Goal: Task Accomplishment & Management: Complete application form

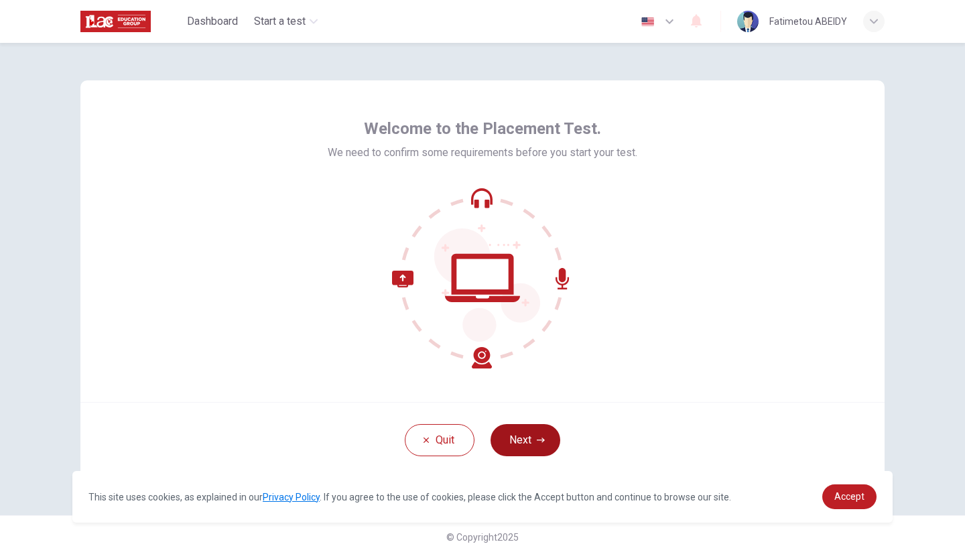
click at [524, 418] on button "Next" at bounding box center [525, 440] width 70 height 32
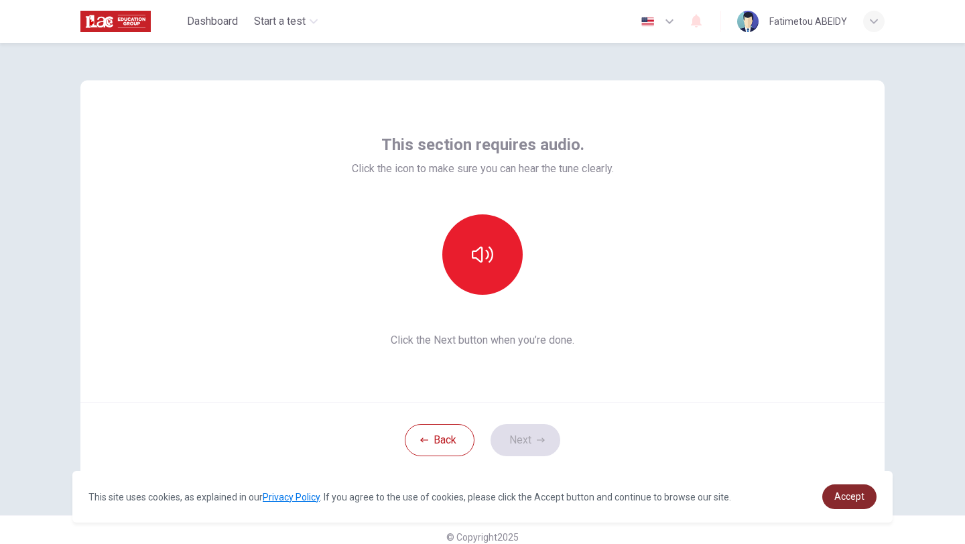
click at [850, 418] on span "Accept" at bounding box center [849, 496] width 30 height 11
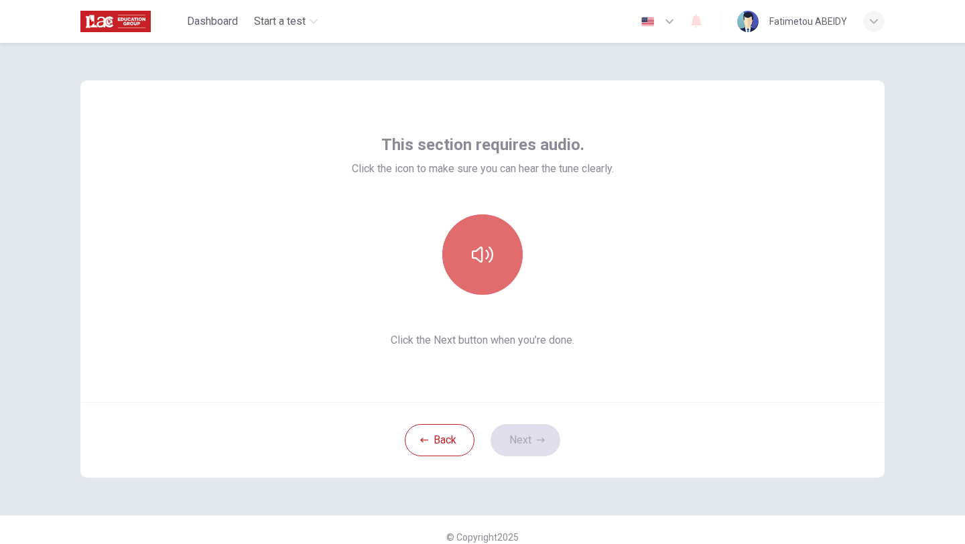
click at [496, 256] on button "button" at bounding box center [482, 254] width 80 height 80
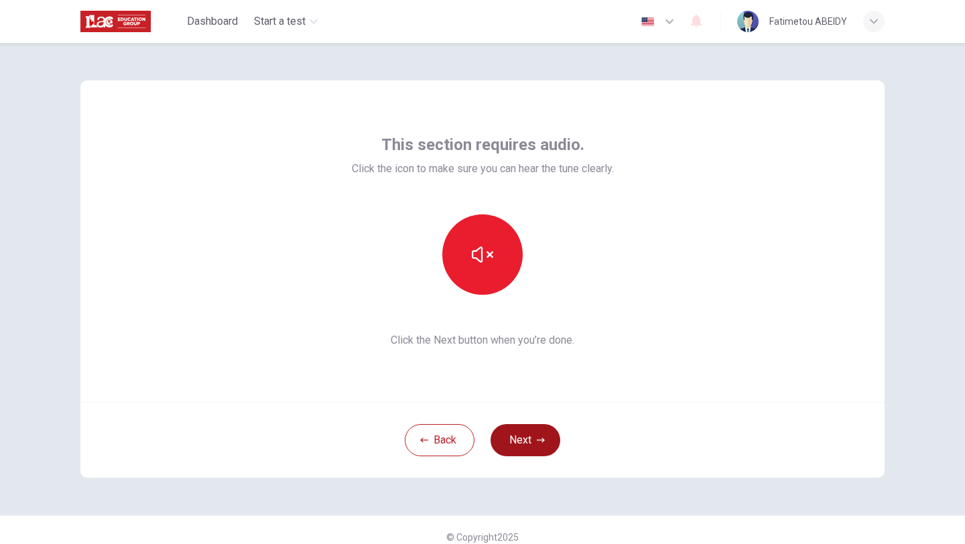
click at [520, 418] on button "Next" at bounding box center [525, 440] width 70 height 32
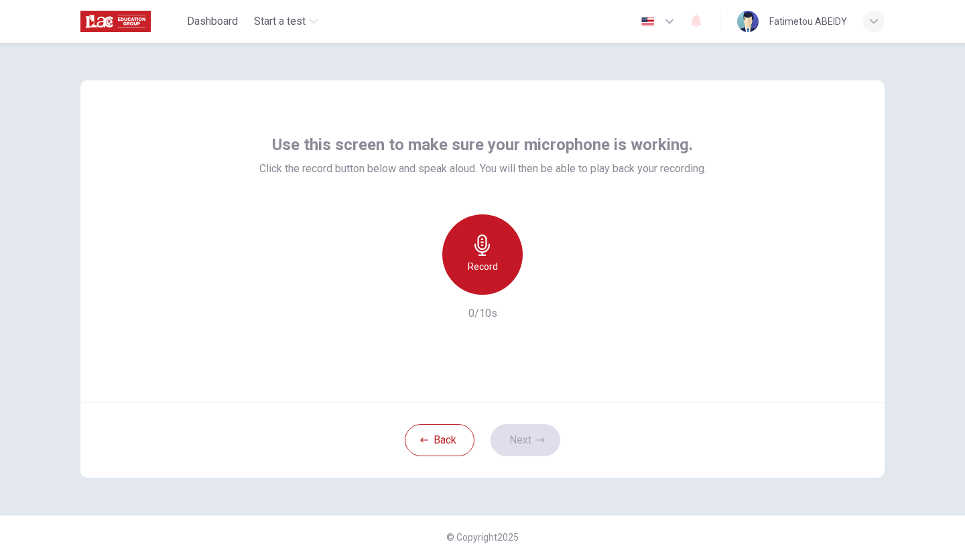
click at [484, 279] on div "Record" at bounding box center [482, 254] width 80 height 80
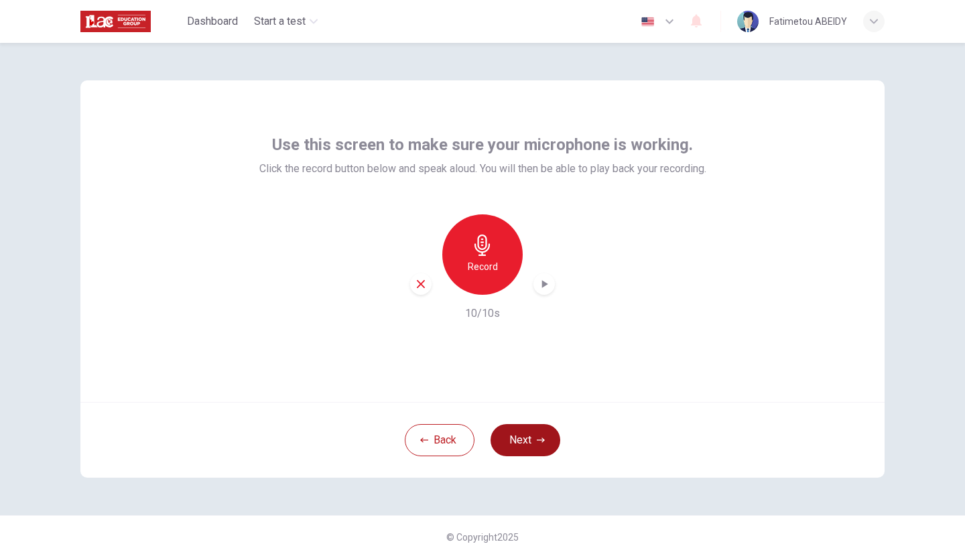
click at [518, 418] on button "Next" at bounding box center [525, 440] width 70 height 32
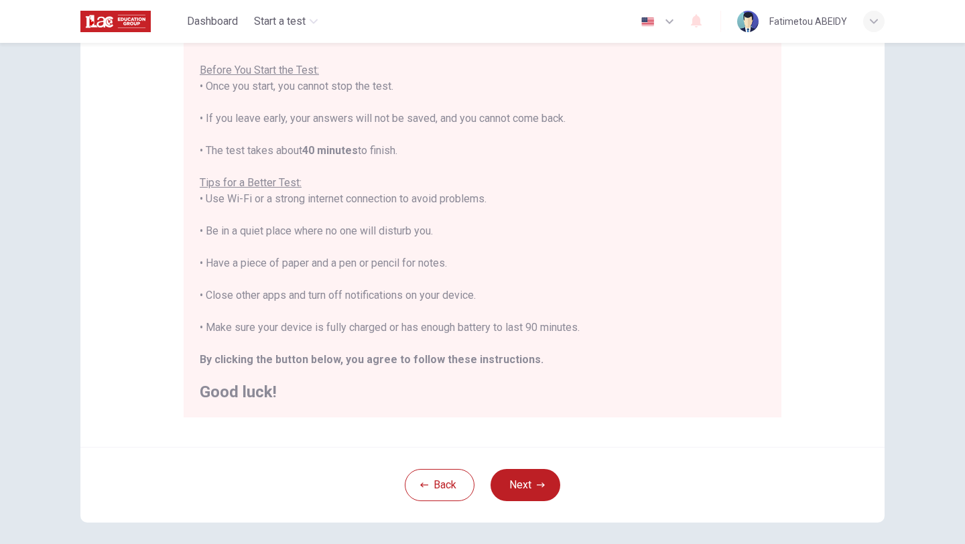
scroll to position [149, 0]
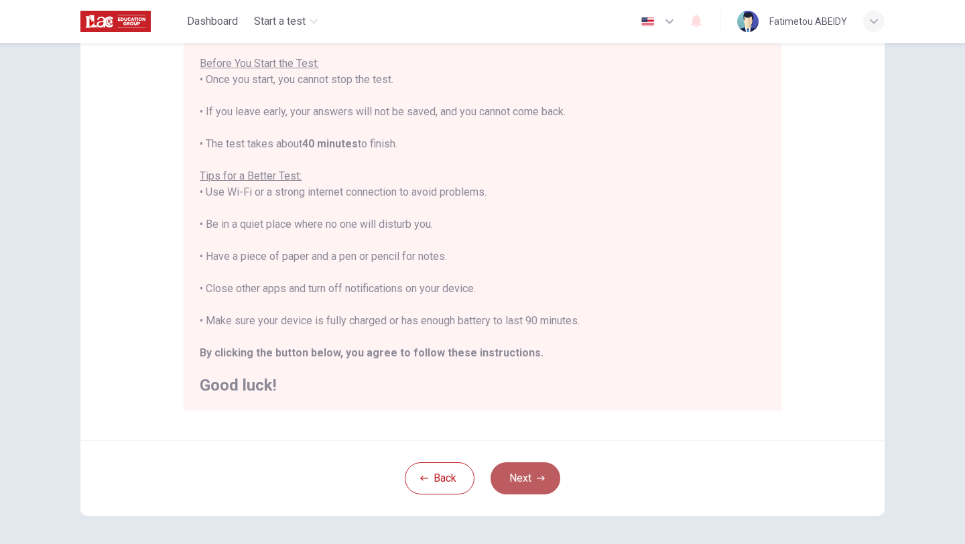
click at [550, 418] on button "Next" at bounding box center [525, 478] width 70 height 32
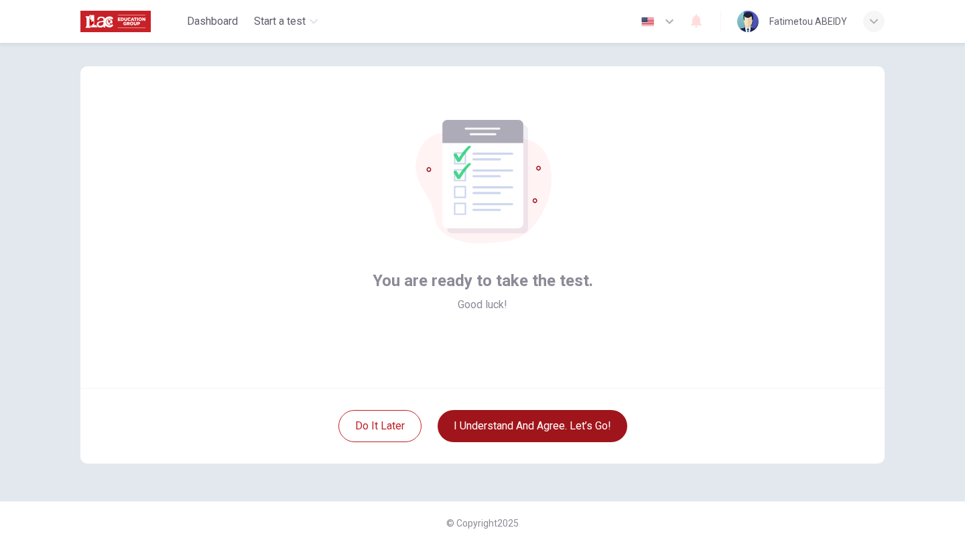
click at [536, 418] on button "I understand and agree. Let’s go!" at bounding box center [532, 426] width 190 height 32
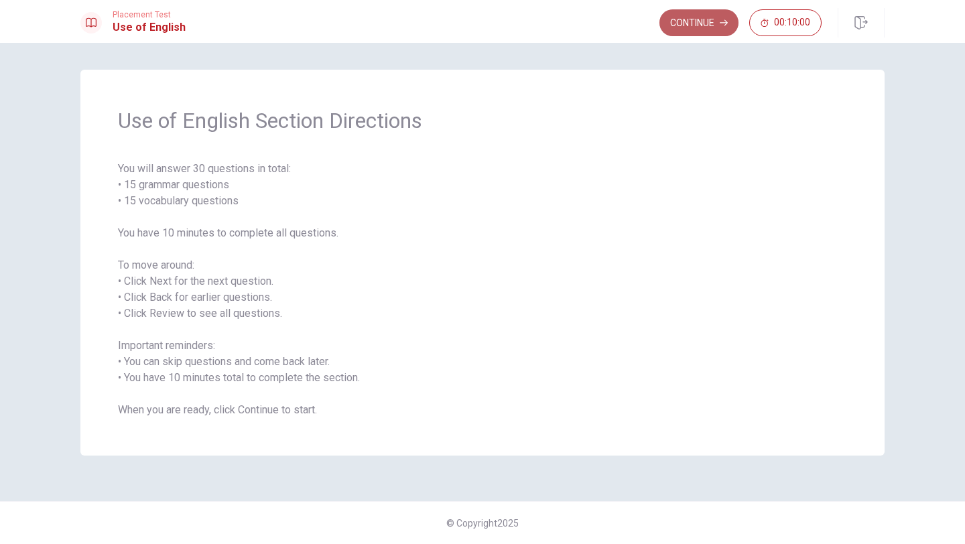
click at [704, 15] on button "Continue" at bounding box center [698, 22] width 79 height 27
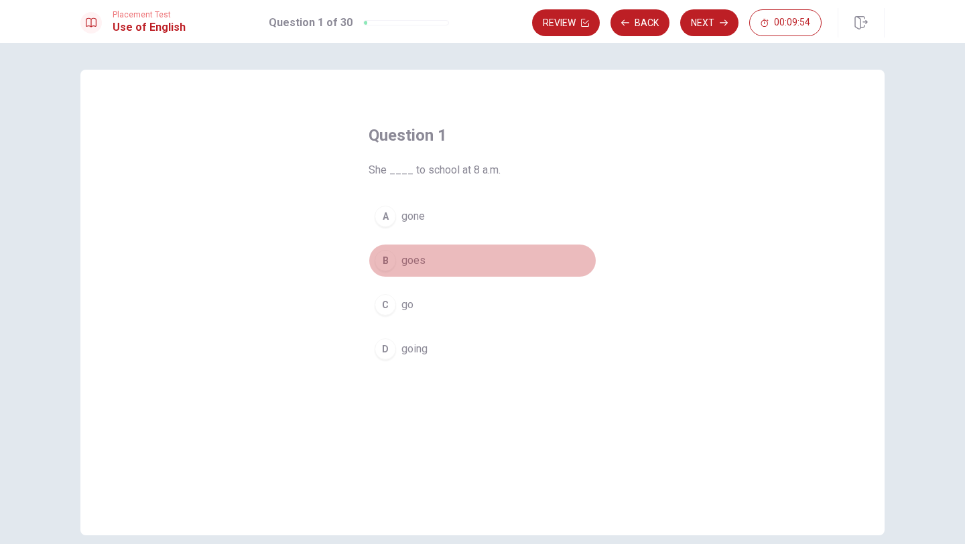
click at [386, 262] on div "B" at bounding box center [384, 260] width 21 height 21
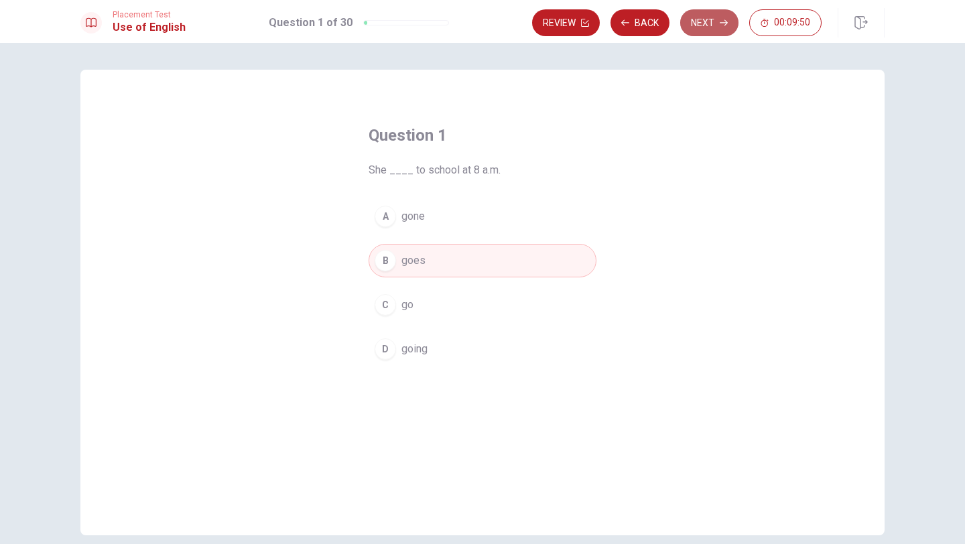
click at [715, 22] on button "Next" at bounding box center [709, 22] width 58 height 27
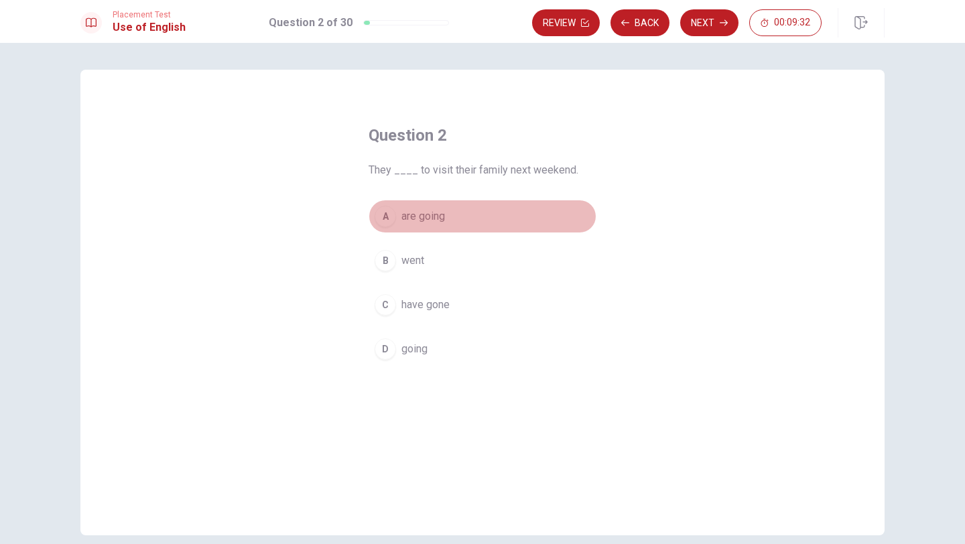
click at [383, 214] on div "A" at bounding box center [384, 216] width 21 height 21
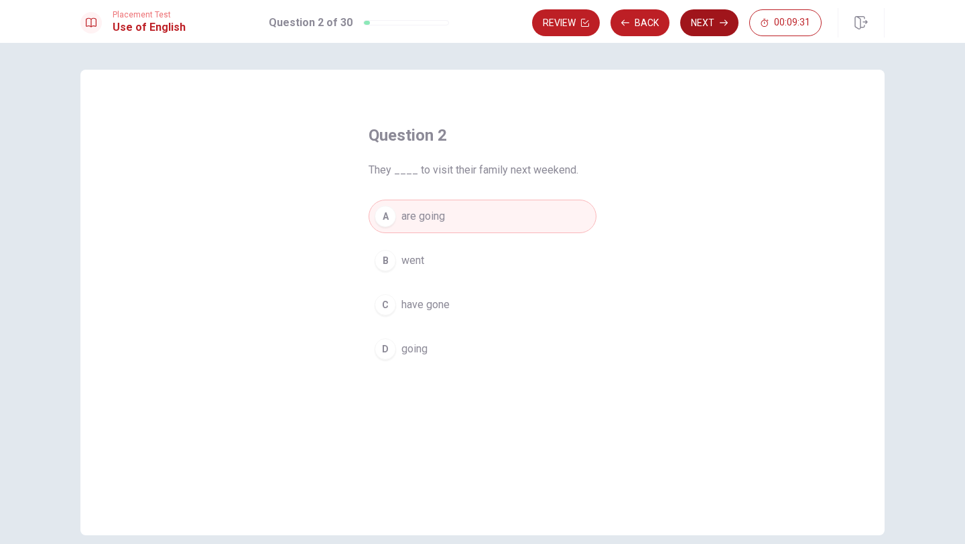
click at [714, 23] on button "Next" at bounding box center [709, 22] width 58 height 27
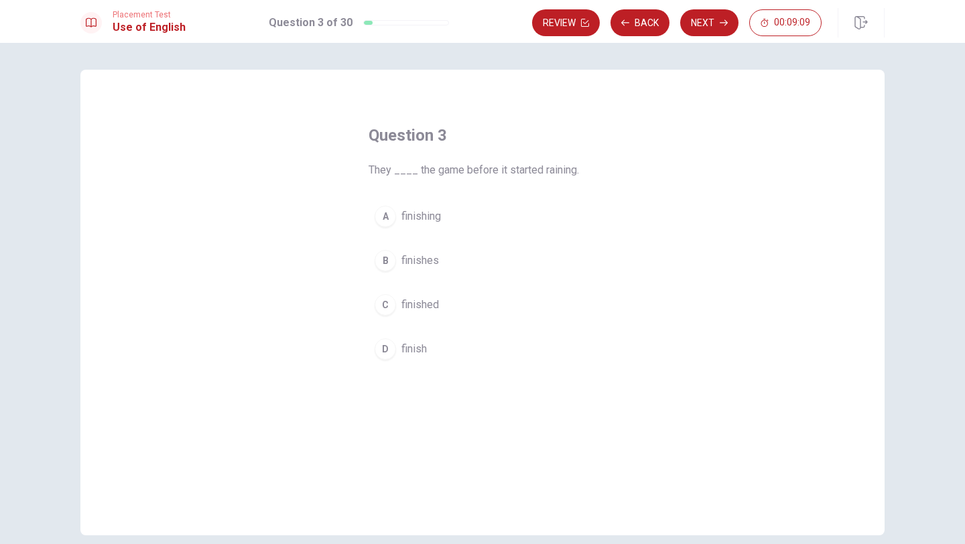
click at [386, 299] on div "C" at bounding box center [384, 304] width 21 height 21
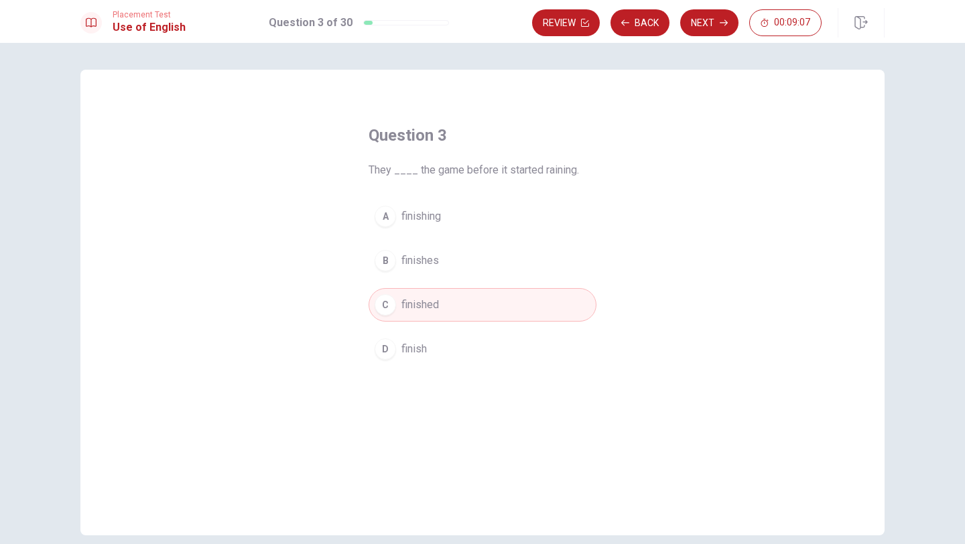
click at [711, 20] on button "Next" at bounding box center [709, 22] width 58 height 27
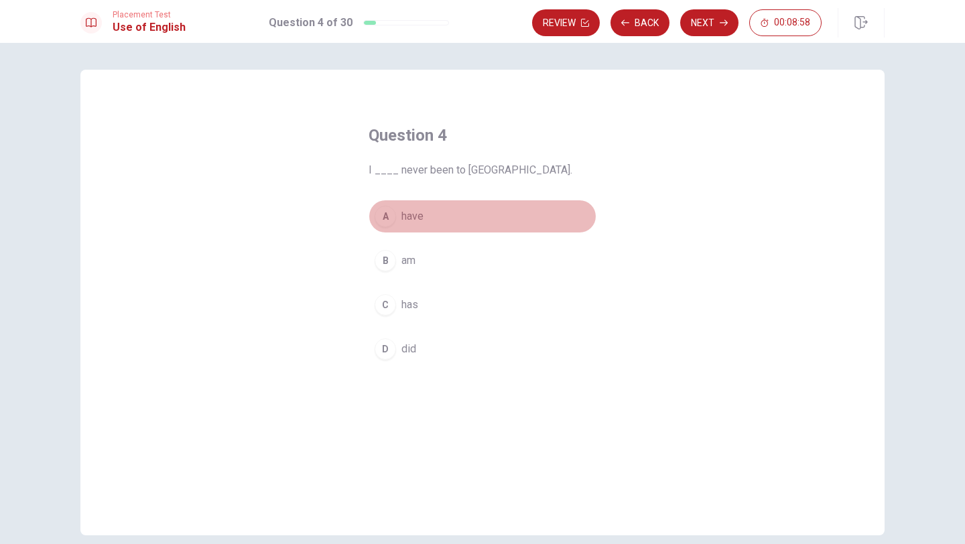
click at [384, 218] on div "A" at bounding box center [384, 216] width 21 height 21
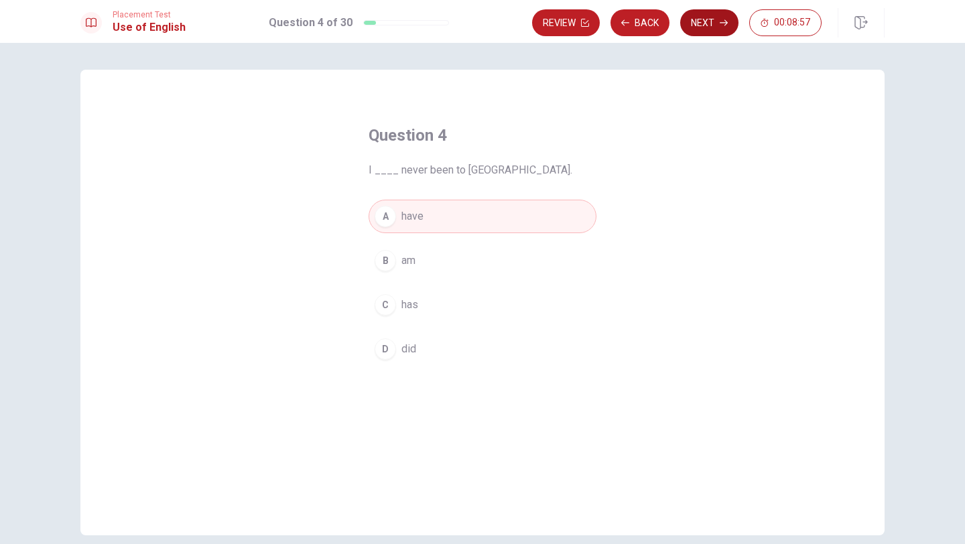
click at [709, 16] on button "Next" at bounding box center [709, 22] width 58 height 27
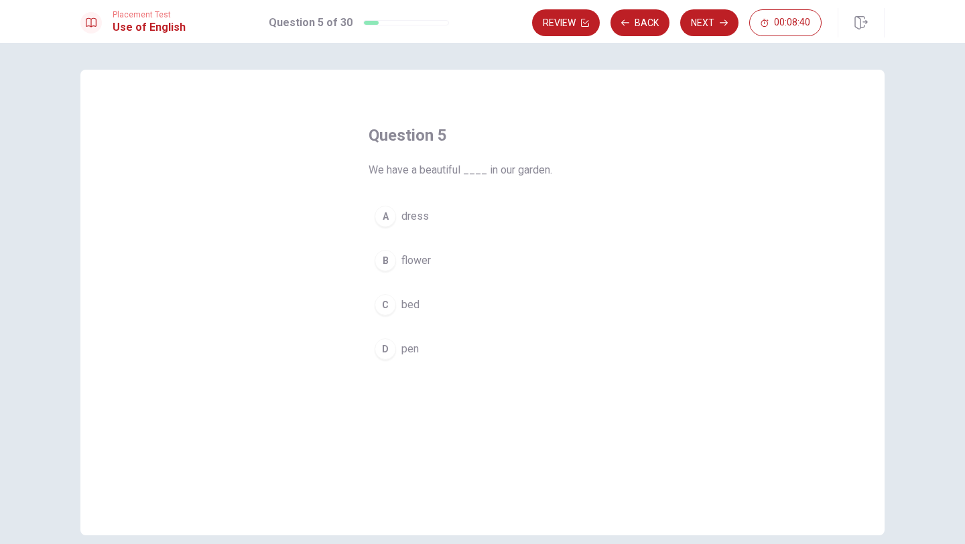
click at [382, 256] on div "B" at bounding box center [384, 260] width 21 height 21
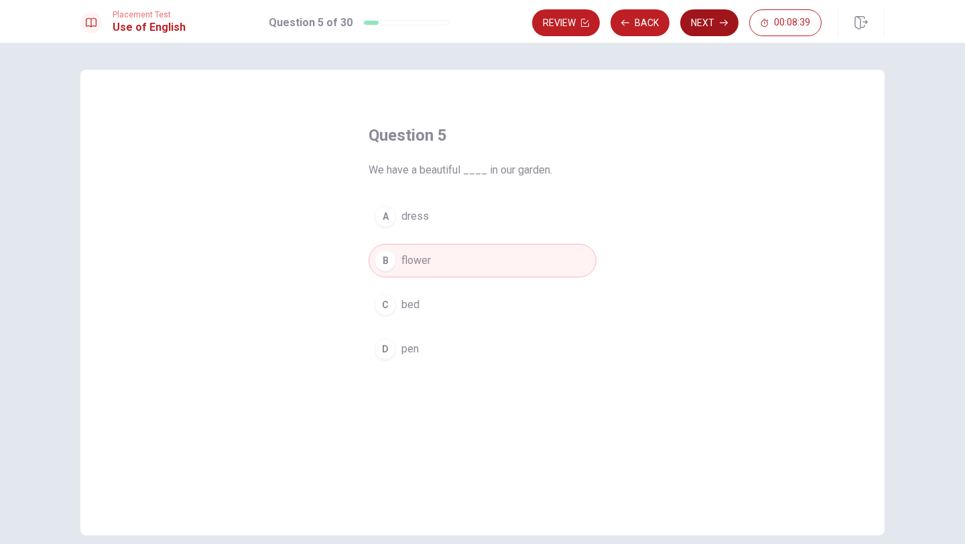
click at [709, 23] on button "Next" at bounding box center [709, 22] width 58 height 27
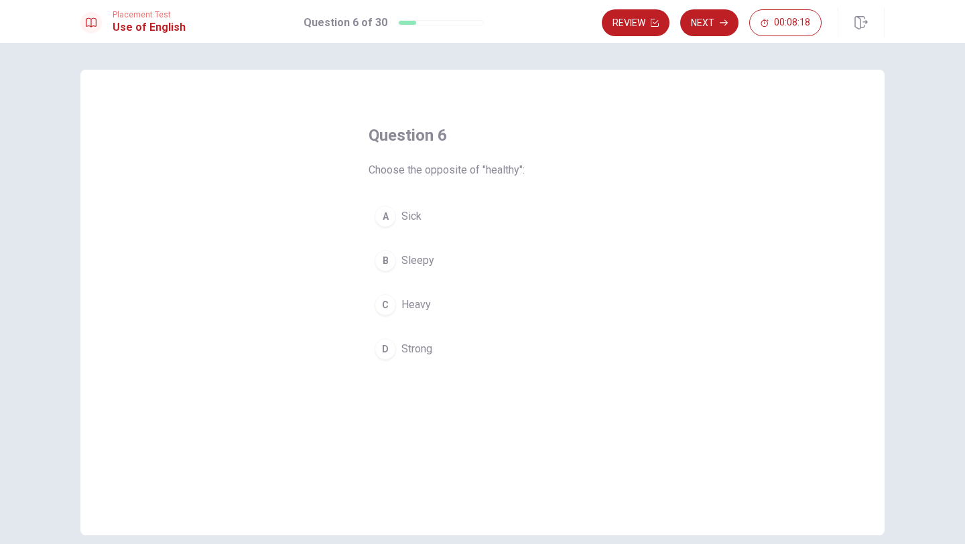
click at [386, 212] on div "A" at bounding box center [384, 216] width 21 height 21
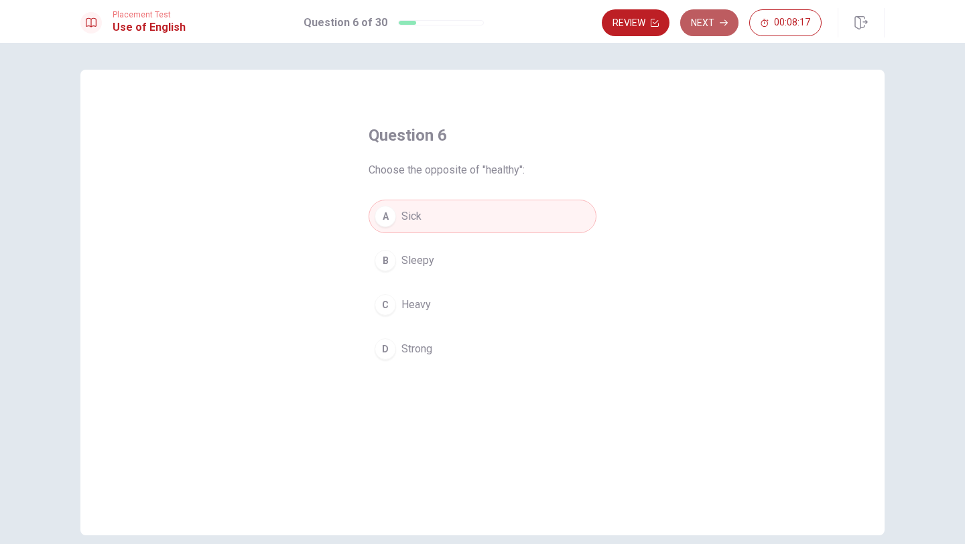
click at [709, 25] on button "Next" at bounding box center [709, 22] width 58 height 27
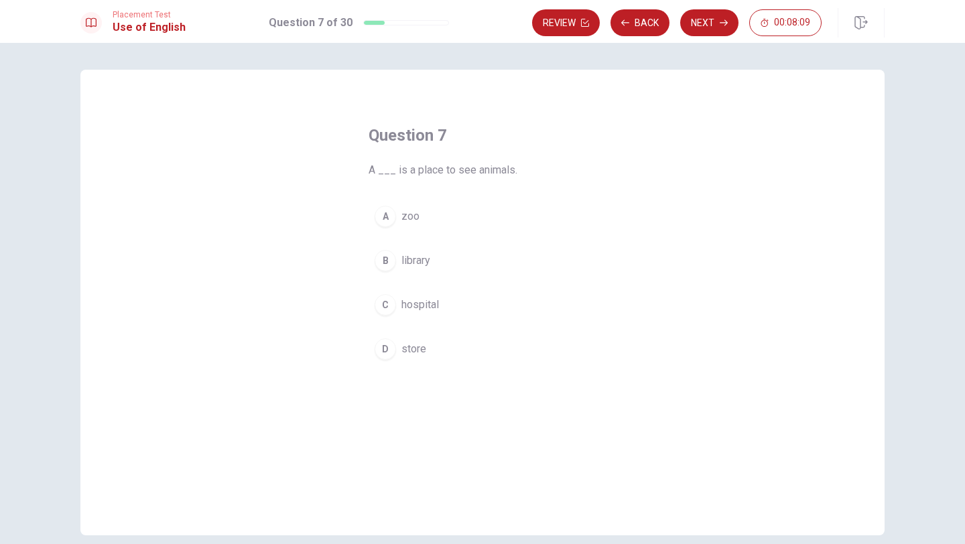
click at [388, 211] on div "A" at bounding box center [384, 216] width 21 height 21
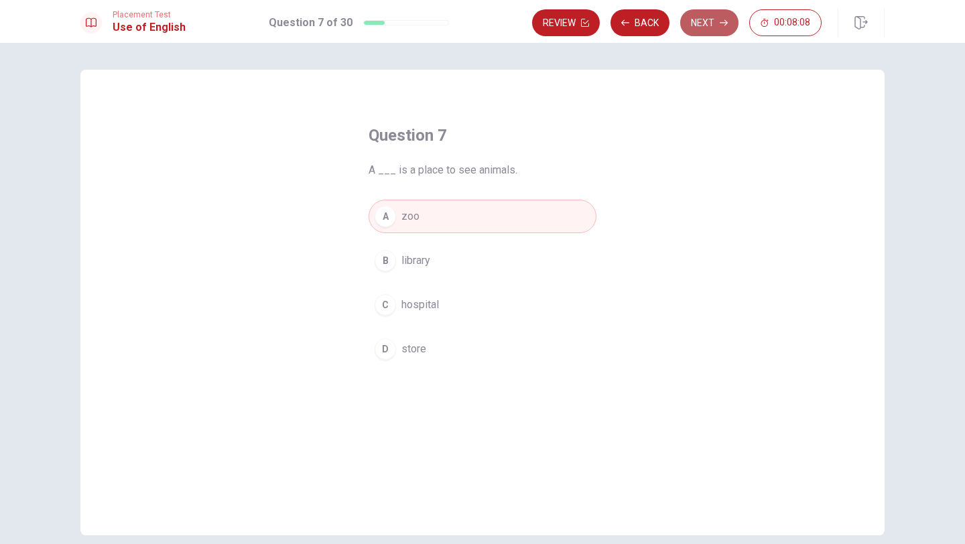
click at [709, 23] on button "Next" at bounding box center [709, 22] width 58 height 27
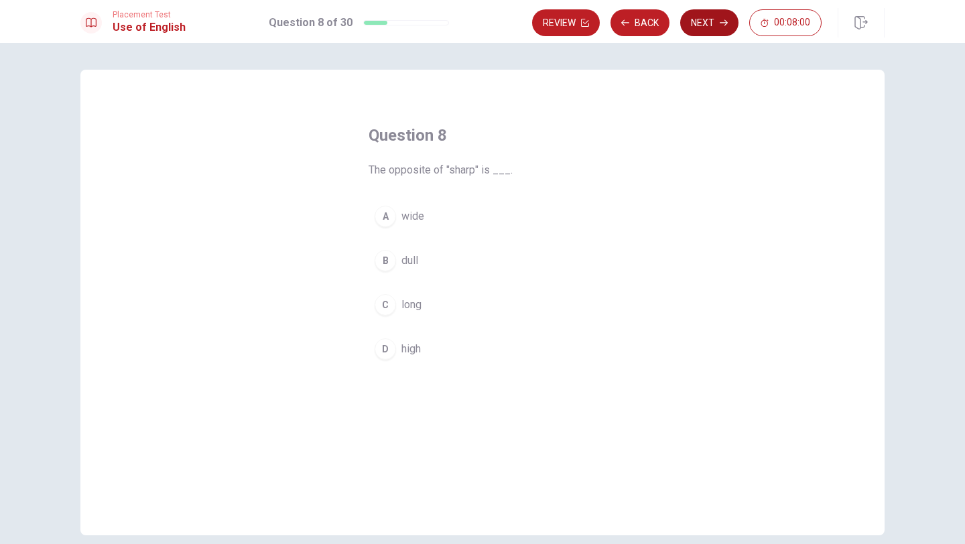
click at [692, 25] on button "Next" at bounding box center [709, 22] width 58 height 27
click at [382, 302] on div "C" at bounding box center [384, 304] width 21 height 21
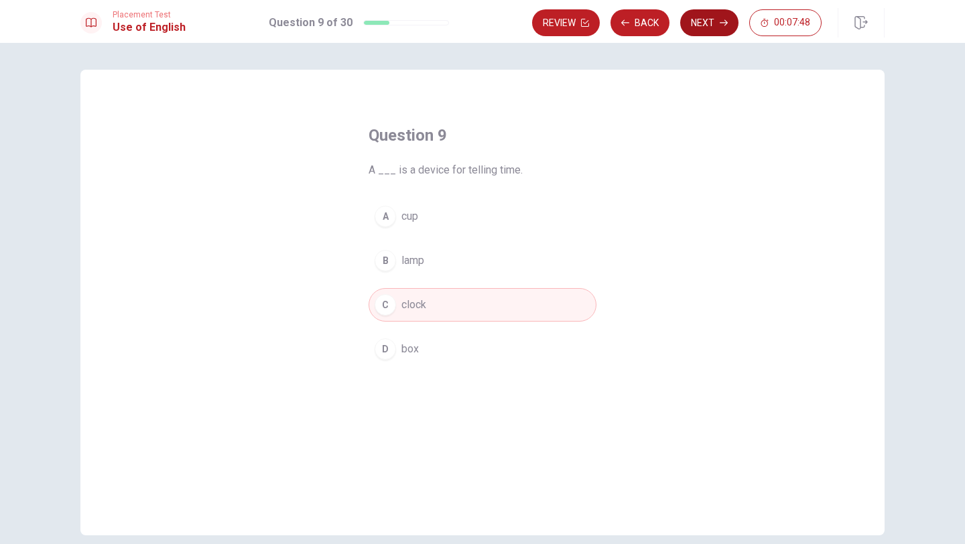
click at [717, 24] on button "Next" at bounding box center [709, 22] width 58 height 27
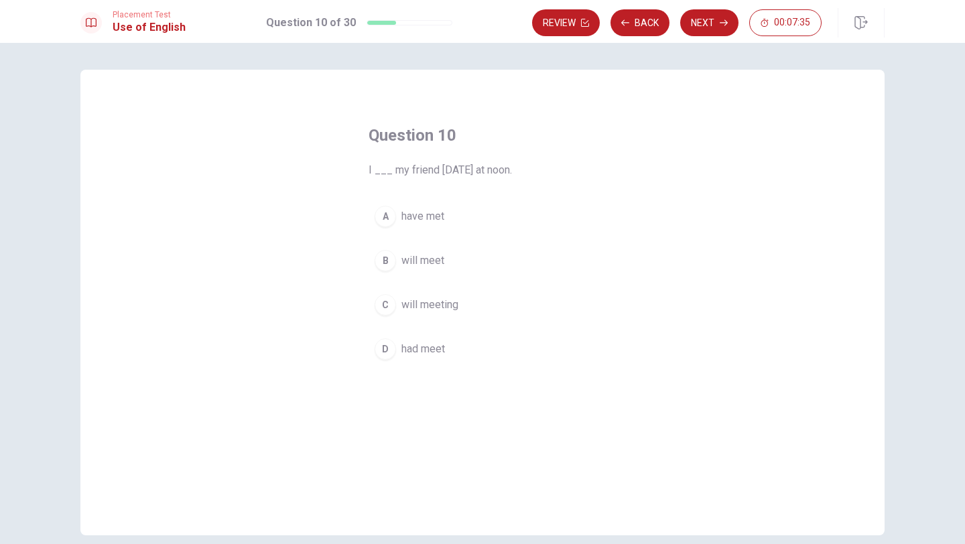
click at [391, 255] on div "B" at bounding box center [384, 260] width 21 height 21
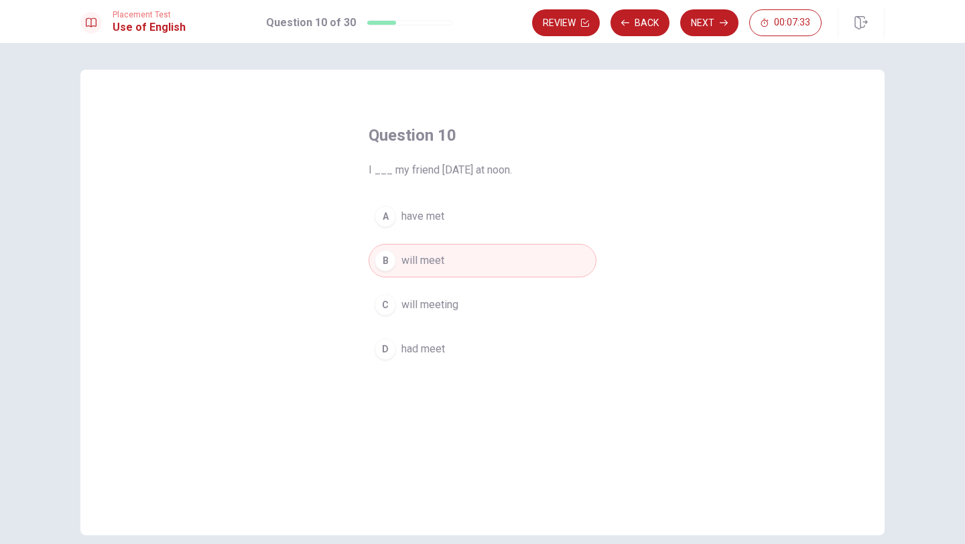
click at [712, 23] on button "Next" at bounding box center [709, 22] width 58 height 27
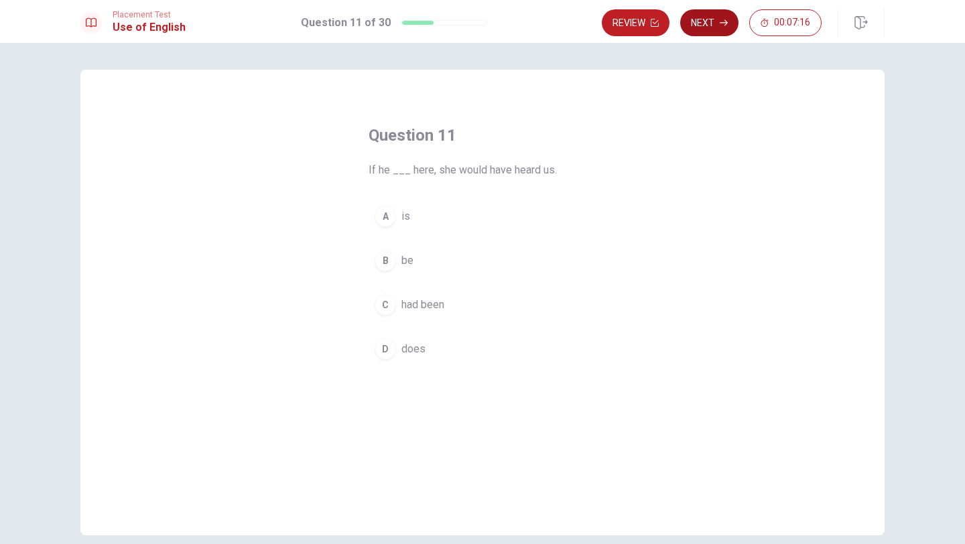
click at [719, 23] on icon "button" at bounding box center [723, 23] width 8 height 8
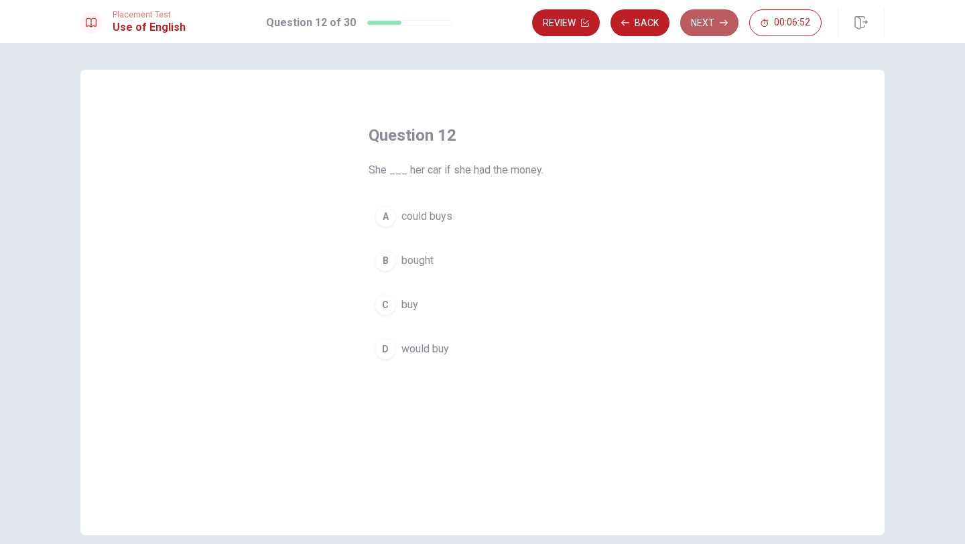
click at [707, 32] on button "Next" at bounding box center [709, 22] width 58 height 27
click at [384, 216] on div "A" at bounding box center [384, 216] width 21 height 21
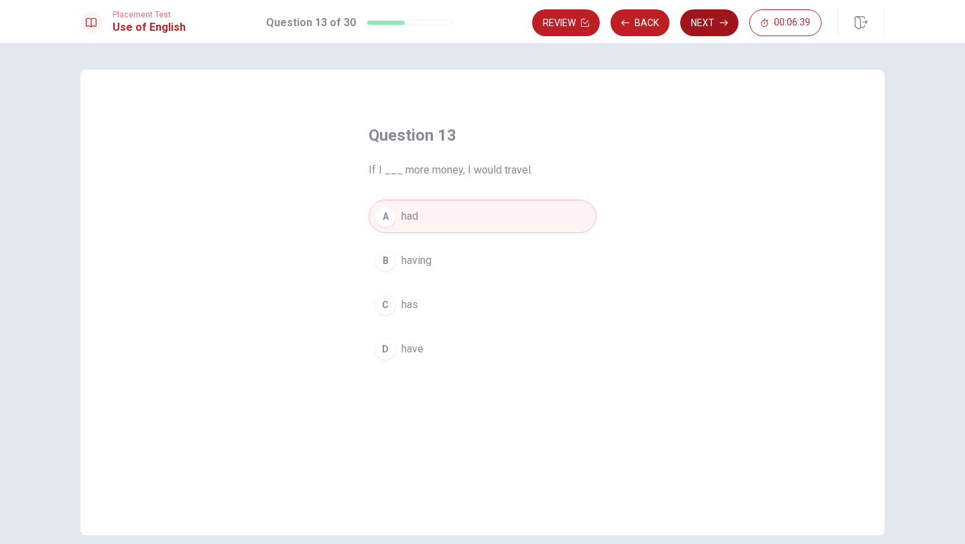
click at [702, 27] on button "Next" at bounding box center [709, 22] width 58 height 27
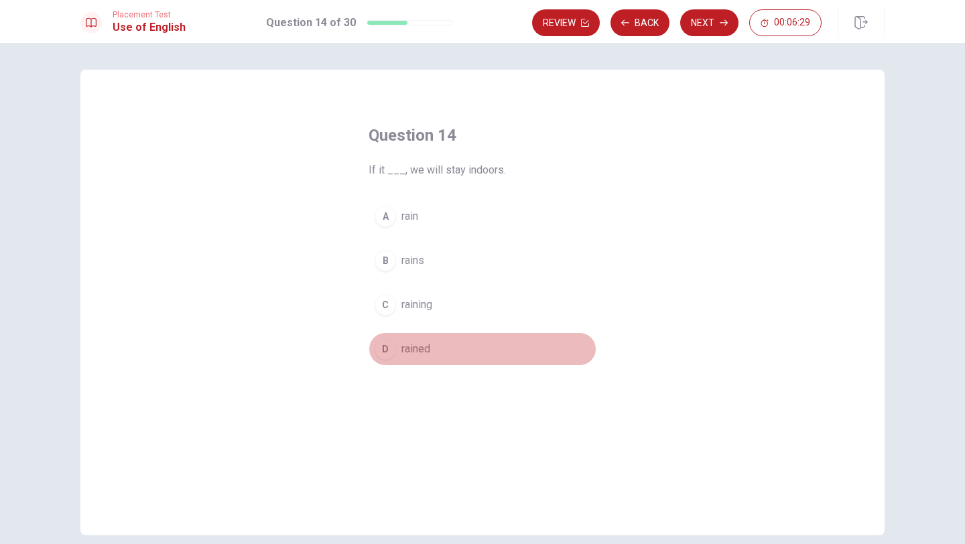
click at [387, 341] on div "D" at bounding box center [384, 348] width 21 height 21
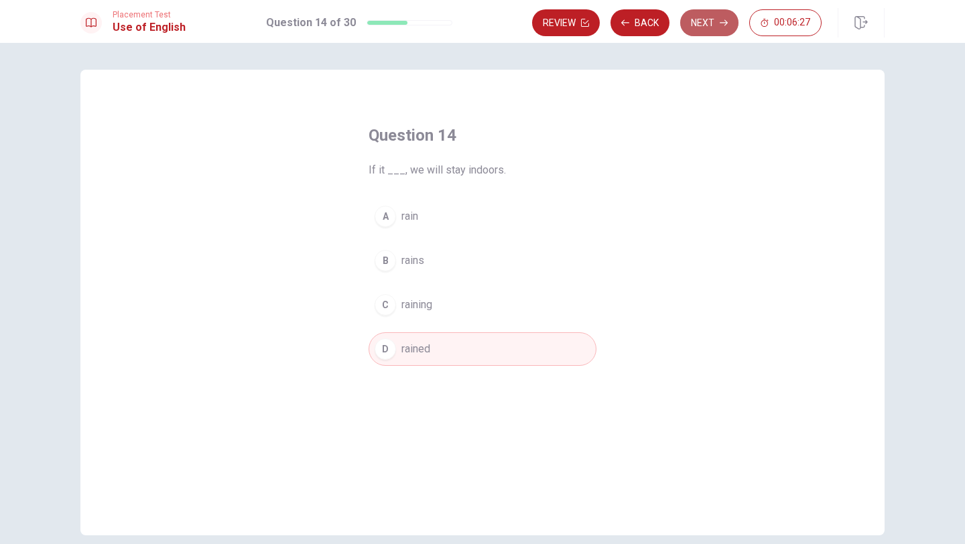
click at [720, 25] on icon "button" at bounding box center [723, 23] width 8 height 8
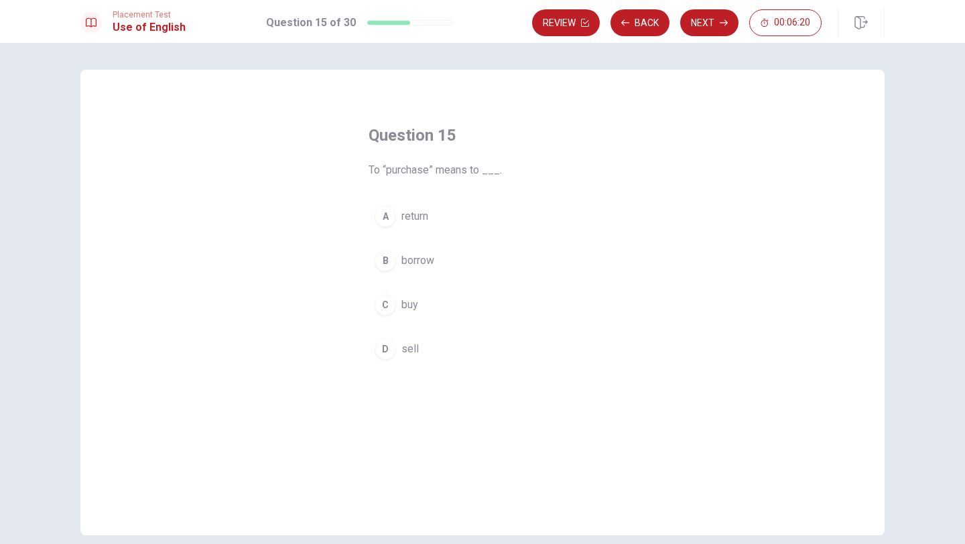
click at [711, 13] on button "Next" at bounding box center [709, 22] width 58 height 27
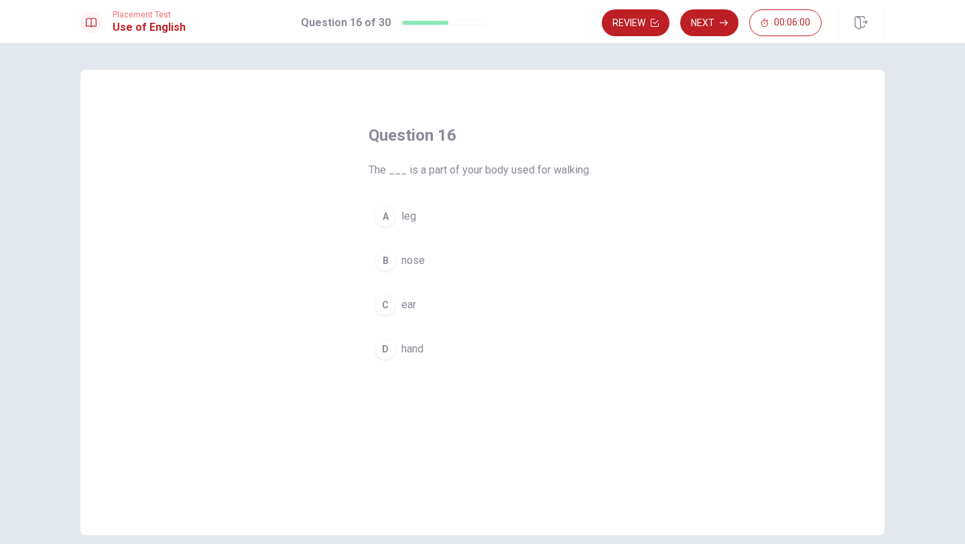
click at [384, 218] on div "A" at bounding box center [384, 216] width 21 height 21
click at [717, 23] on button "Next" at bounding box center [709, 22] width 58 height 27
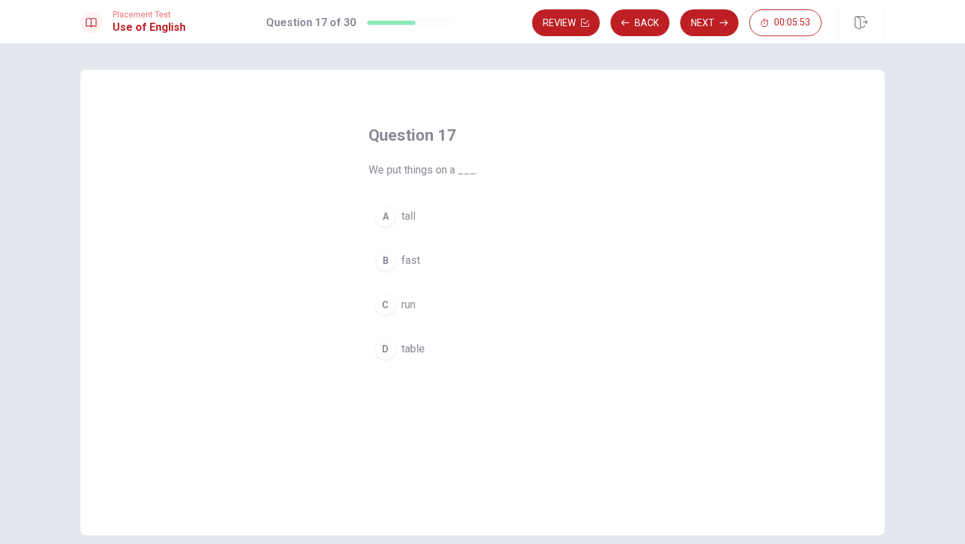
click at [386, 349] on div "D" at bounding box center [384, 348] width 21 height 21
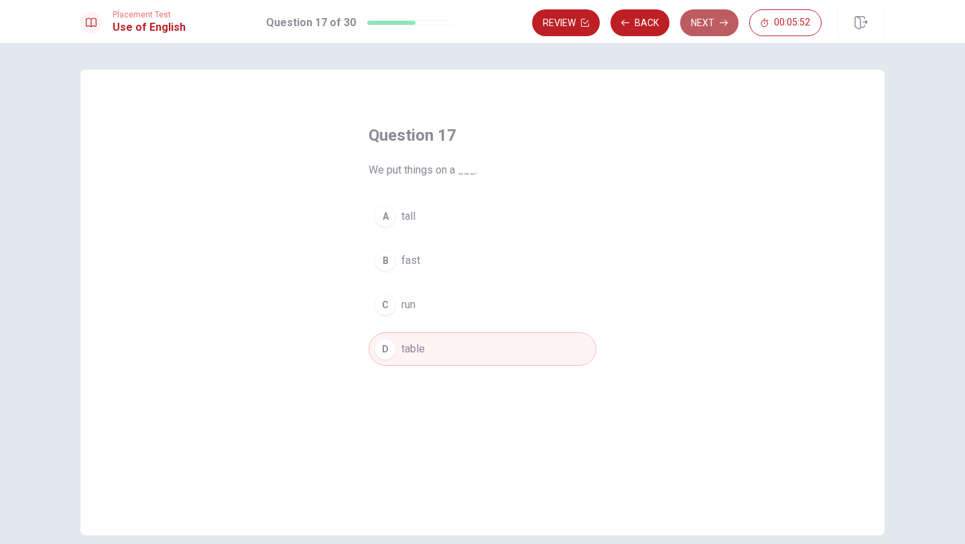
click at [710, 25] on button "Next" at bounding box center [709, 22] width 58 height 27
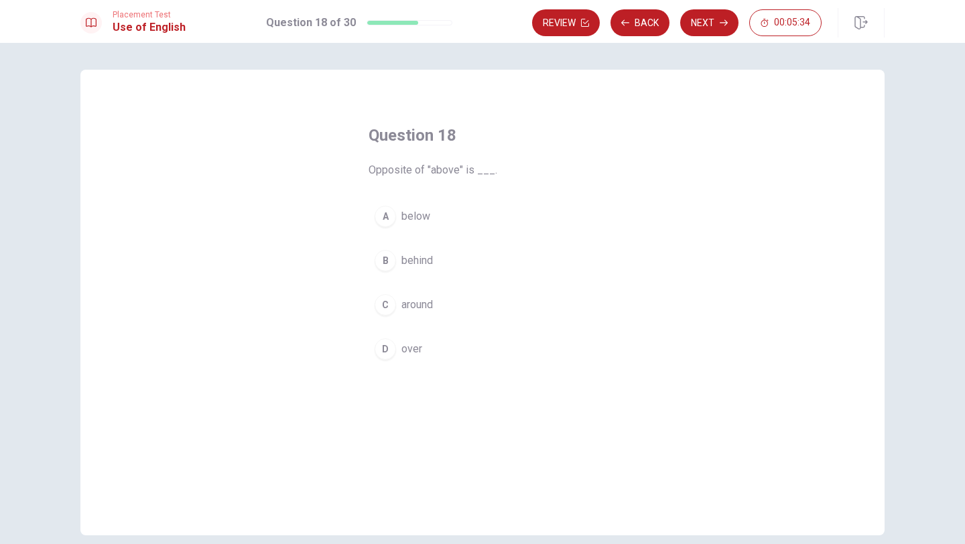
click at [386, 344] on div "D" at bounding box center [384, 348] width 21 height 21
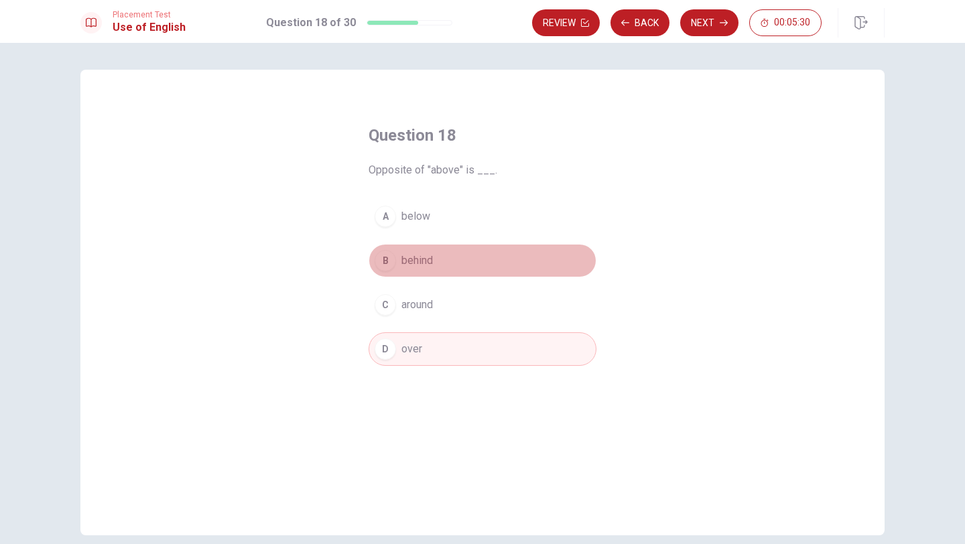
click at [384, 262] on div "B" at bounding box center [384, 260] width 21 height 21
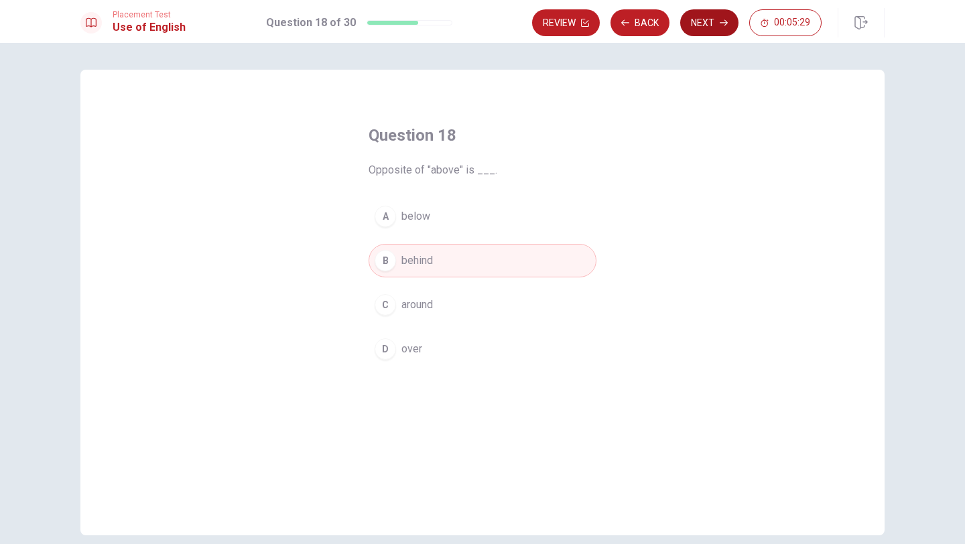
click at [709, 25] on button "Next" at bounding box center [709, 22] width 58 height 27
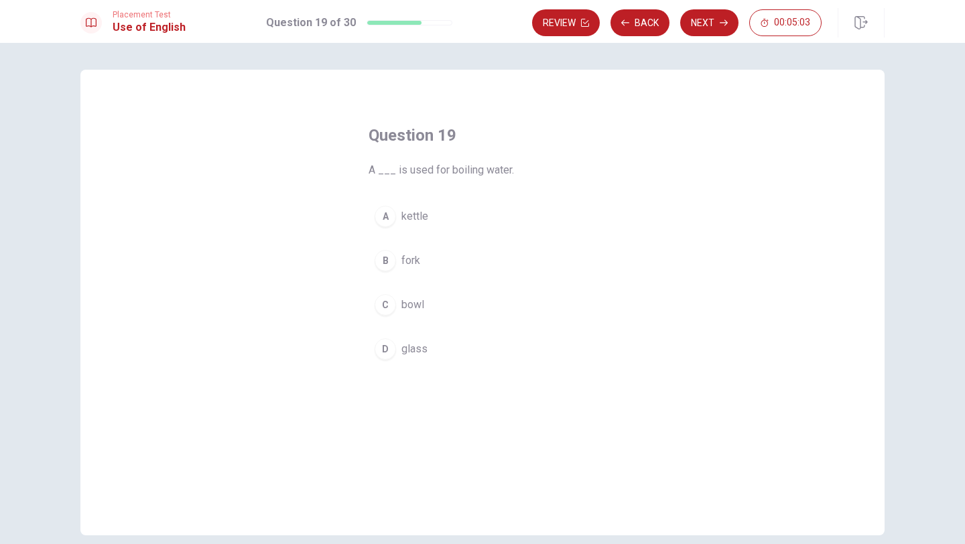
click at [390, 344] on div "D" at bounding box center [384, 348] width 21 height 21
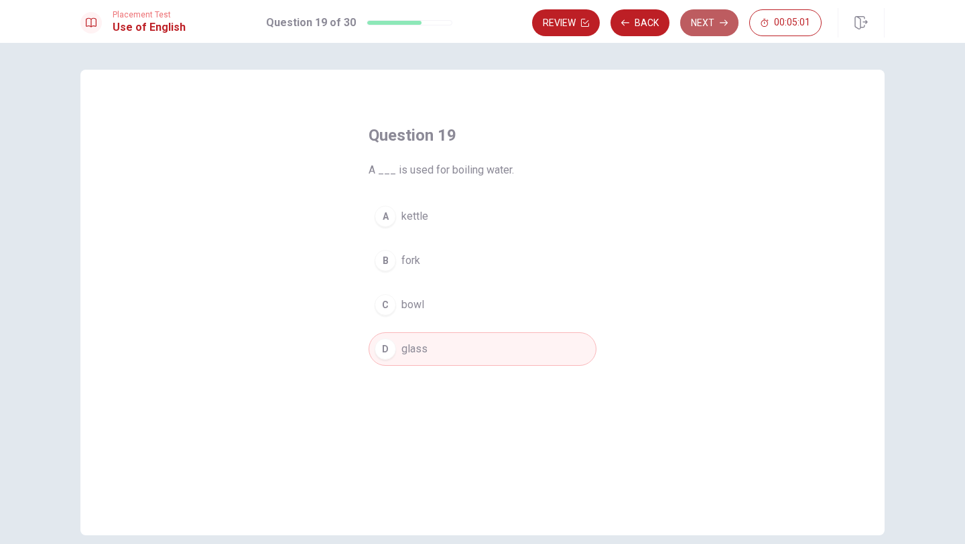
click at [699, 29] on button "Next" at bounding box center [709, 22] width 58 height 27
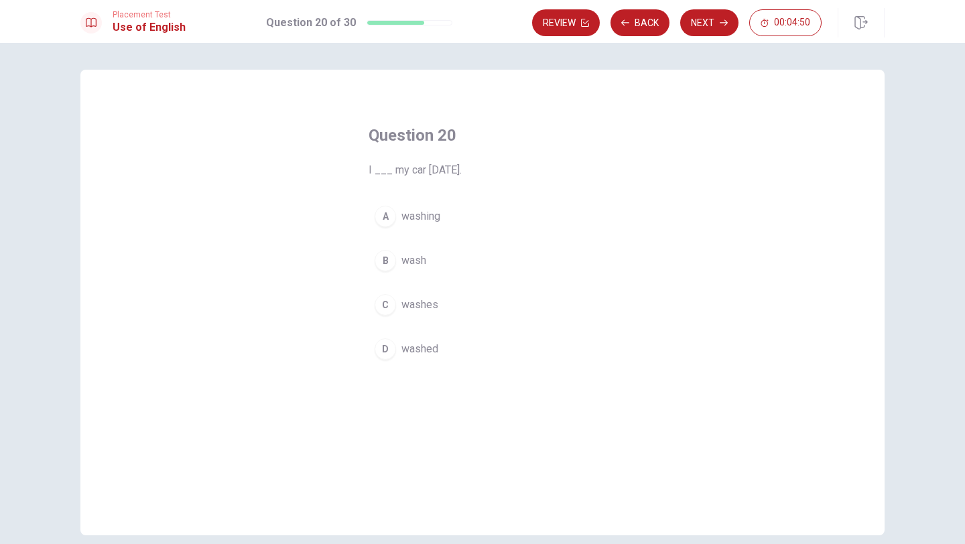
click at [386, 351] on div "D" at bounding box center [384, 348] width 21 height 21
click at [714, 23] on button "Next" at bounding box center [709, 22] width 58 height 27
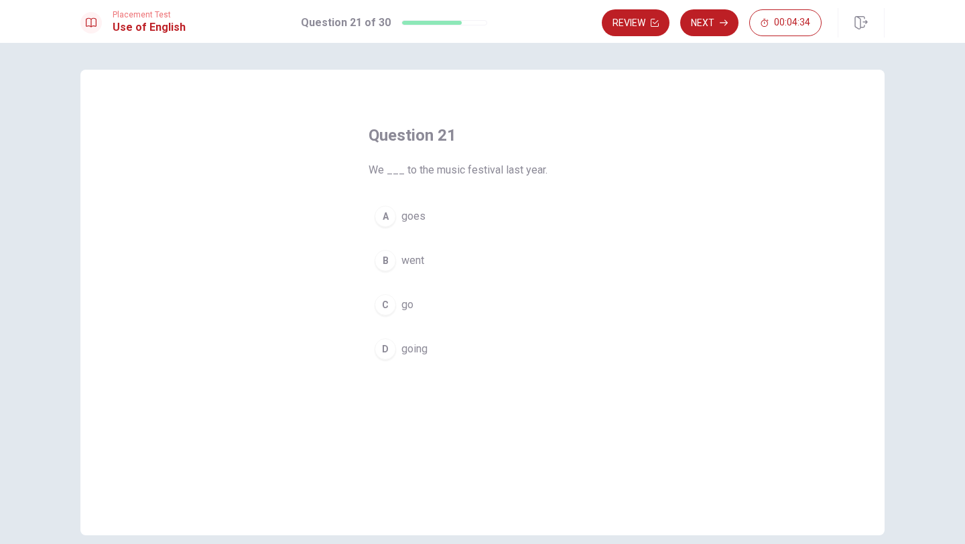
click at [380, 257] on div "B" at bounding box center [384, 260] width 21 height 21
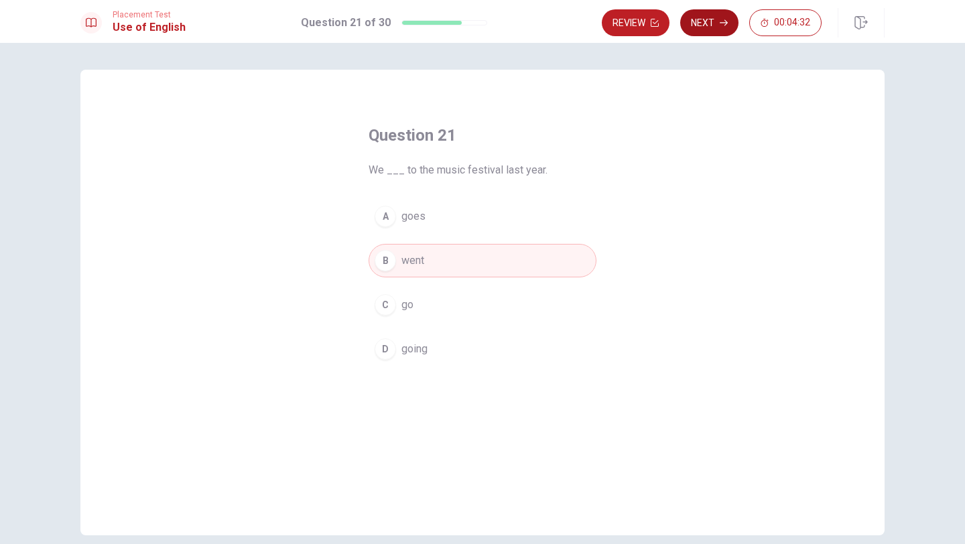
click at [709, 24] on button "Next" at bounding box center [709, 22] width 58 height 27
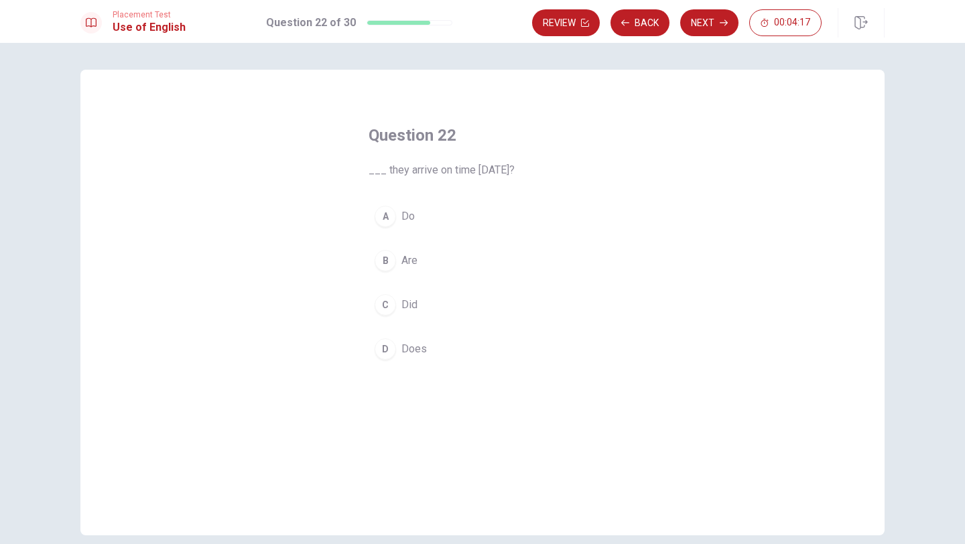
click at [383, 302] on div "C" at bounding box center [384, 304] width 21 height 21
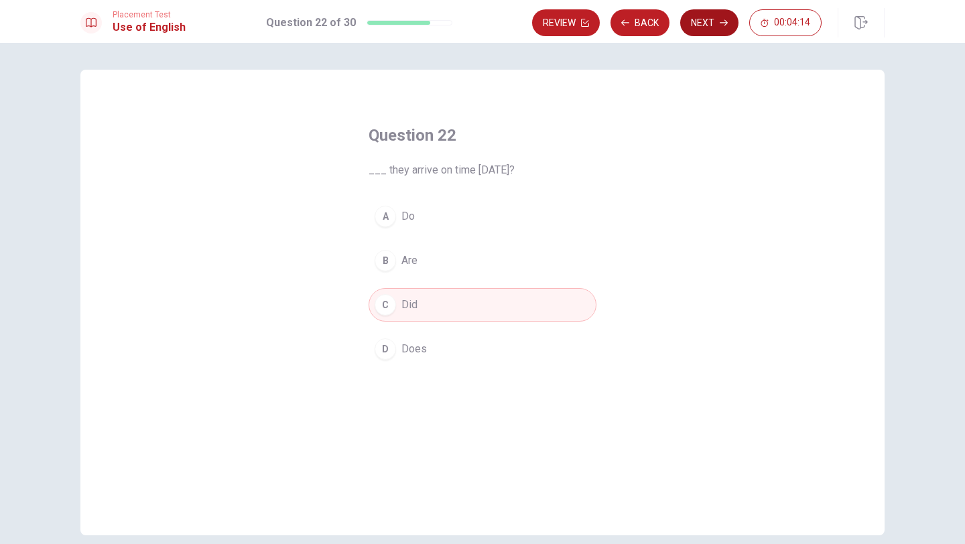
click at [707, 23] on button "Next" at bounding box center [709, 22] width 58 height 27
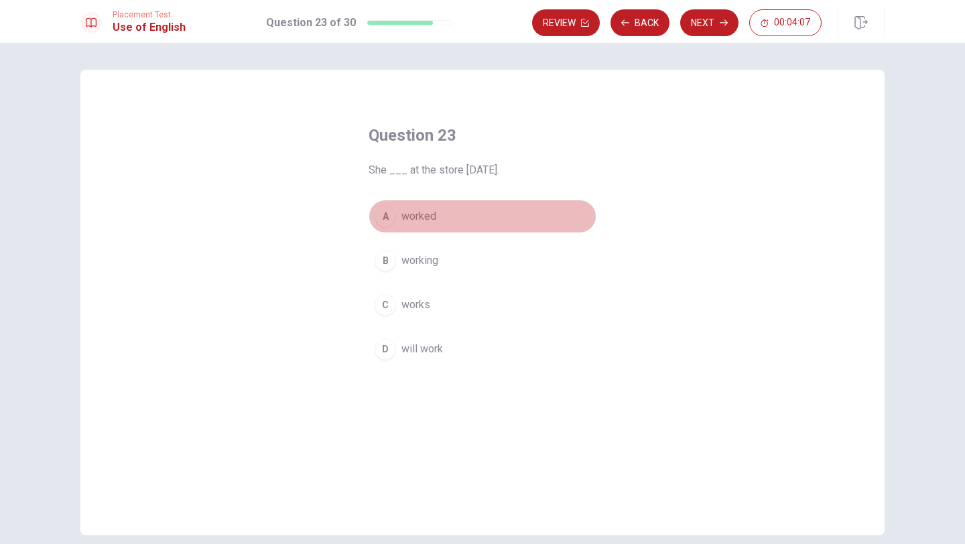
click at [383, 216] on div "A" at bounding box center [384, 216] width 21 height 21
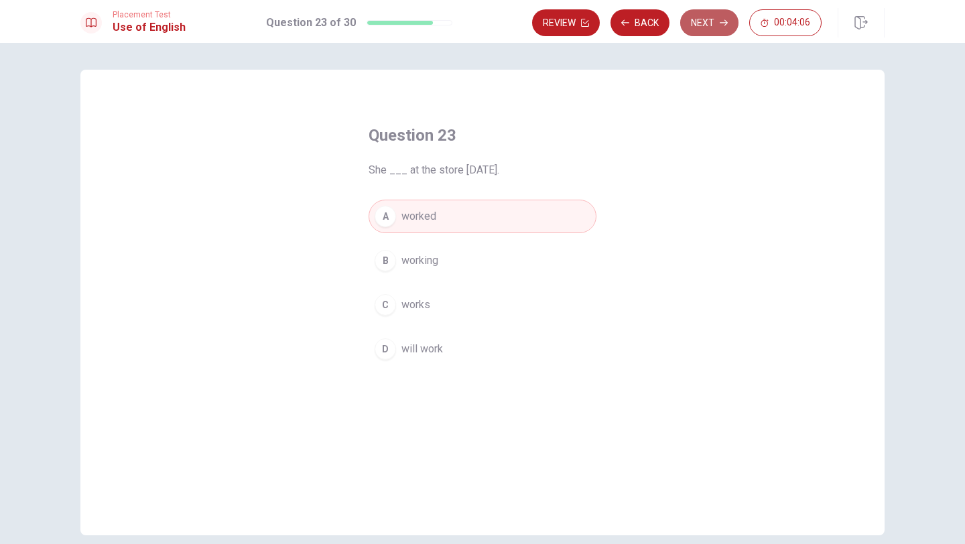
click at [723, 20] on icon "button" at bounding box center [723, 23] width 8 height 8
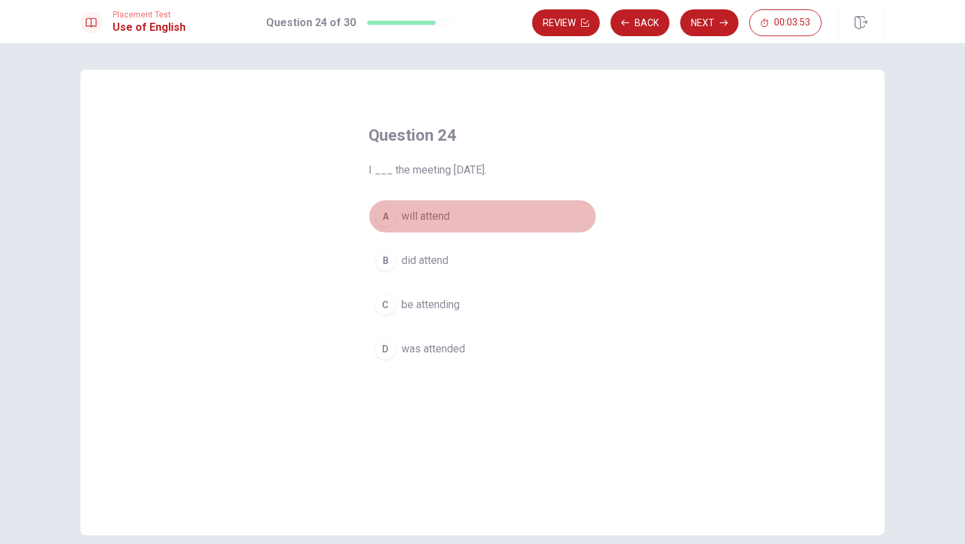
click at [388, 216] on div "A" at bounding box center [384, 216] width 21 height 21
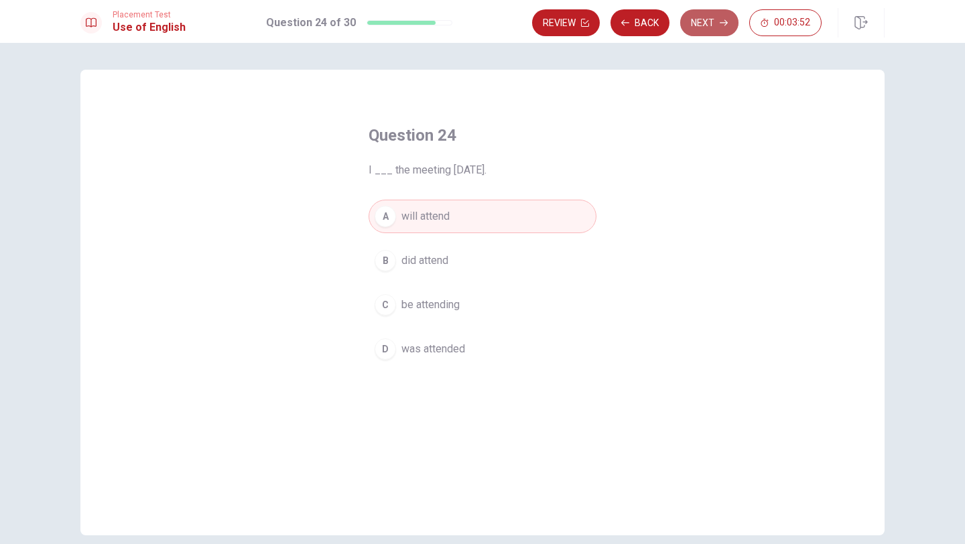
click at [707, 17] on button "Next" at bounding box center [709, 22] width 58 height 27
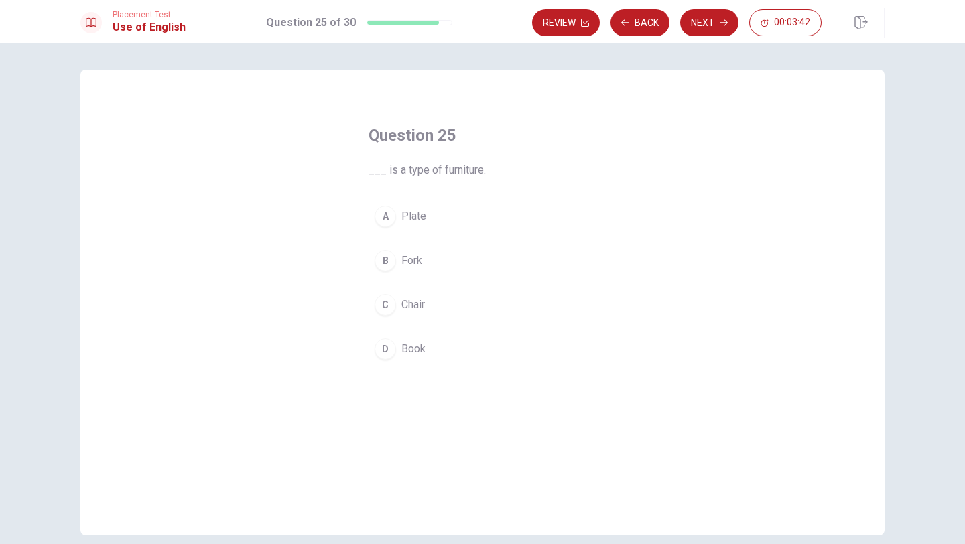
click at [384, 346] on div "D" at bounding box center [384, 348] width 21 height 21
click at [702, 18] on button "Next" at bounding box center [709, 22] width 58 height 27
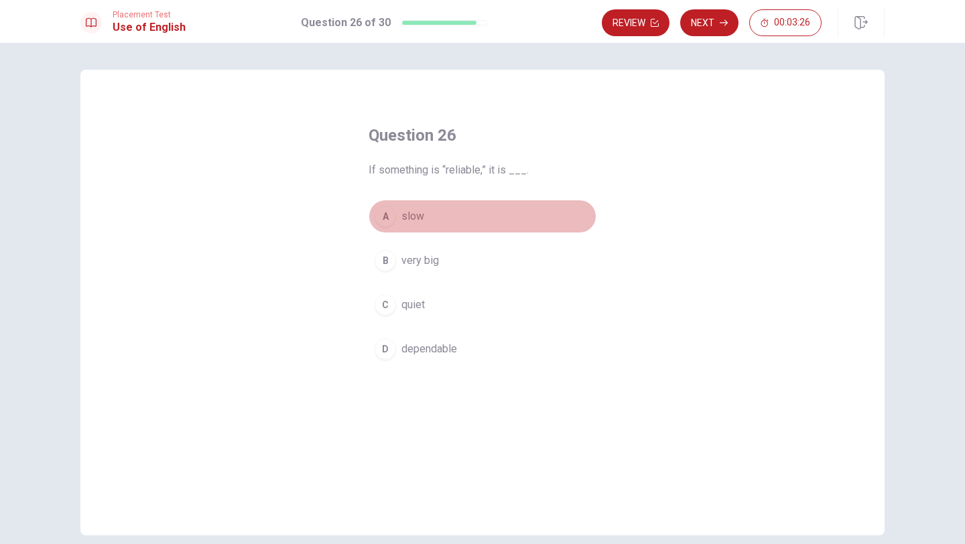
click at [454, 202] on button "A slow" at bounding box center [482, 216] width 228 height 33
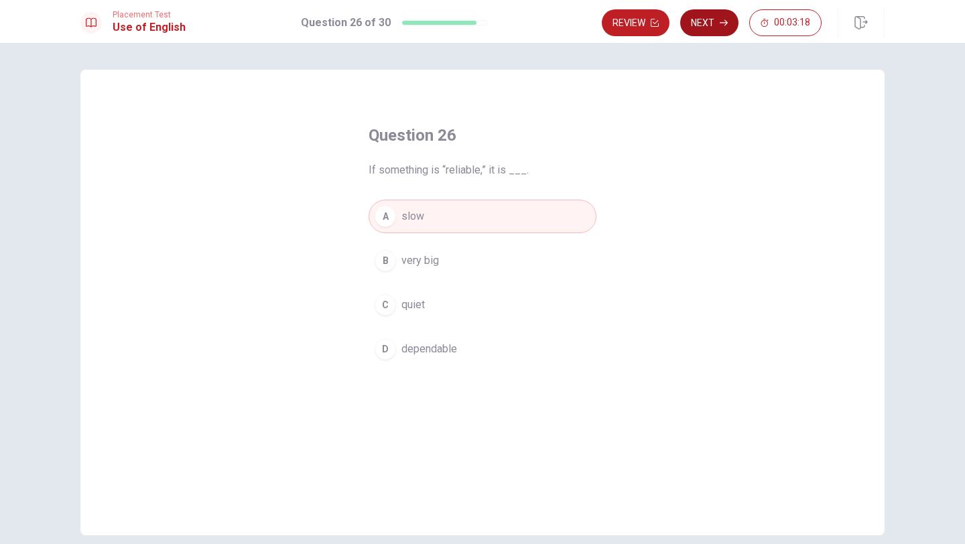
click at [723, 28] on button "Next" at bounding box center [709, 22] width 58 height 27
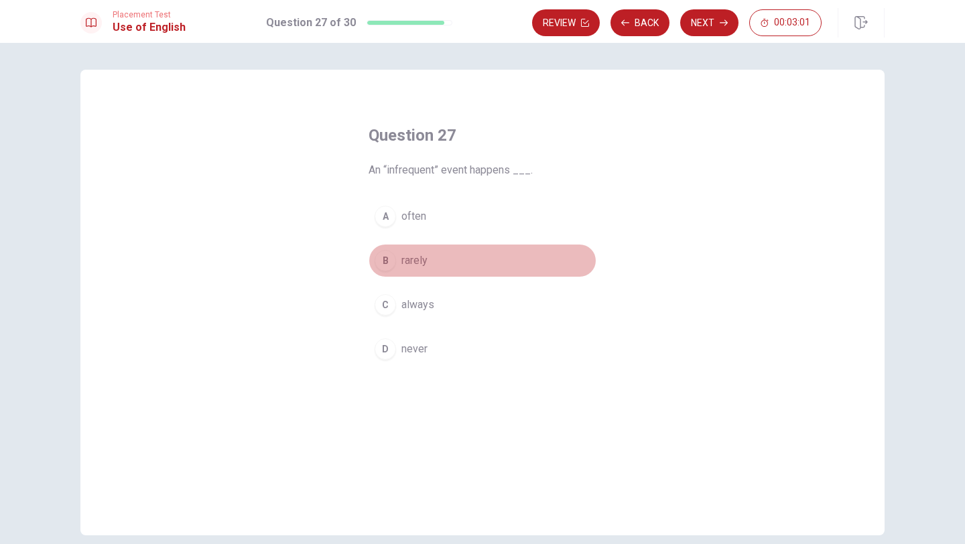
click at [391, 256] on div "B" at bounding box center [384, 260] width 21 height 21
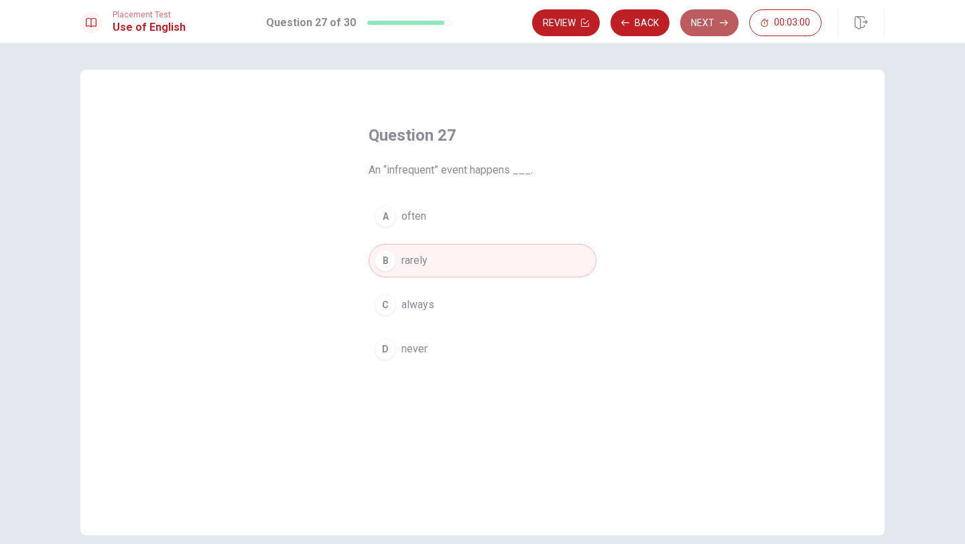
click at [695, 29] on button "Next" at bounding box center [709, 22] width 58 height 27
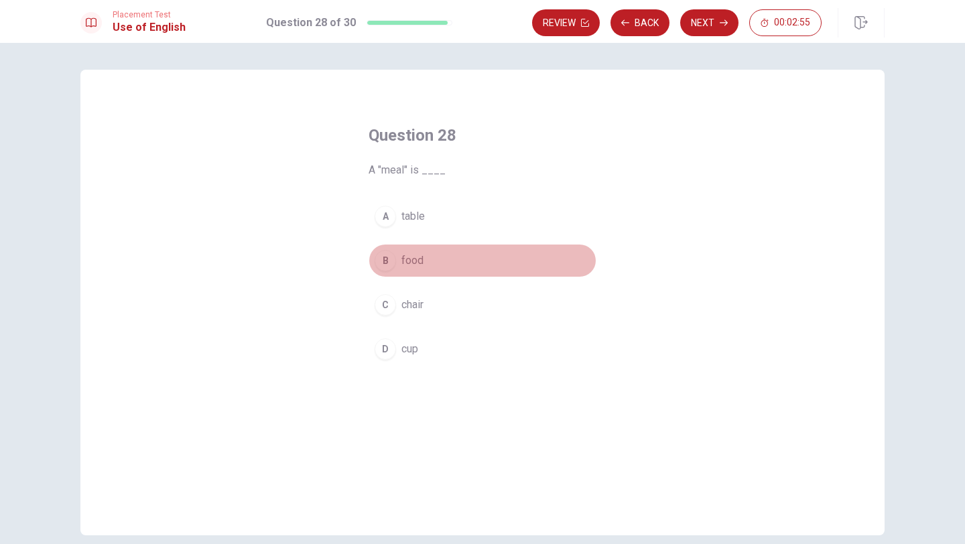
click at [383, 258] on div "B" at bounding box center [384, 260] width 21 height 21
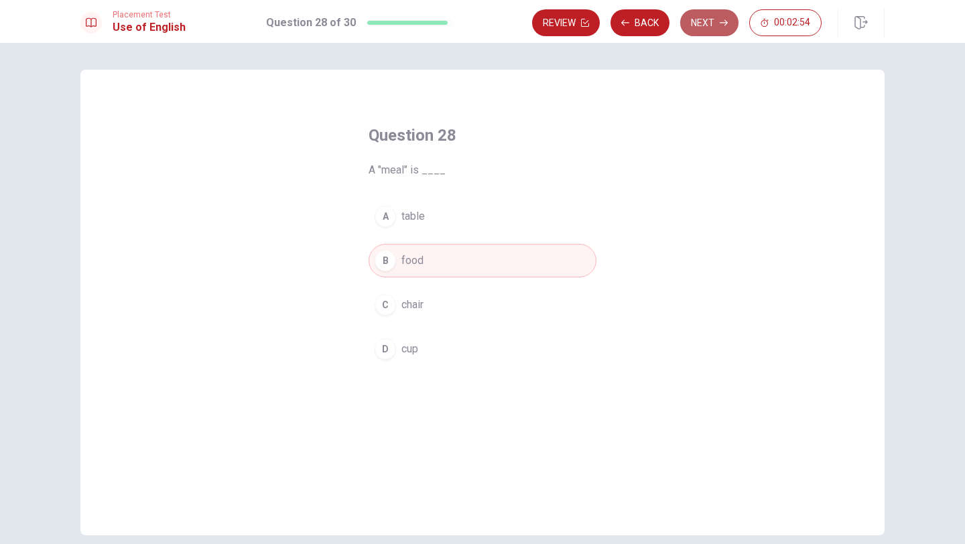
click at [709, 25] on button "Next" at bounding box center [709, 22] width 58 height 27
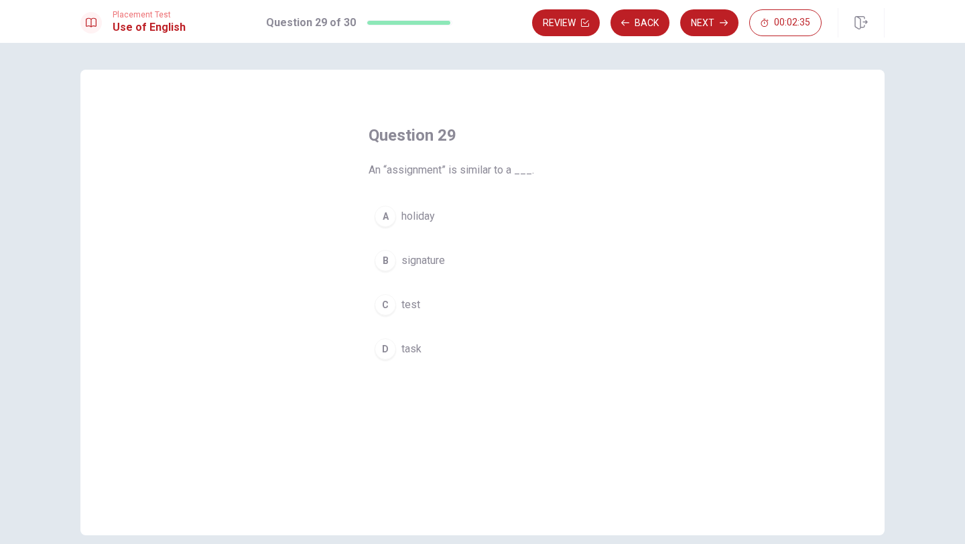
click at [377, 246] on button "B signature" at bounding box center [482, 260] width 228 height 33
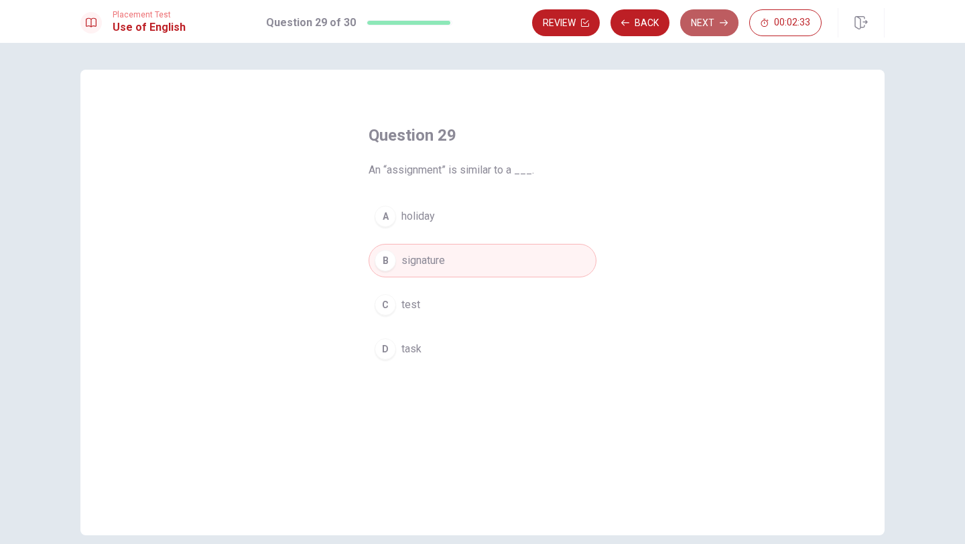
click at [706, 14] on button "Next" at bounding box center [709, 22] width 58 height 27
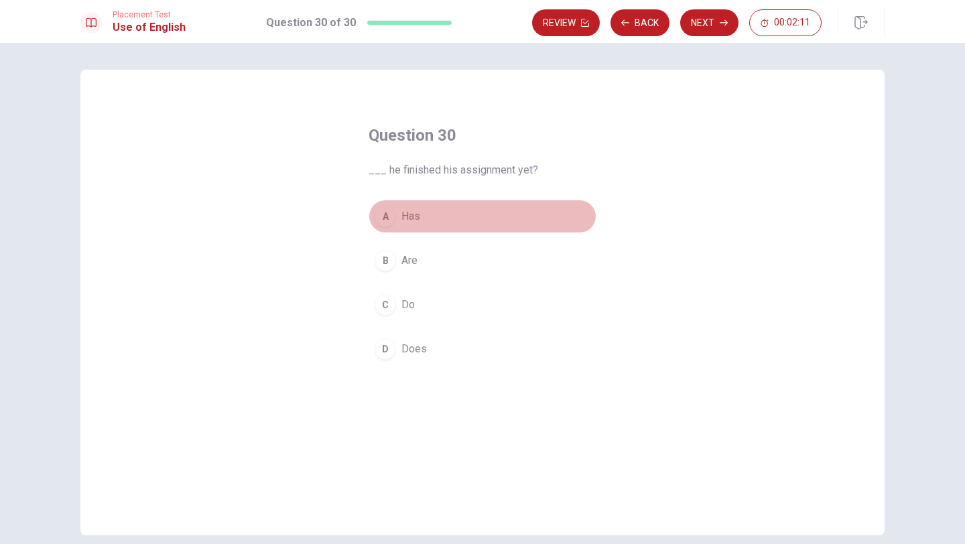
click at [406, 216] on span "Has" at bounding box center [410, 216] width 19 height 16
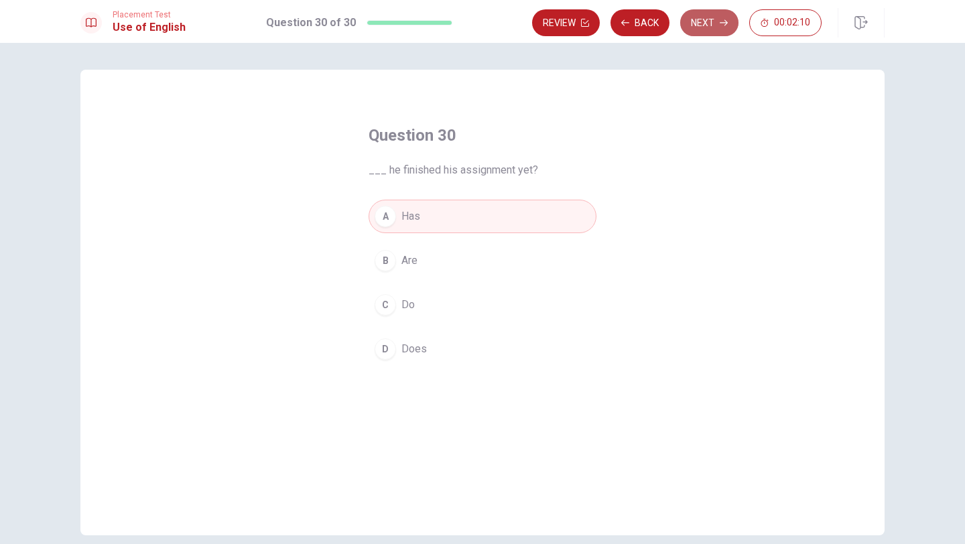
click at [712, 25] on button "Next" at bounding box center [709, 22] width 58 height 27
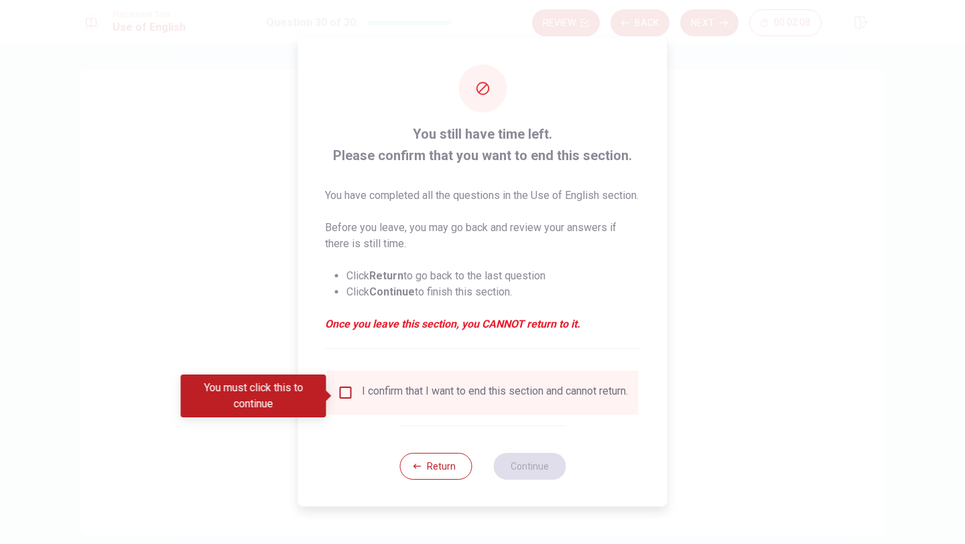
click at [344, 394] on input "You must click this to continue" at bounding box center [346, 392] width 16 height 16
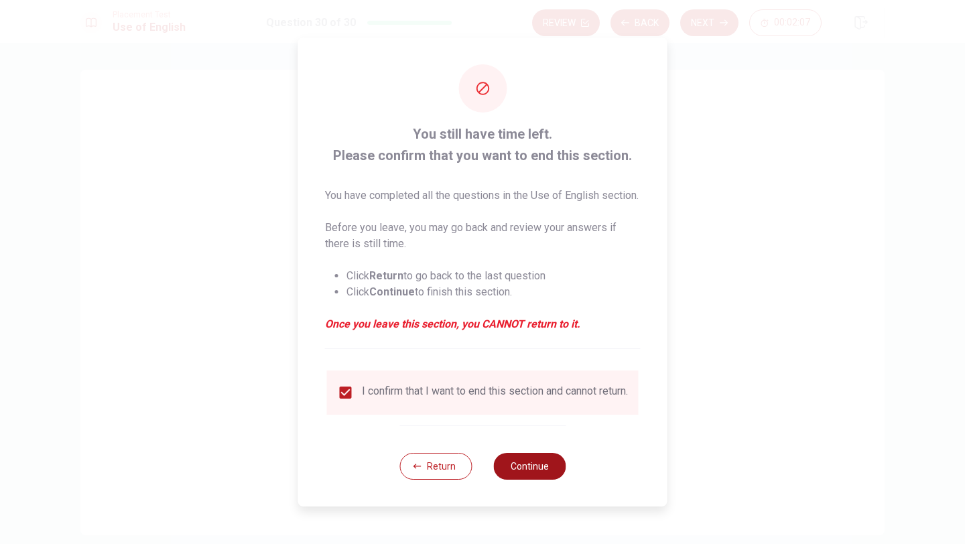
click at [521, 418] on button "Continue" at bounding box center [529, 466] width 72 height 27
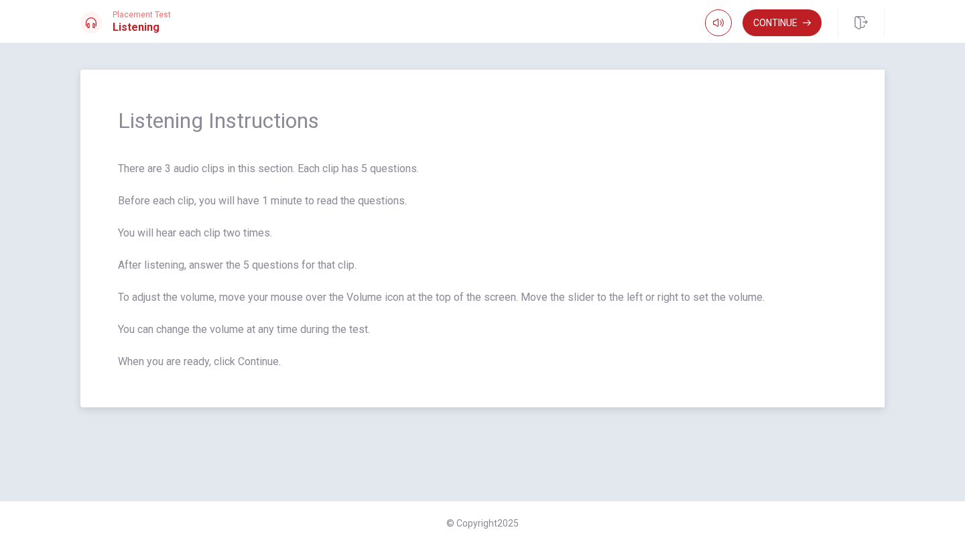
drag, startPoint x: 113, startPoint y: 120, endPoint x: 360, endPoint y: 380, distance: 358.2
click at [360, 380] on div "Listening Instructions There are 3 audio clips in this section. Each clip has 5…" at bounding box center [482, 239] width 804 height 338
click at [782, 21] on button "Continue" at bounding box center [781, 22] width 79 height 27
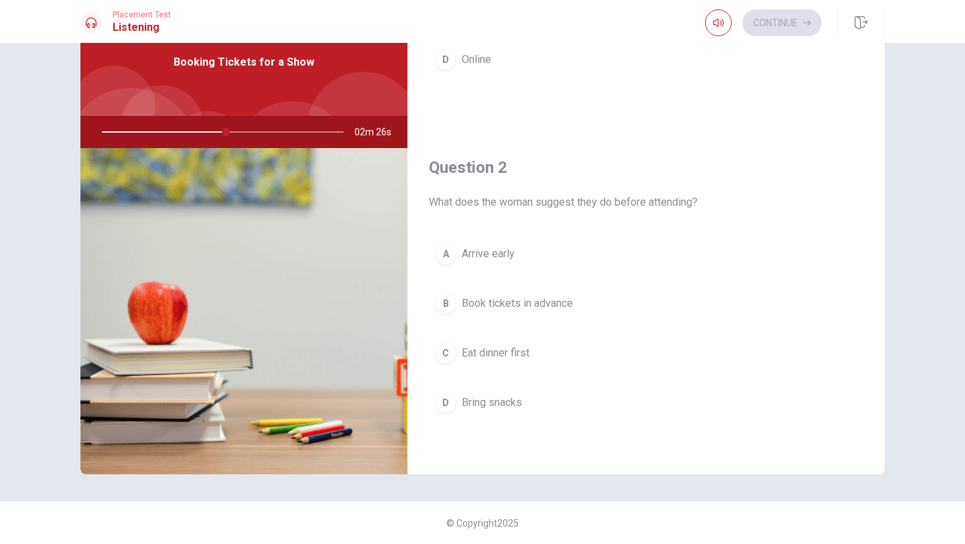
scroll to position [224, 0]
click at [447, 300] on div "B" at bounding box center [445, 301] width 21 height 21
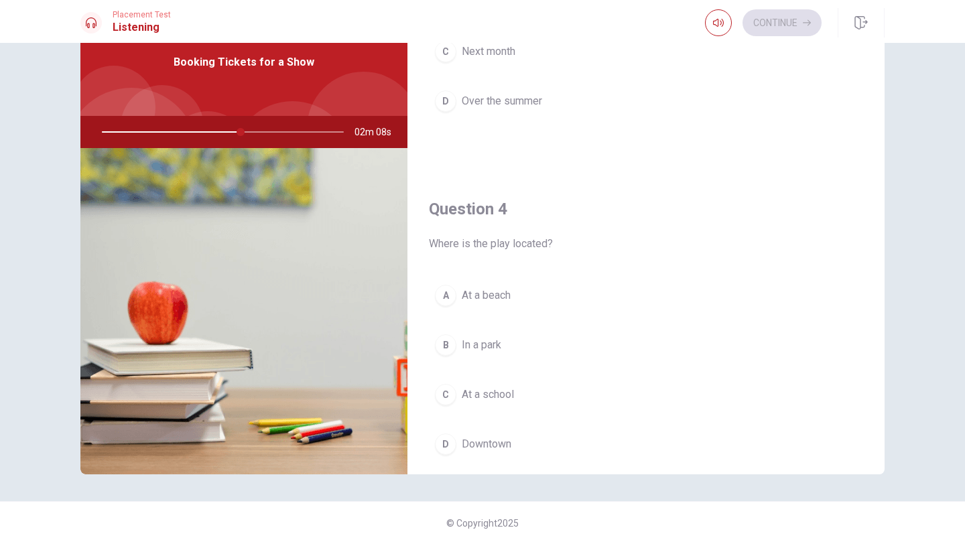
scroll to position [935, 0]
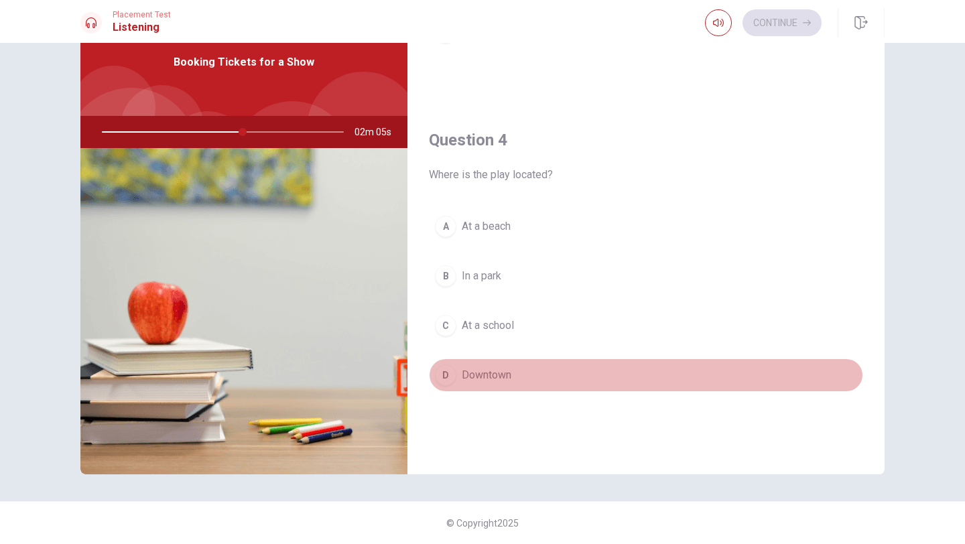
click at [444, 376] on div "D" at bounding box center [445, 374] width 21 height 21
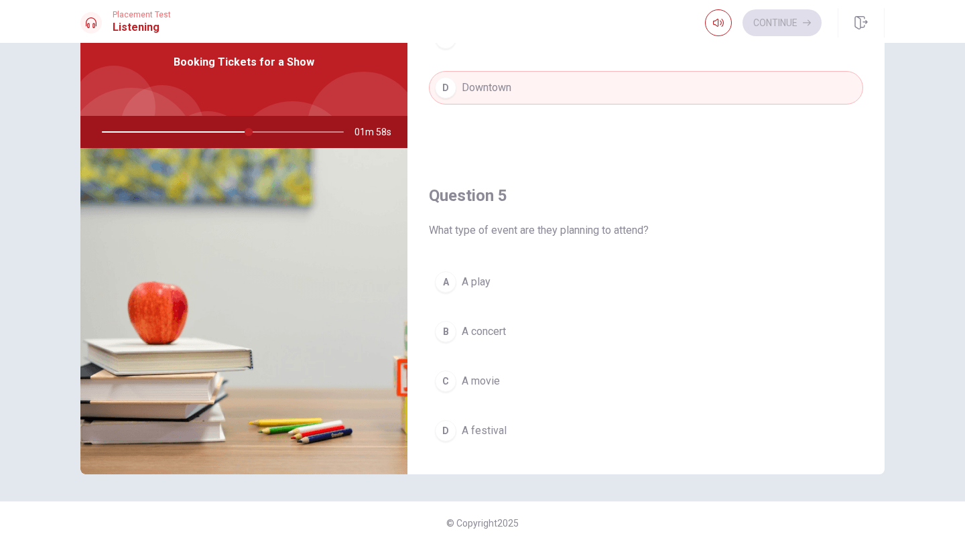
scroll to position [1249, 0]
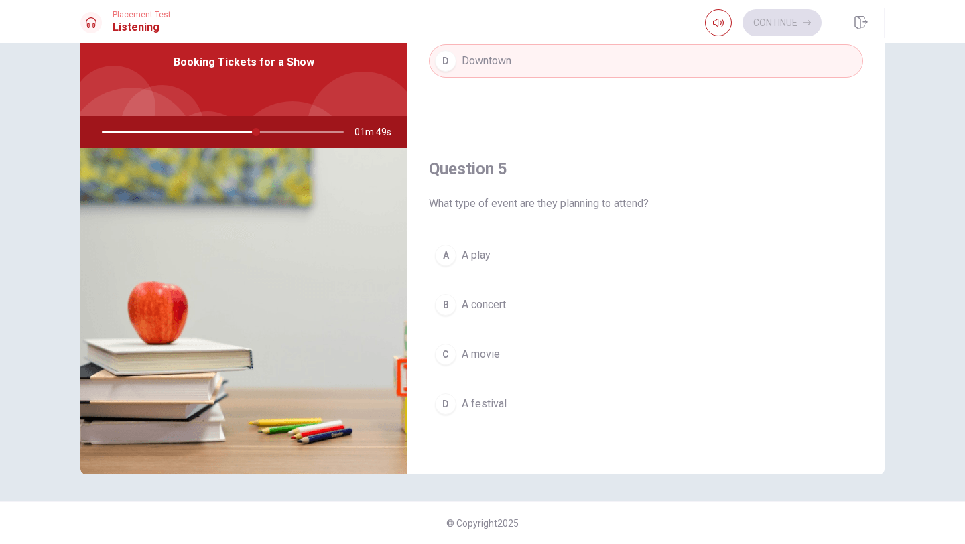
click at [446, 301] on div "B" at bounding box center [445, 304] width 21 height 21
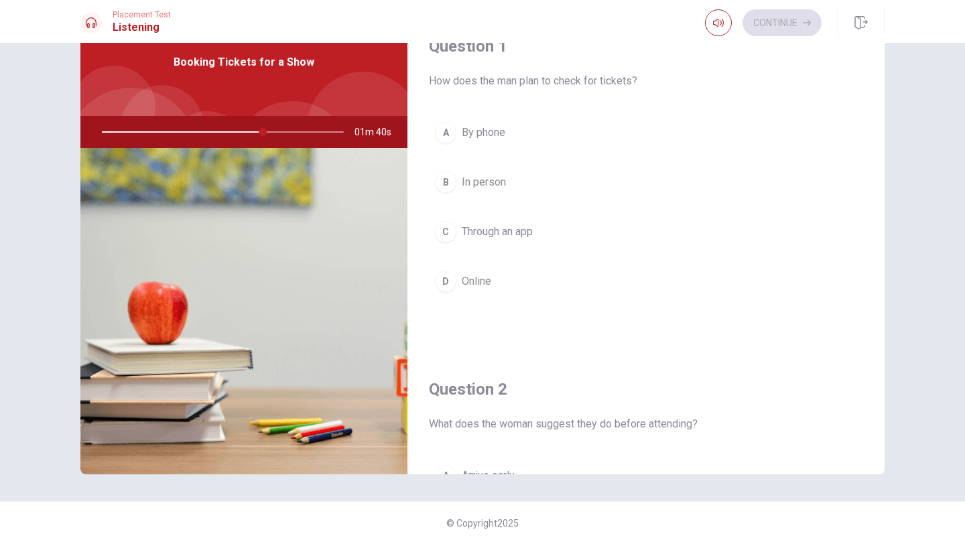
scroll to position [0, 0]
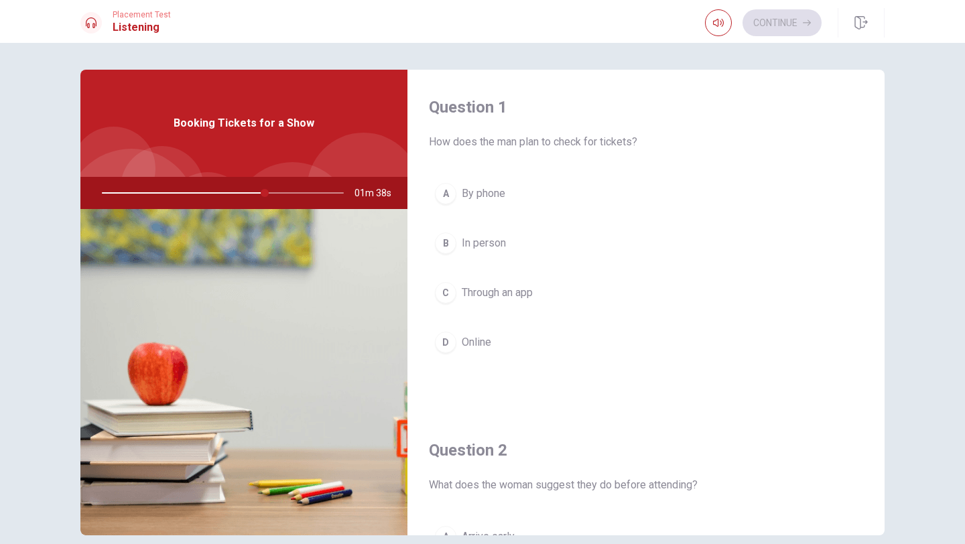
drag, startPoint x: 262, startPoint y: 194, endPoint x: 198, endPoint y: 198, distance: 63.8
click at [196, 195] on div at bounding box center [220, 193] width 269 height 32
drag, startPoint x: 267, startPoint y: 192, endPoint x: 144, endPoint y: 194, distance: 122.6
click at [143, 192] on div at bounding box center [220, 193] width 269 height 32
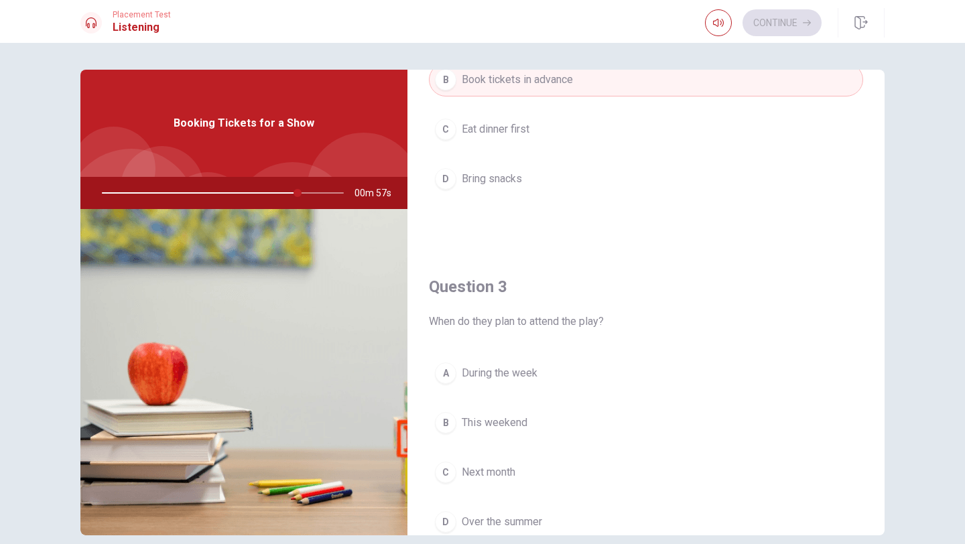
scroll to position [503, 0]
click at [441, 418] on div "B" at bounding box center [445, 425] width 21 height 21
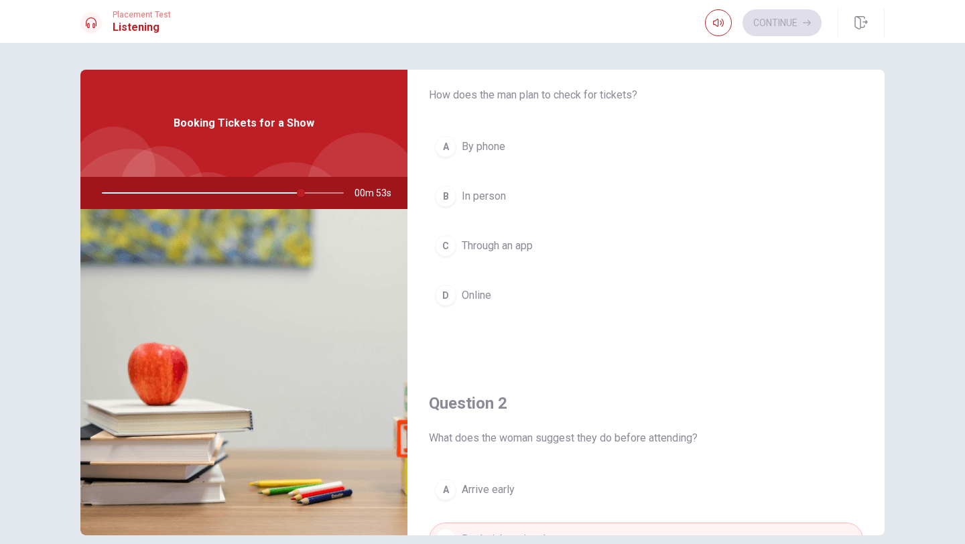
scroll to position [0, 0]
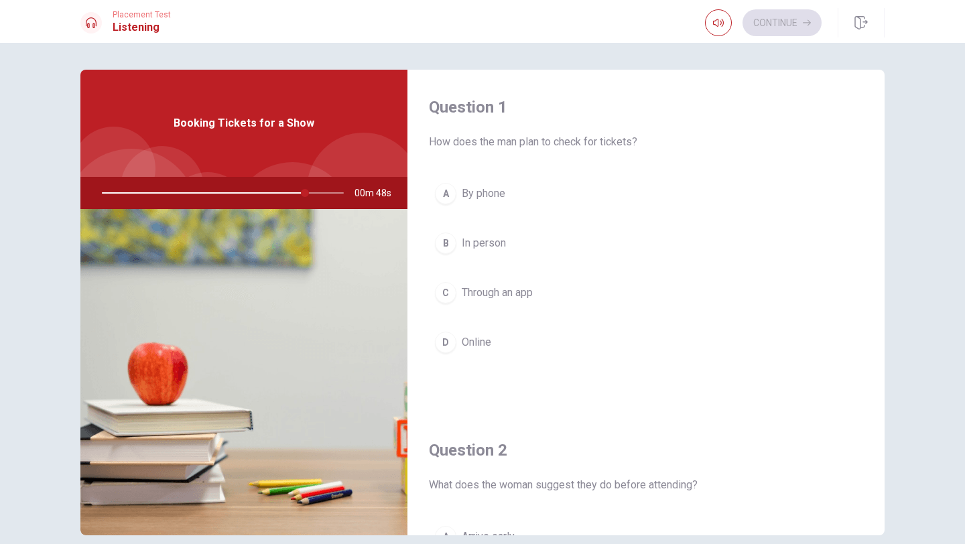
click at [442, 249] on div "B" at bounding box center [445, 242] width 21 height 21
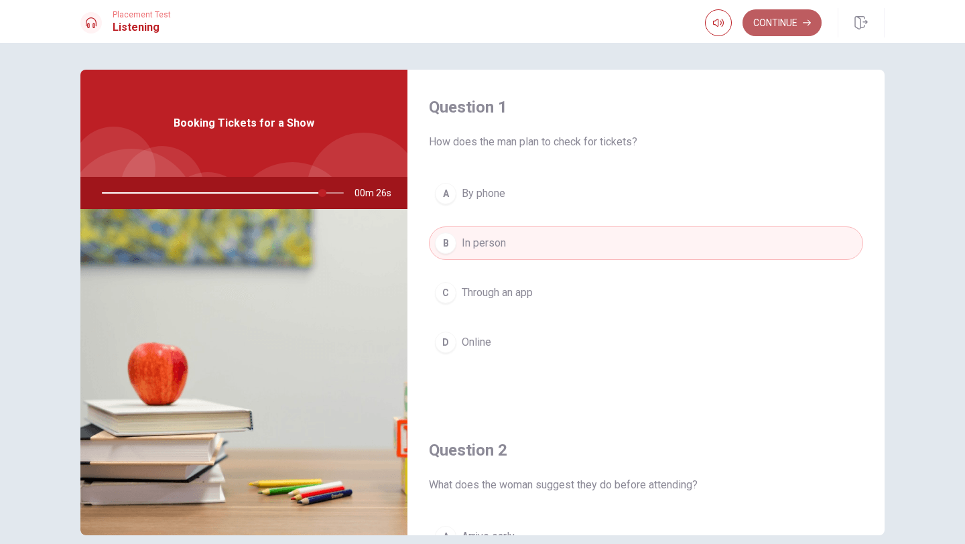
click at [783, 20] on button "Continue" at bounding box center [781, 22] width 79 height 27
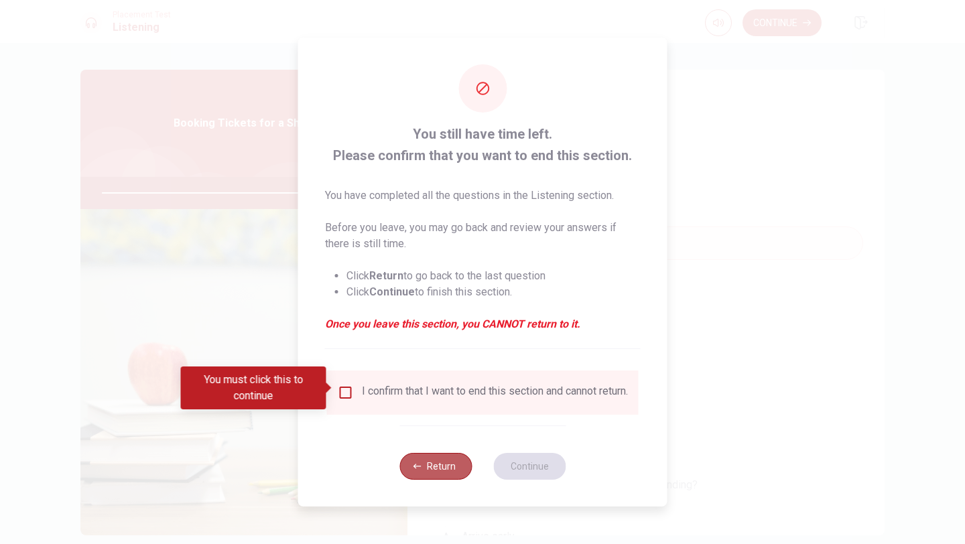
click at [443, 418] on button "Return" at bounding box center [435, 466] width 72 height 27
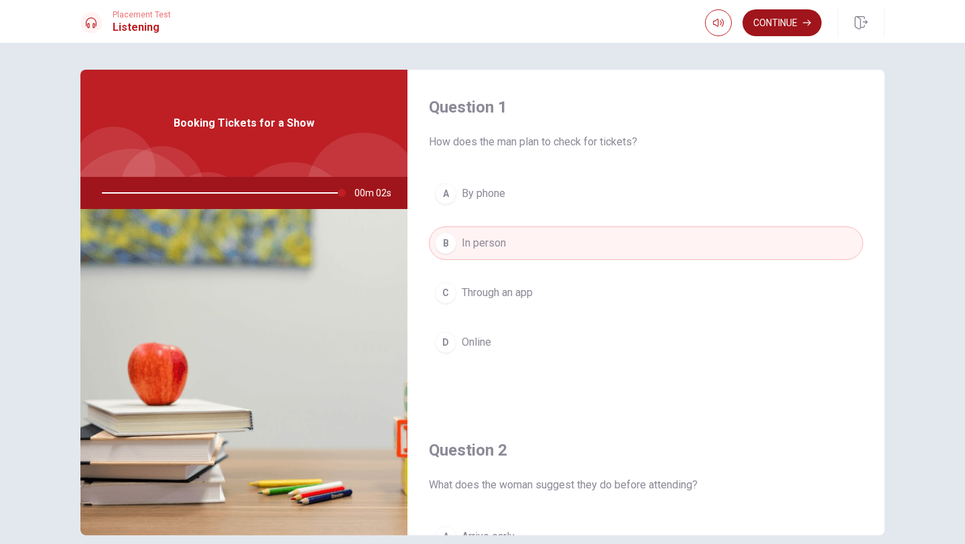
click at [782, 21] on button "Continue" at bounding box center [781, 22] width 79 height 27
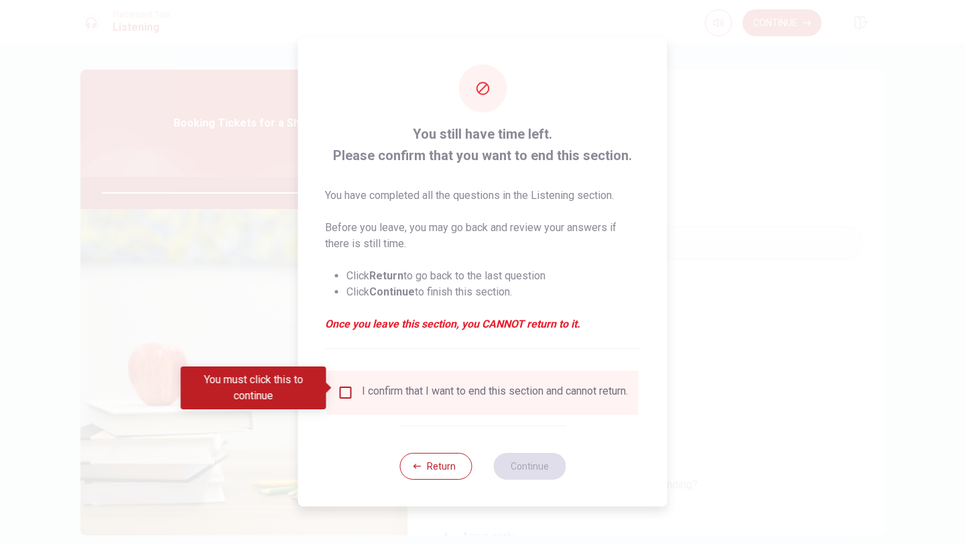
type input "0"
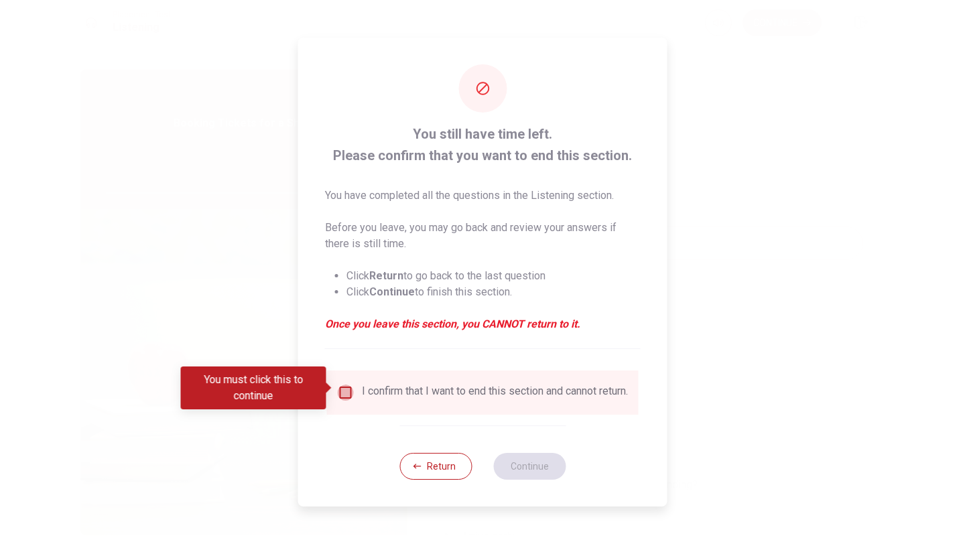
click at [345, 389] on input "You must click this to continue" at bounding box center [346, 392] width 16 height 16
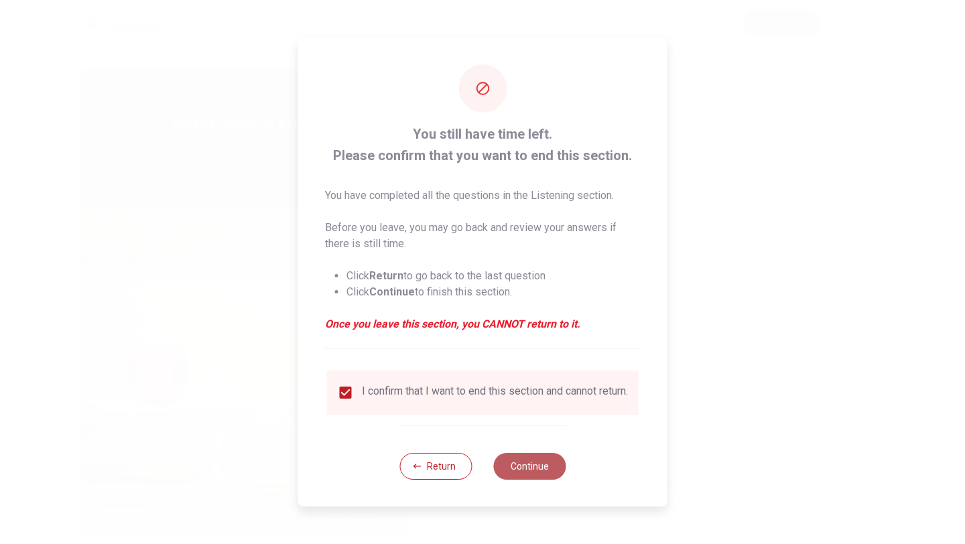
click at [522, 418] on button "Continue" at bounding box center [529, 466] width 72 height 27
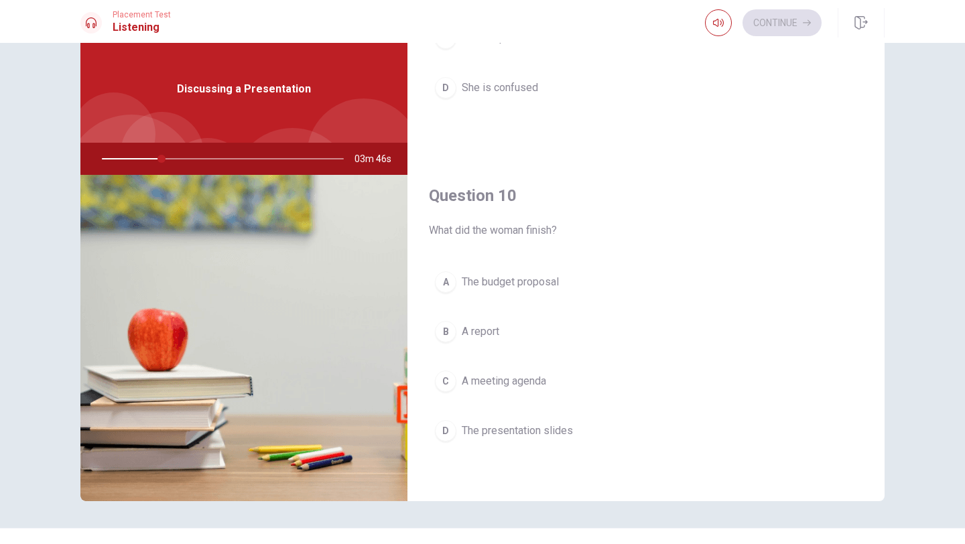
scroll to position [61, 0]
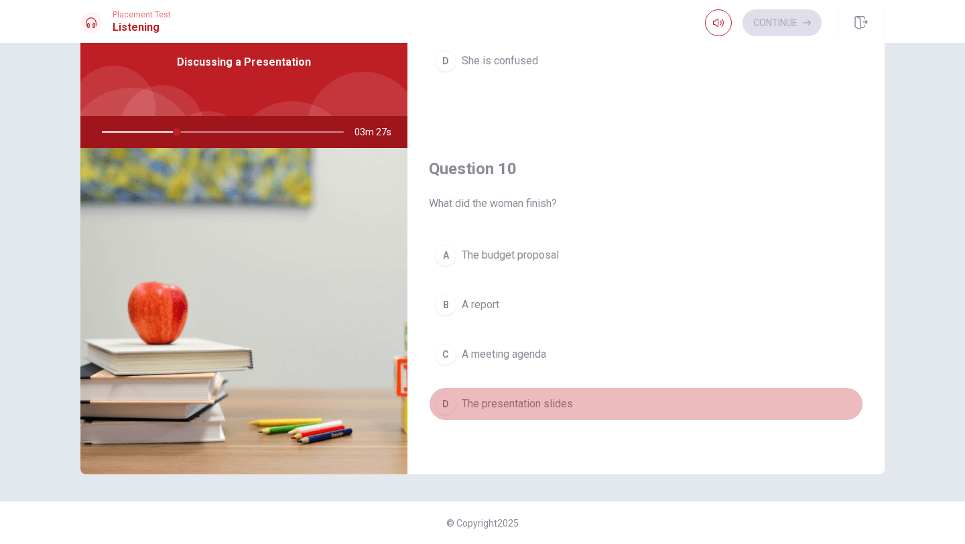
click at [442, 402] on div "D" at bounding box center [445, 403] width 21 height 21
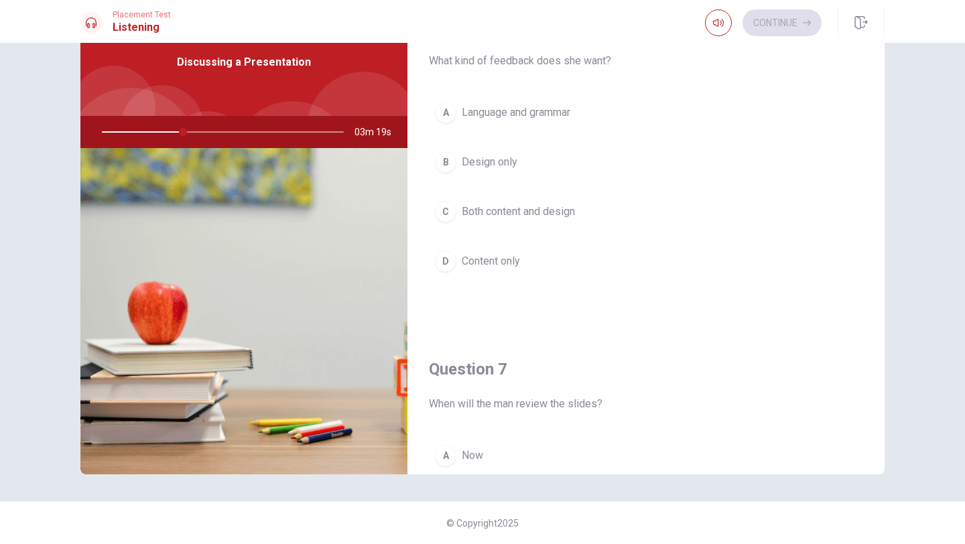
scroll to position [0, 0]
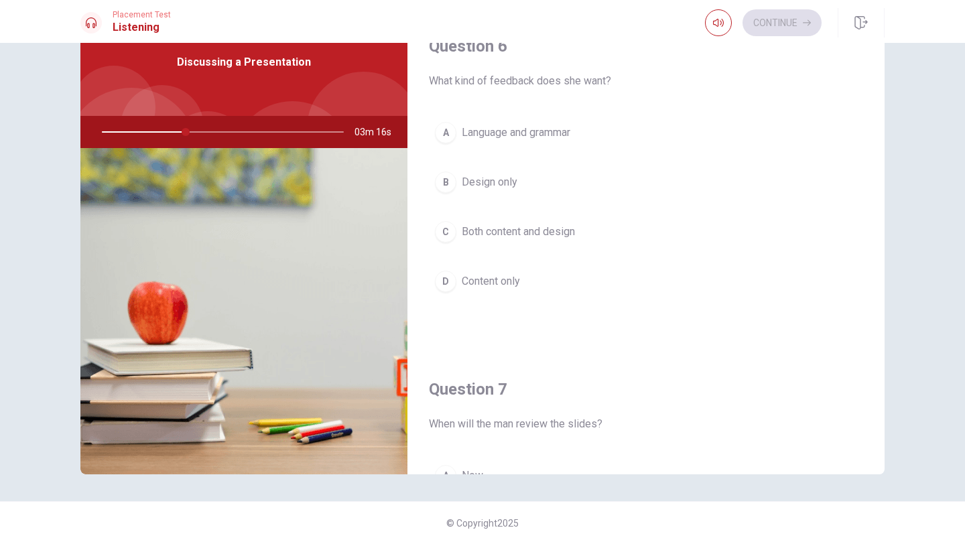
click at [439, 230] on div "C" at bounding box center [445, 231] width 21 height 21
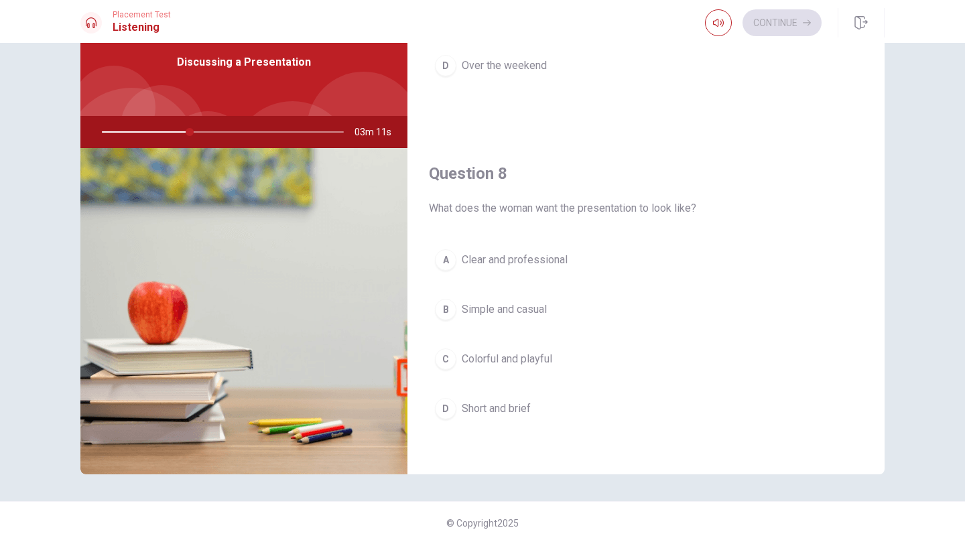
scroll to position [559, 0]
click at [447, 261] on div "A" at bounding box center [445, 259] width 21 height 21
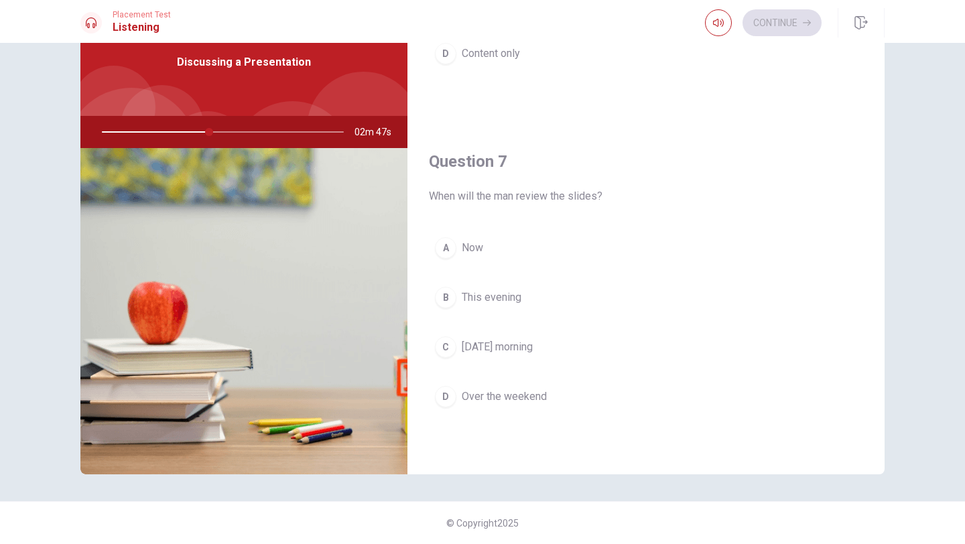
scroll to position [251, 0]
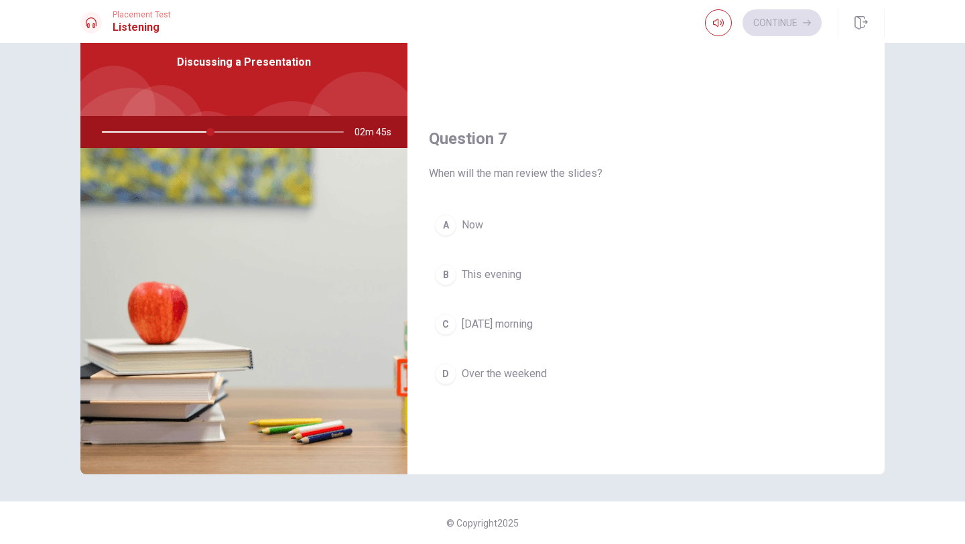
click at [447, 277] on div "B" at bounding box center [445, 274] width 21 height 21
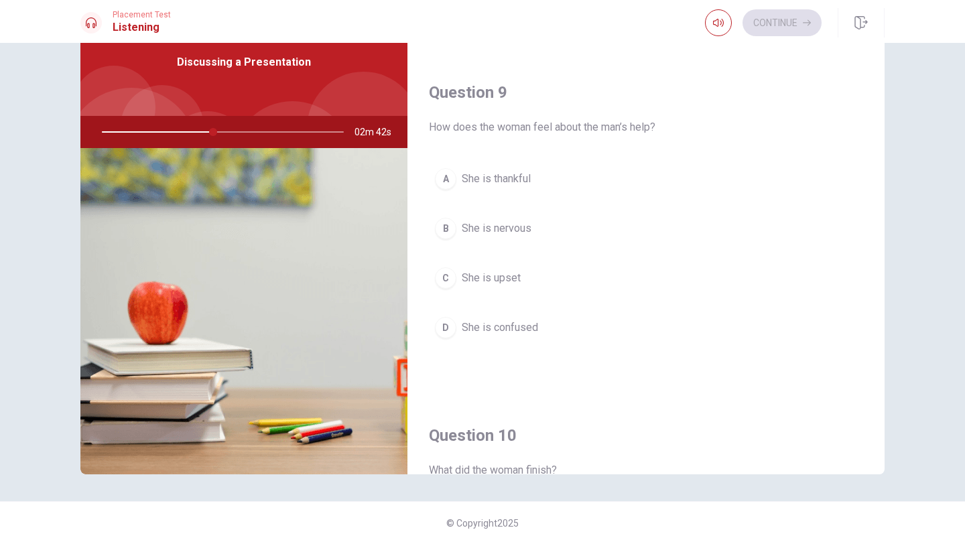
scroll to position [983, 0]
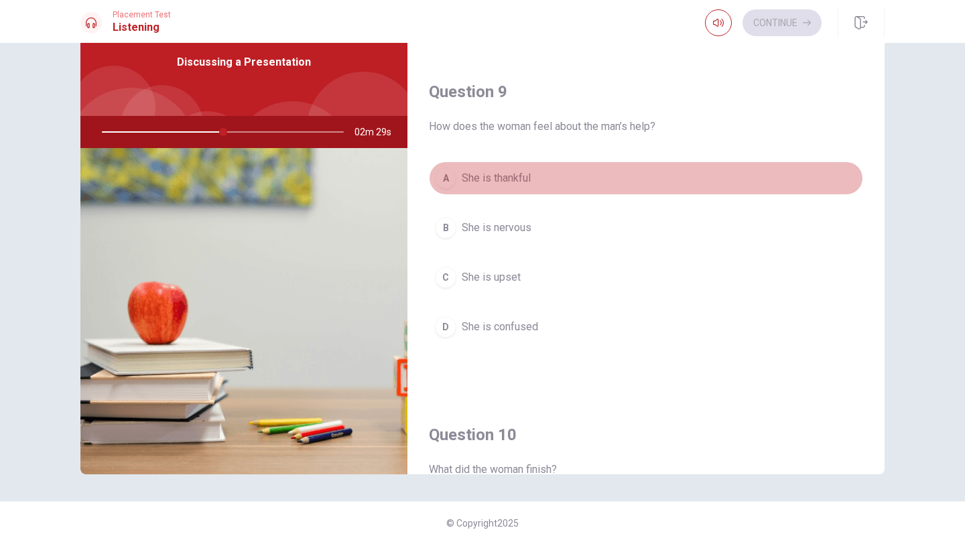
click at [441, 178] on div "A" at bounding box center [445, 177] width 21 height 21
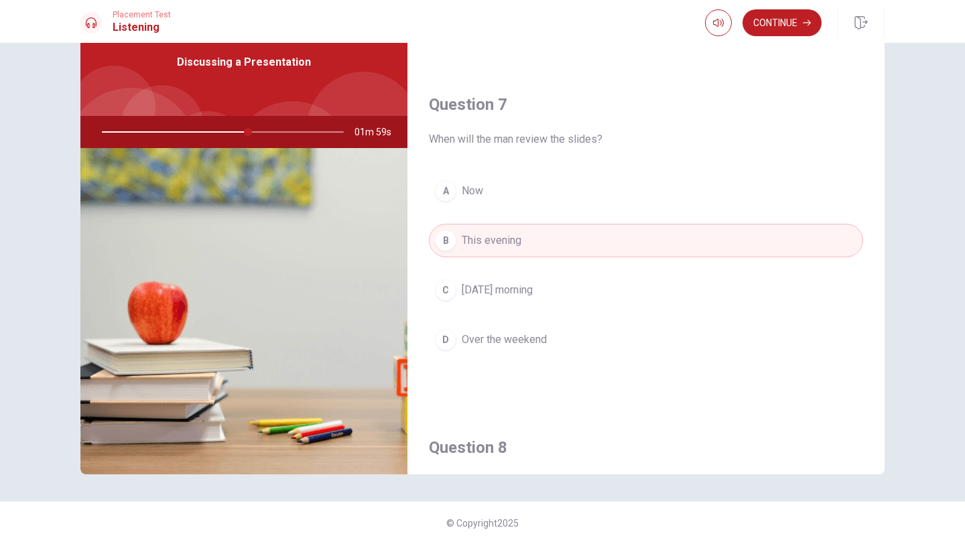
scroll to position [0, 0]
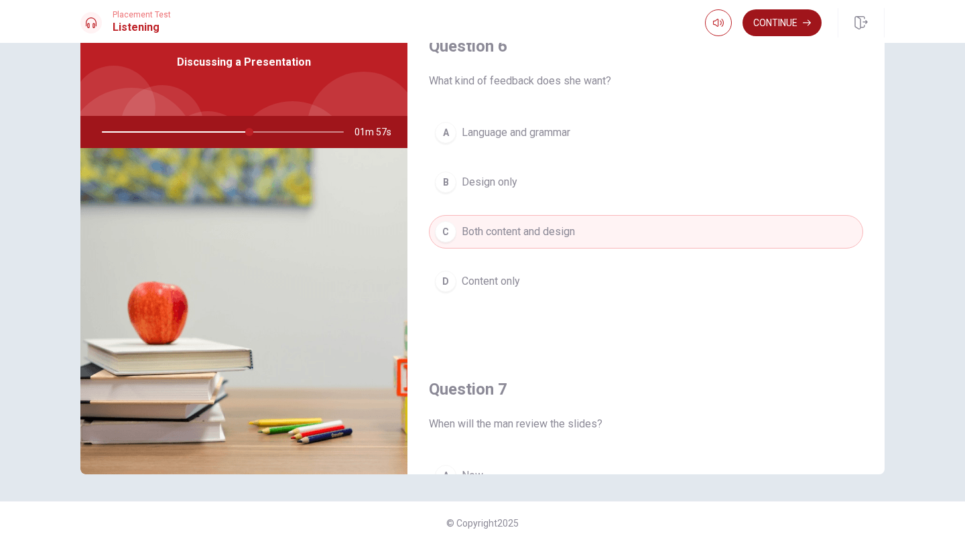
click at [757, 23] on button "Continue" at bounding box center [781, 22] width 79 height 27
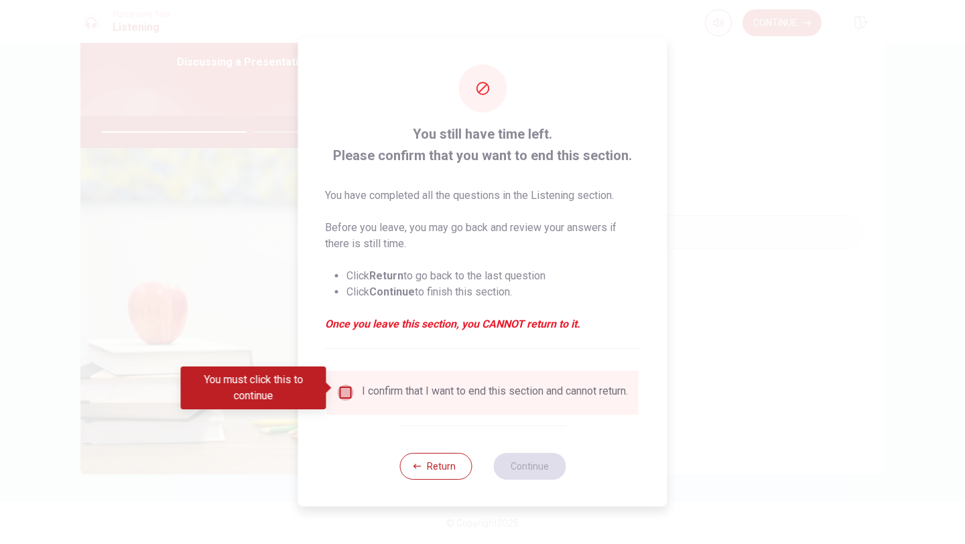
click at [339, 387] on input "You must click this to continue" at bounding box center [346, 392] width 16 height 16
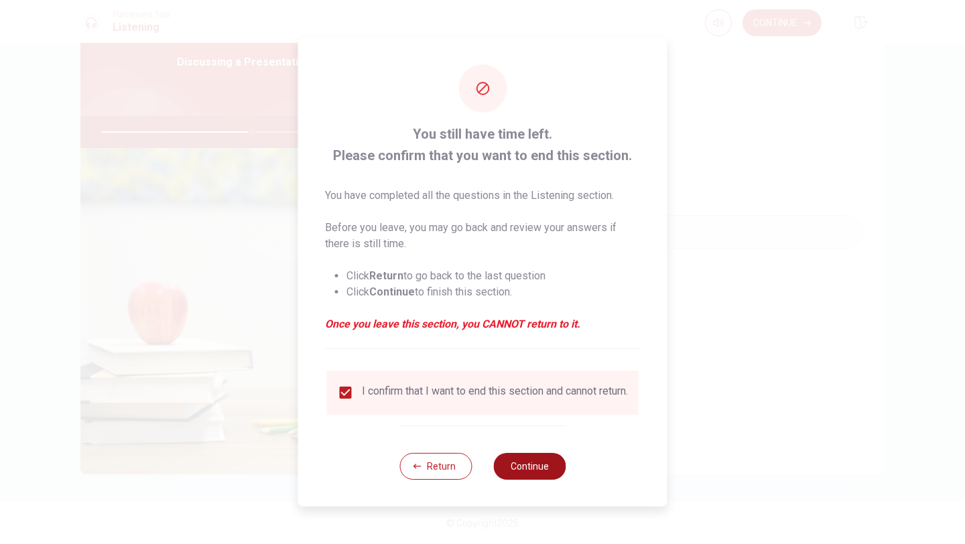
click at [518, 418] on button "Continue" at bounding box center [529, 466] width 72 height 27
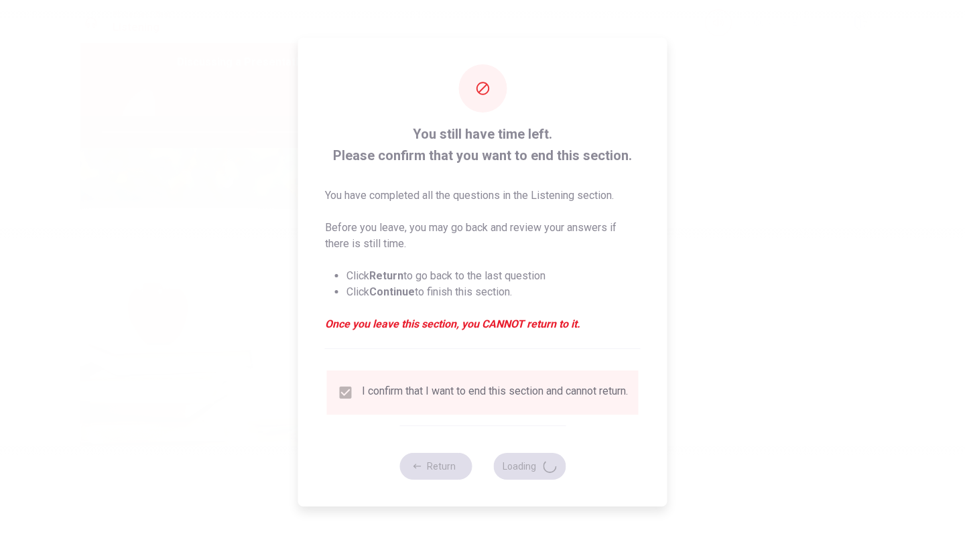
type input "63"
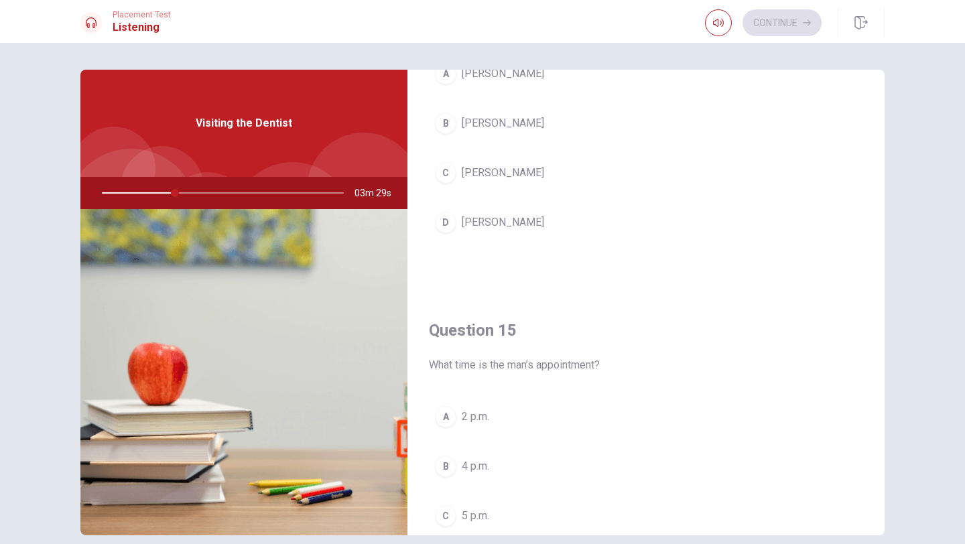
scroll to position [1249, 0]
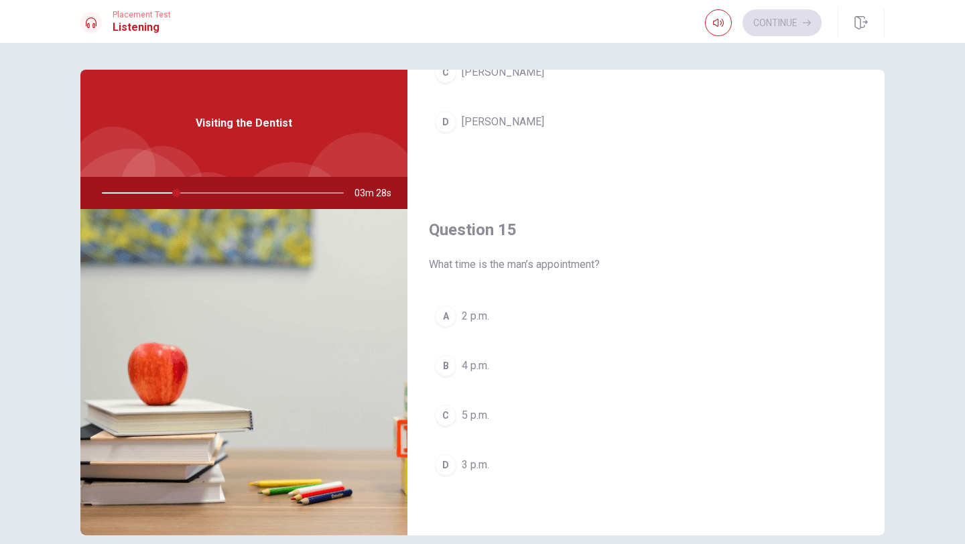
click at [447, 418] on div "D" at bounding box center [445, 464] width 21 height 21
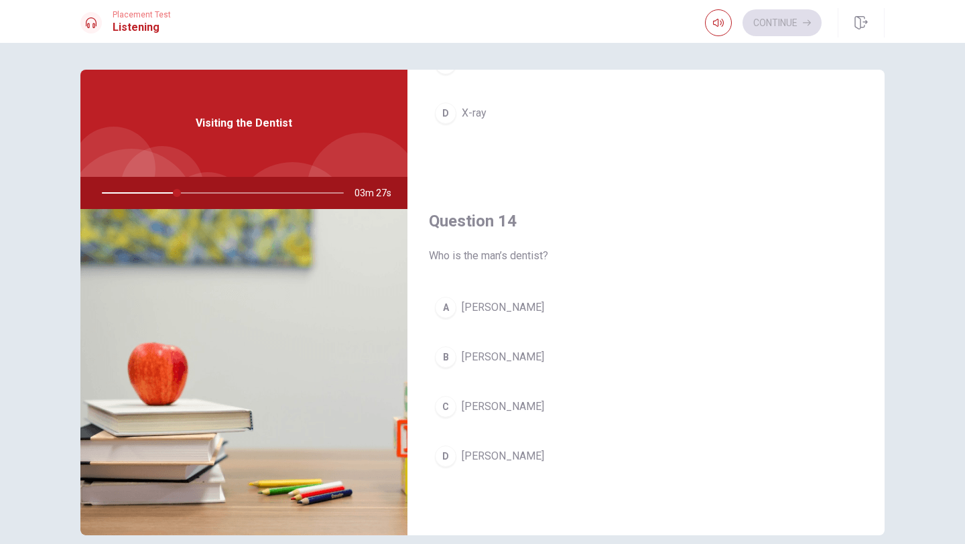
scroll to position [908, 0]
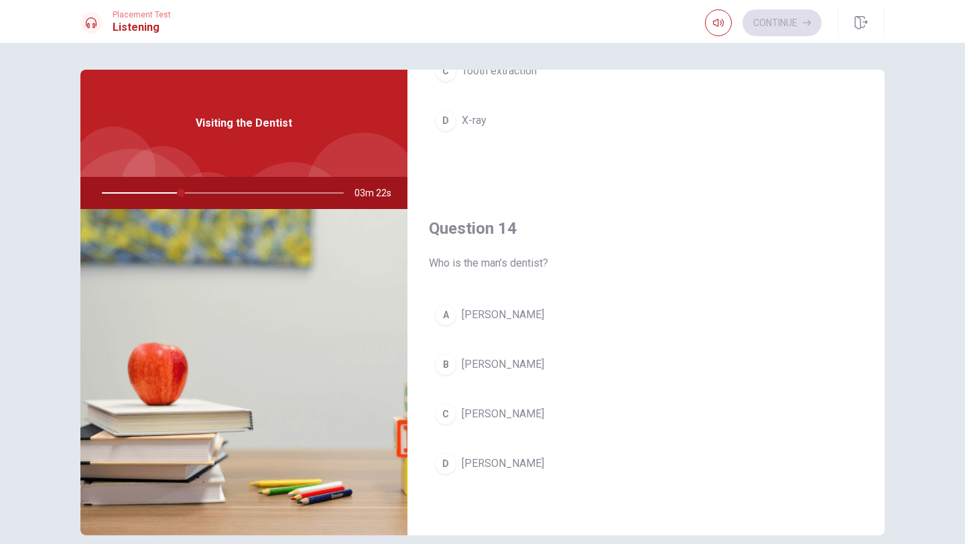
click at [437, 418] on div "D" at bounding box center [445, 463] width 21 height 21
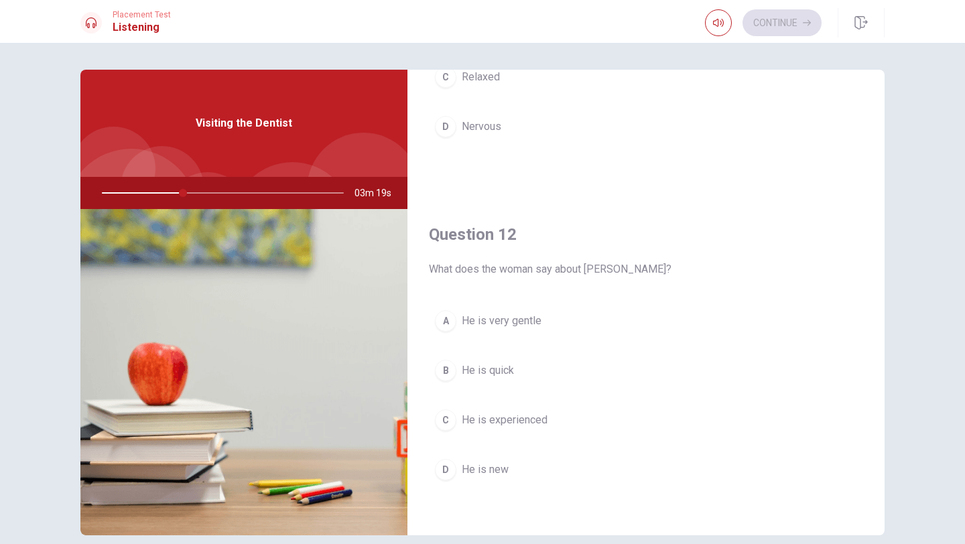
scroll to position [0, 0]
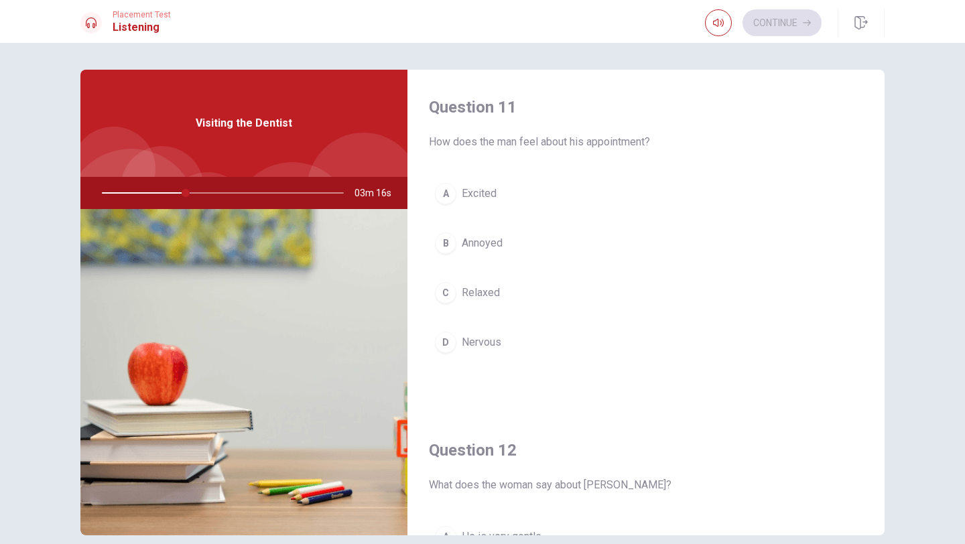
click at [445, 342] on div "D" at bounding box center [445, 342] width 21 height 21
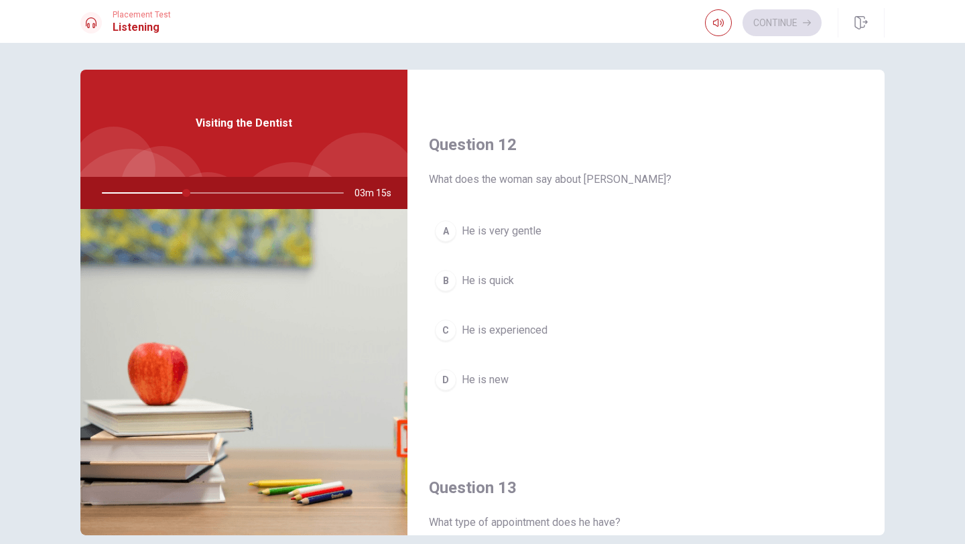
scroll to position [307, 0]
click at [445, 236] on div "A" at bounding box center [445, 228] width 21 height 21
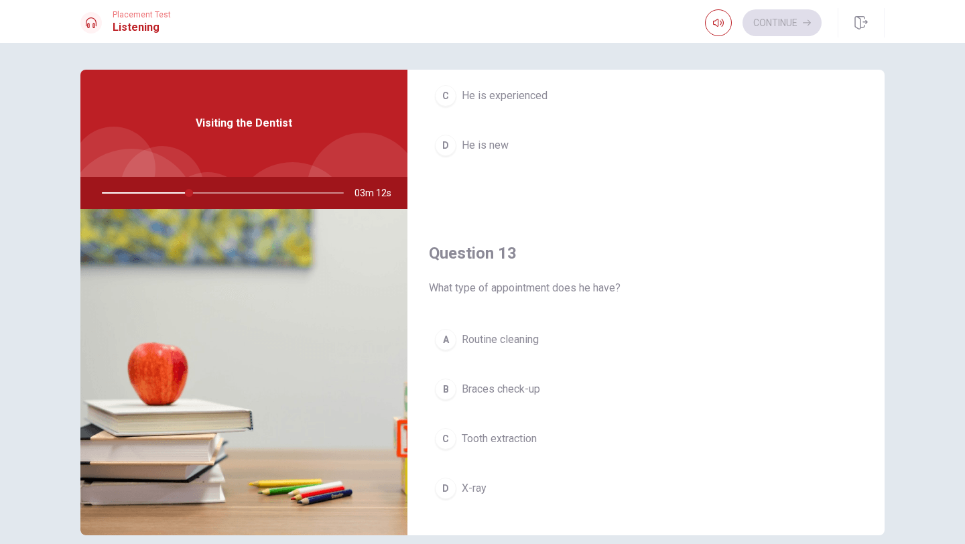
scroll to position [541, 0]
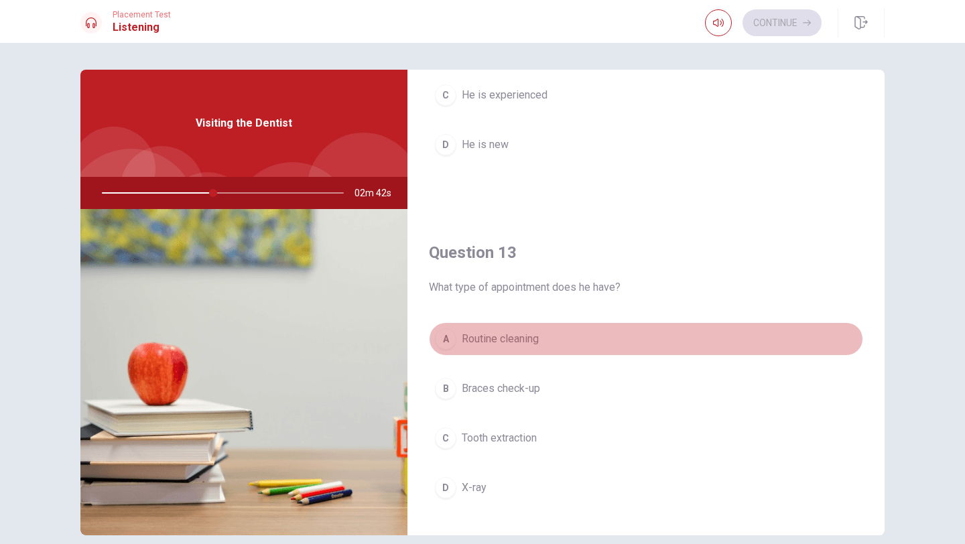
click at [445, 340] on div "A" at bounding box center [445, 338] width 21 height 21
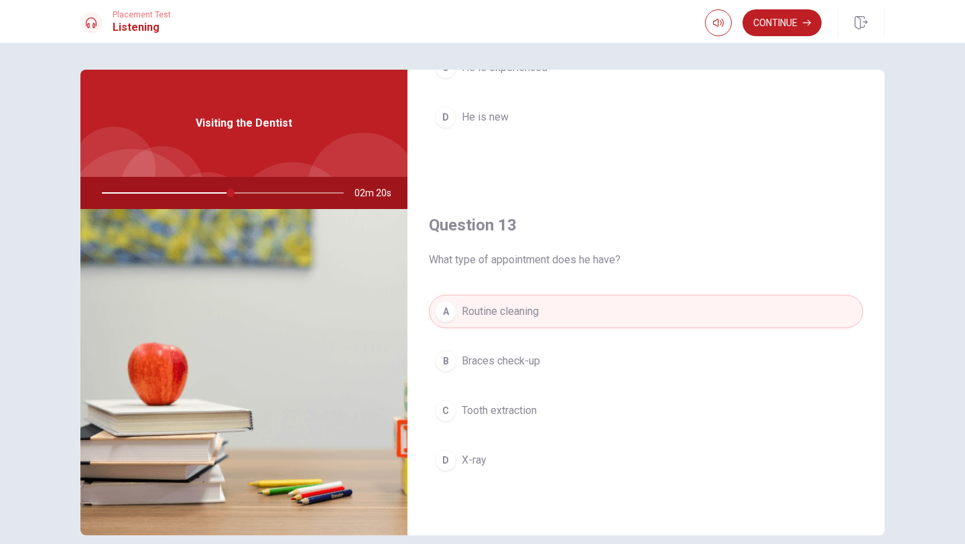
scroll to position [1249, 0]
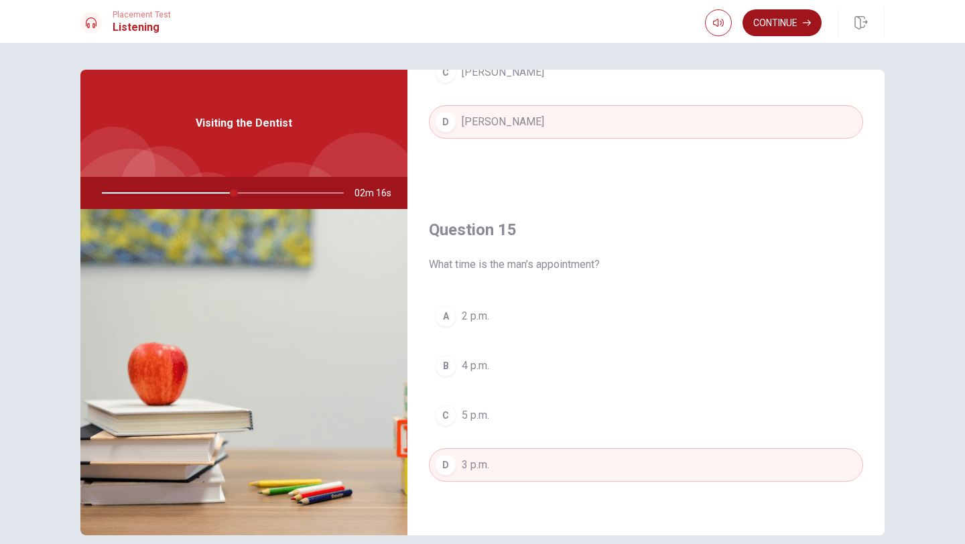
click at [771, 25] on button "Continue" at bounding box center [781, 22] width 79 height 27
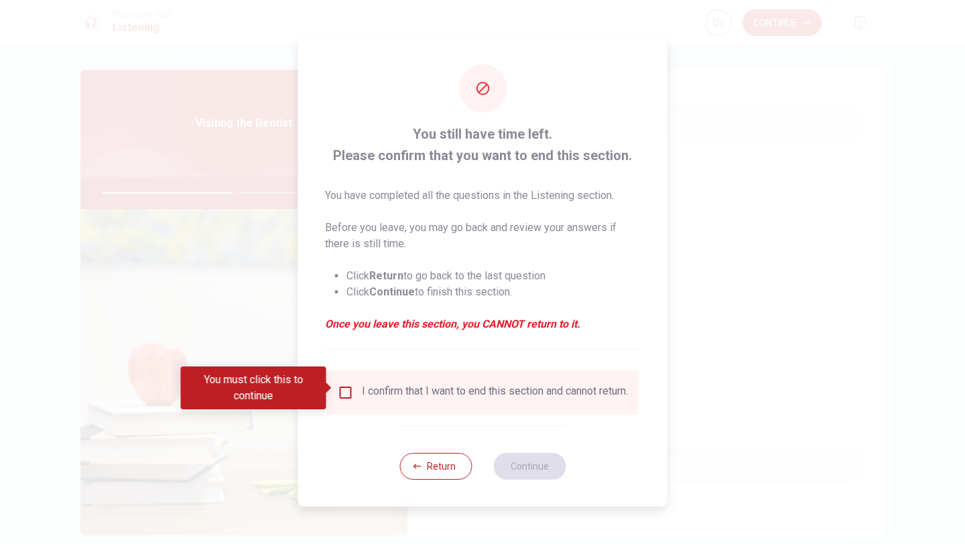
click at [342, 389] on input "You must click this to continue" at bounding box center [346, 392] width 16 height 16
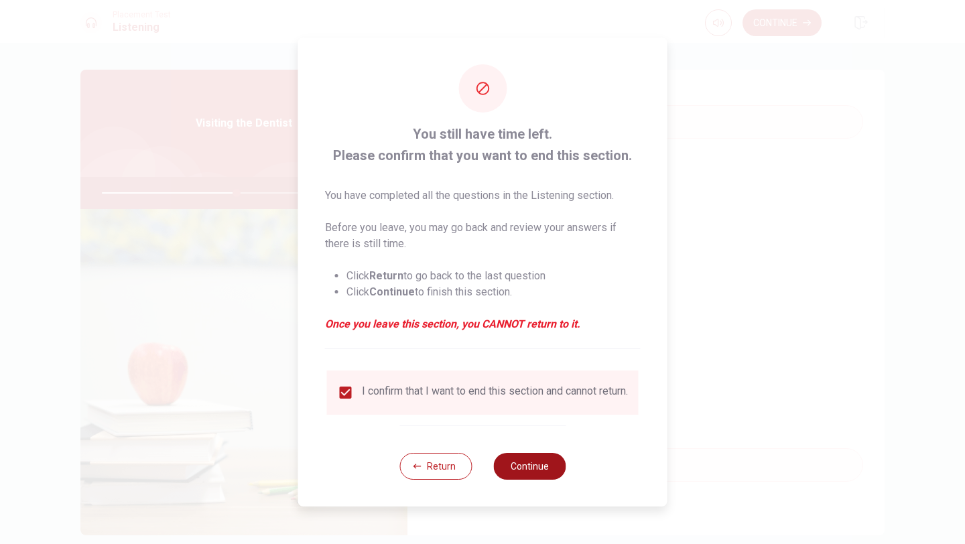
click at [543, 418] on button "Continue" at bounding box center [529, 466] width 72 height 27
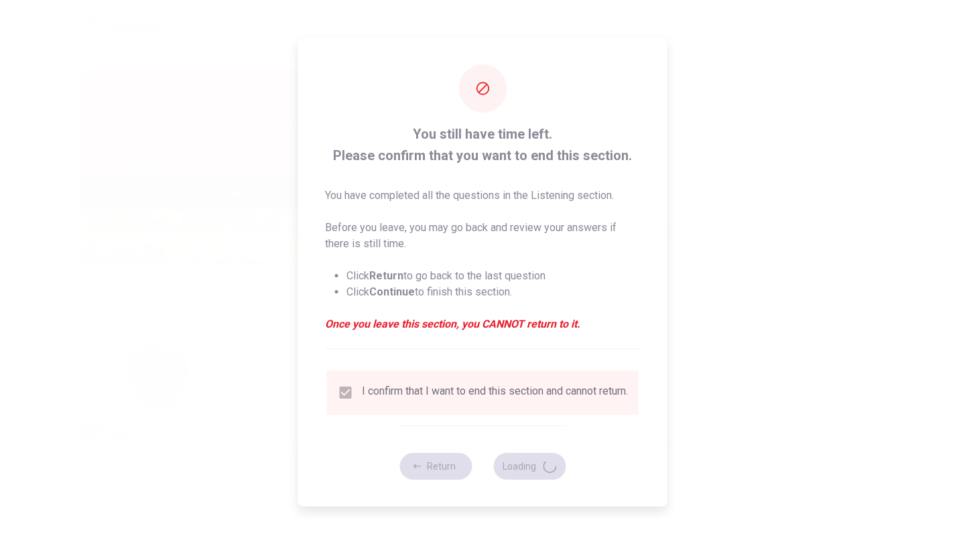
type input "56"
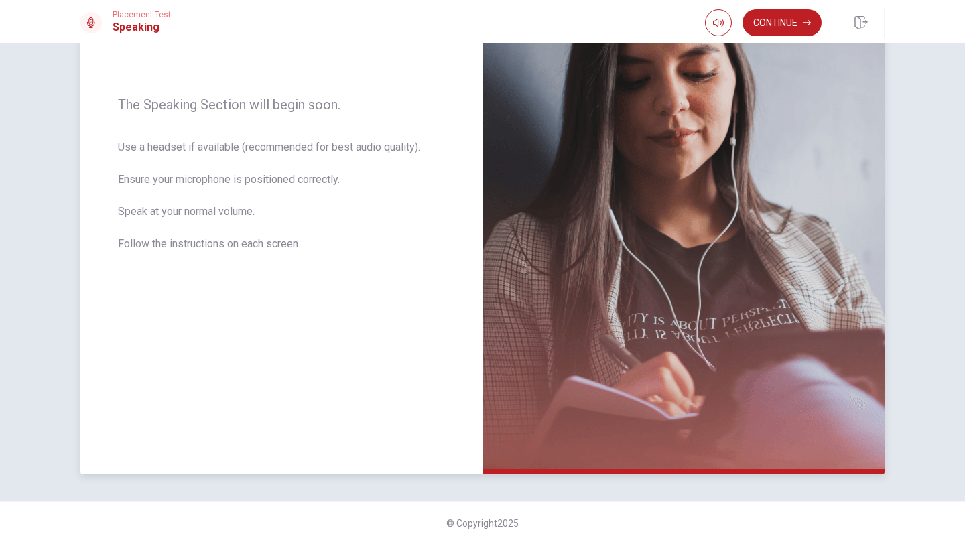
scroll to position [0, 0]
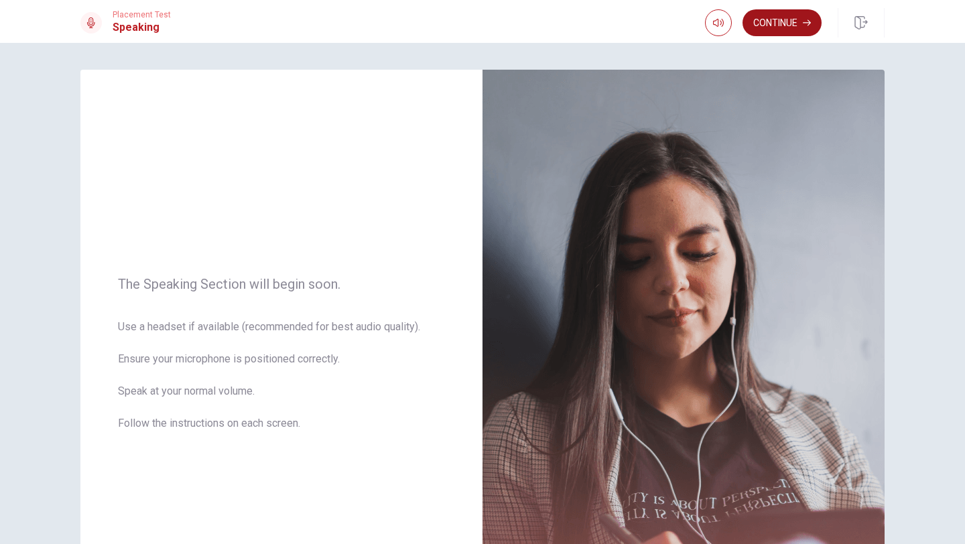
click at [778, 21] on button "Continue" at bounding box center [781, 22] width 79 height 27
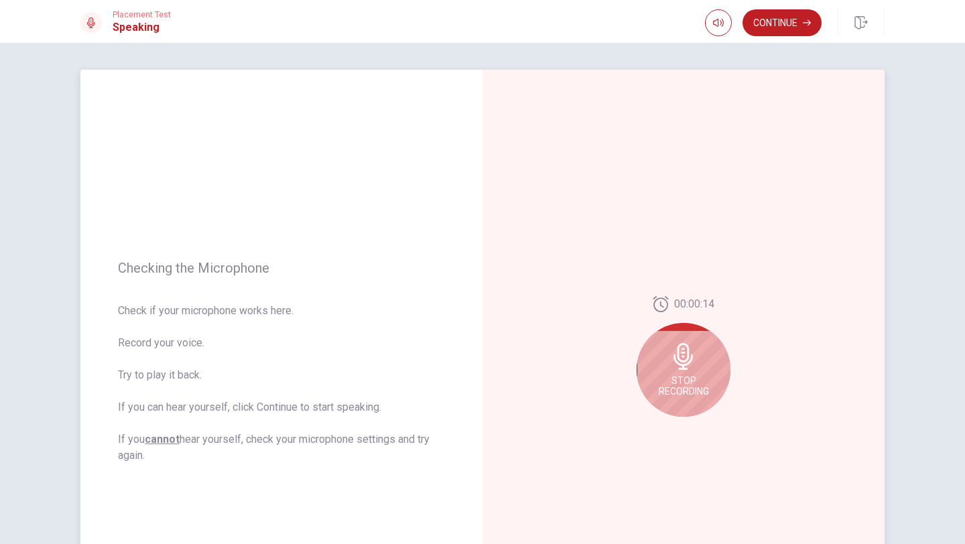
click at [686, 374] on div "Stop Recording" at bounding box center [683, 370] width 94 height 94
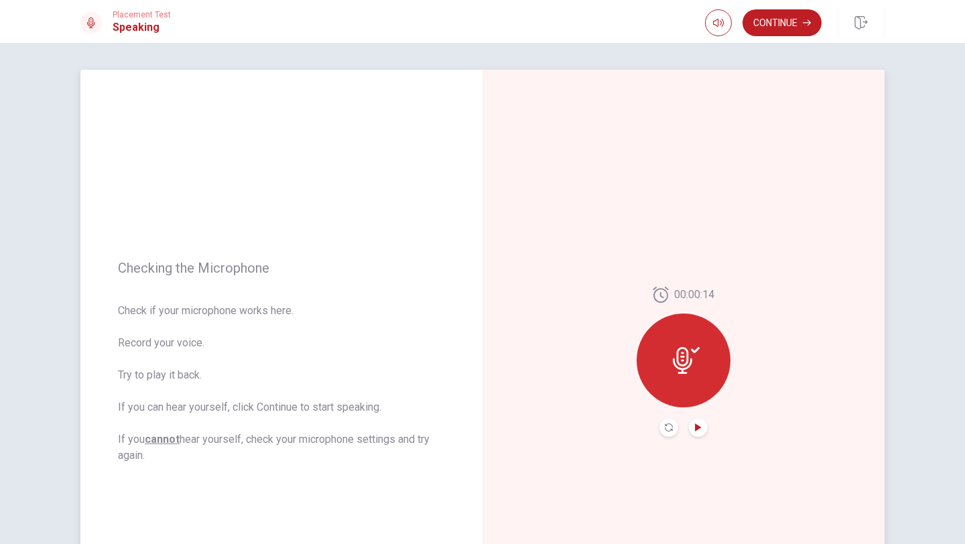
click at [698, 418] on icon "Play Audio" at bounding box center [698, 427] width 8 height 8
click at [681, 376] on div at bounding box center [683, 360] width 94 height 94
click at [696, 418] on icon "Play Audio" at bounding box center [698, 427] width 6 height 8
click at [693, 418] on button "Play Audio" at bounding box center [698, 427] width 19 height 19
click at [676, 361] on icon at bounding box center [682, 360] width 19 height 27
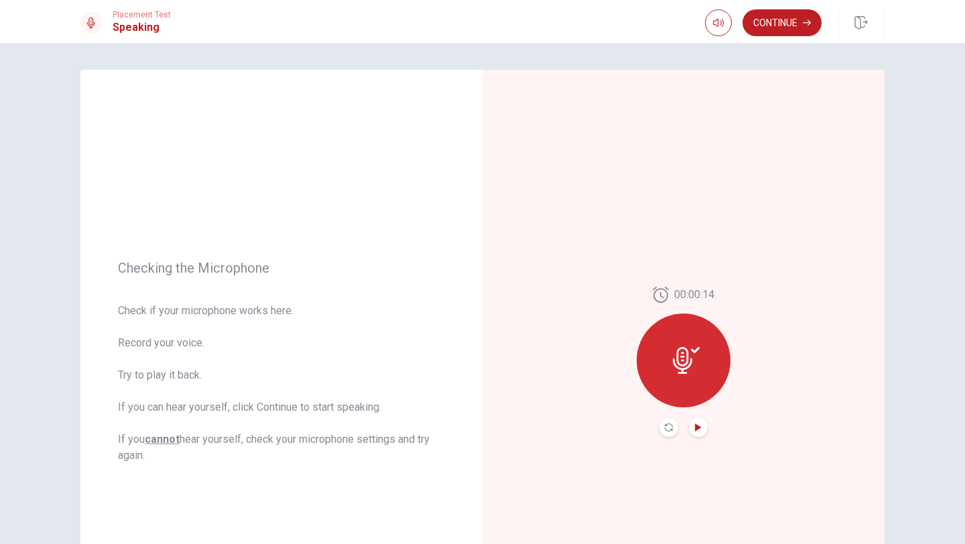
click at [693, 418] on button "Play Audio" at bounding box center [698, 427] width 19 height 19
click at [706, 351] on div at bounding box center [683, 360] width 94 height 94
click at [680, 352] on icon at bounding box center [686, 360] width 27 height 27
click at [695, 418] on icon "Play Audio" at bounding box center [698, 427] width 6 height 8
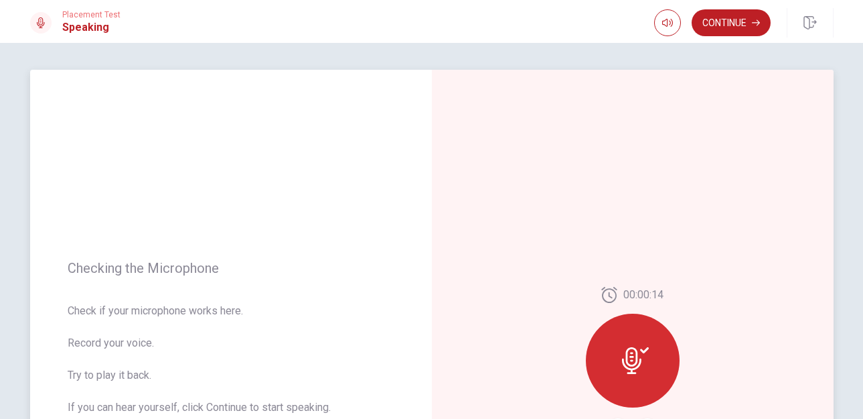
click at [608, 354] on div at bounding box center [633, 360] width 94 height 94
click at [668, 370] on div at bounding box center [633, 360] width 94 height 94
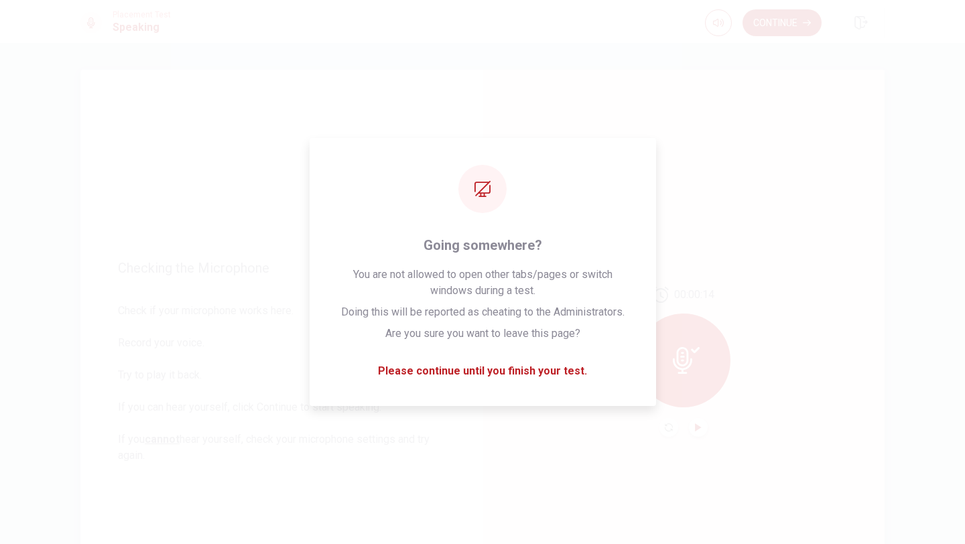
click at [561, 316] on div "00:00:14" at bounding box center [683, 362] width 402 height 584
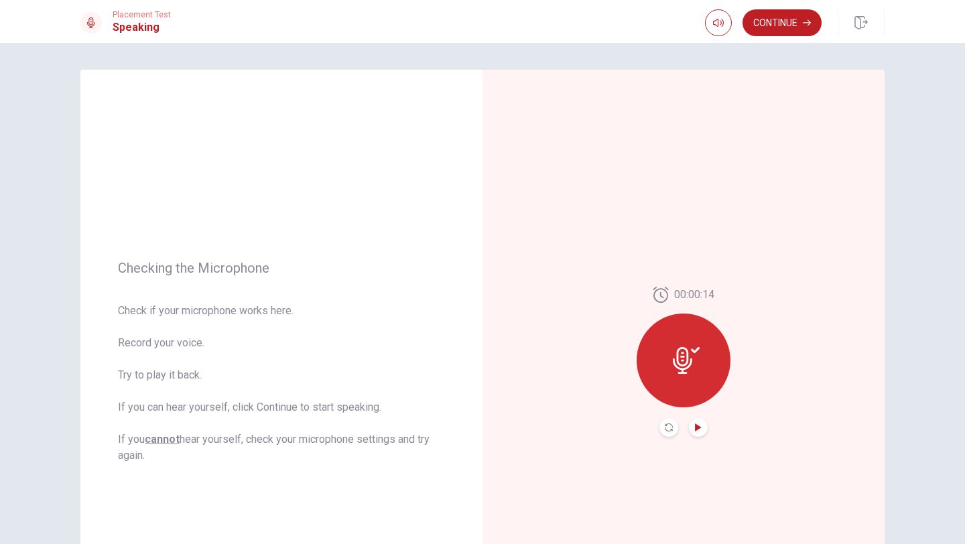
click at [695, 418] on icon "Play Audio" at bounding box center [698, 427] width 6 height 8
click at [163, 418] on u "cannot" at bounding box center [162, 439] width 35 height 13
click at [171, 418] on u "cannot" at bounding box center [162, 439] width 35 height 13
click at [689, 367] on icon at bounding box center [682, 360] width 19 height 27
click at [699, 418] on button "Play Audio" at bounding box center [698, 427] width 19 height 19
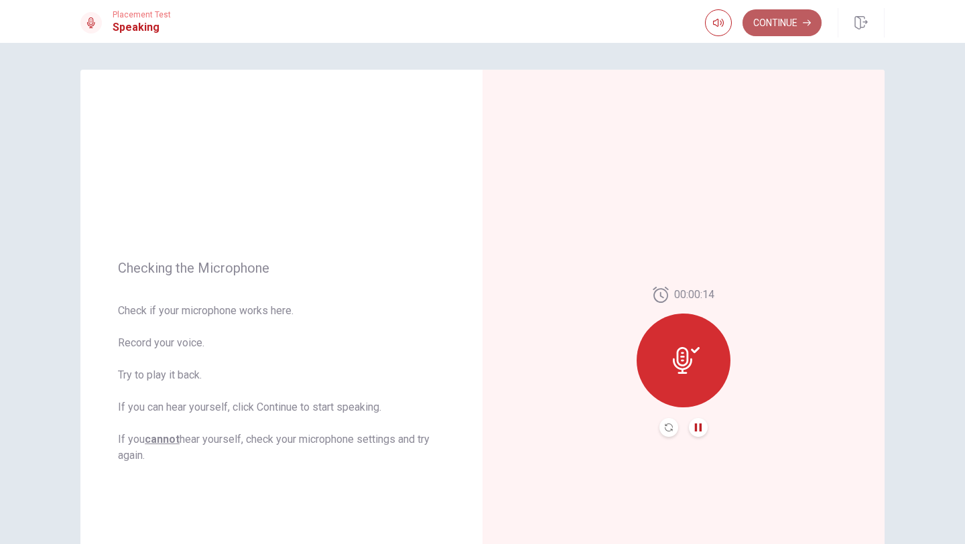
click at [783, 21] on button "Continue" at bounding box center [781, 22] width 79 height 27
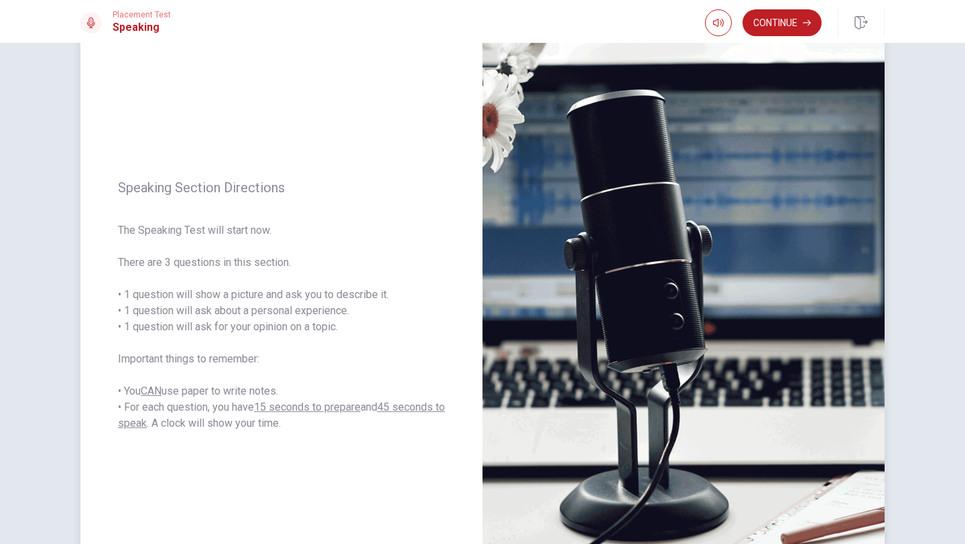
scroll to position [35, 0]
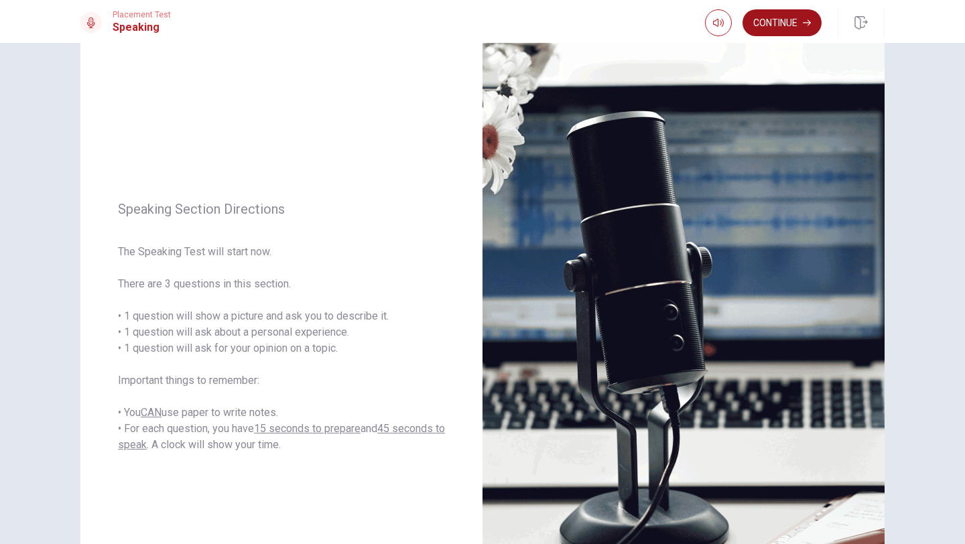
click at [794, 13] on button "Continue" at bounding box center [781, 22] width 79 height 27
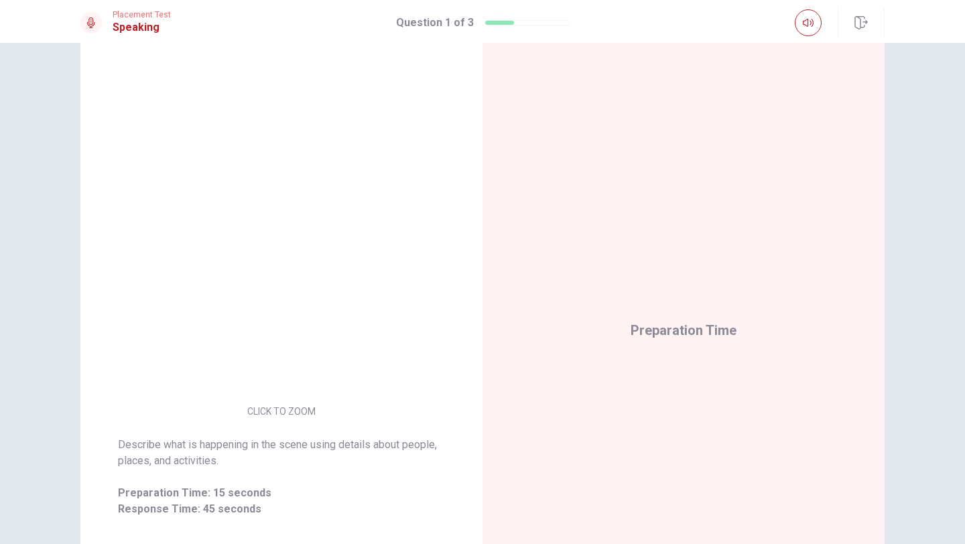
scroll to position [25, 0]
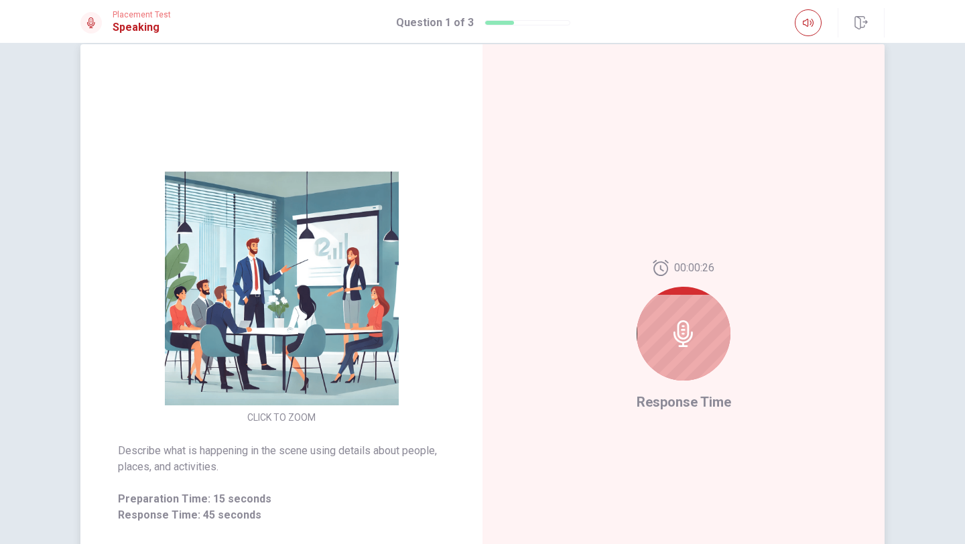
click at [691, 350] on div at bounding box center [683, 334] width 94 height 94
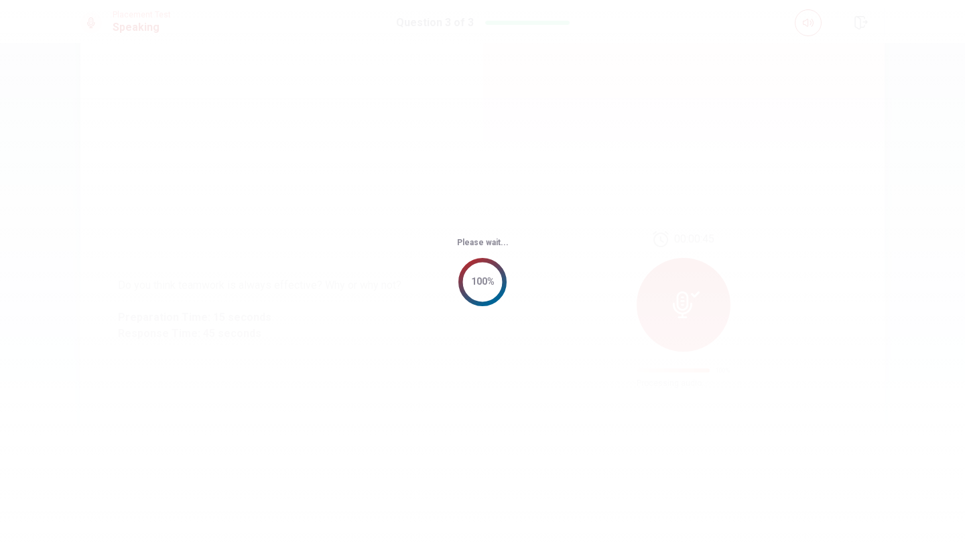
scroll to position [0, 0]
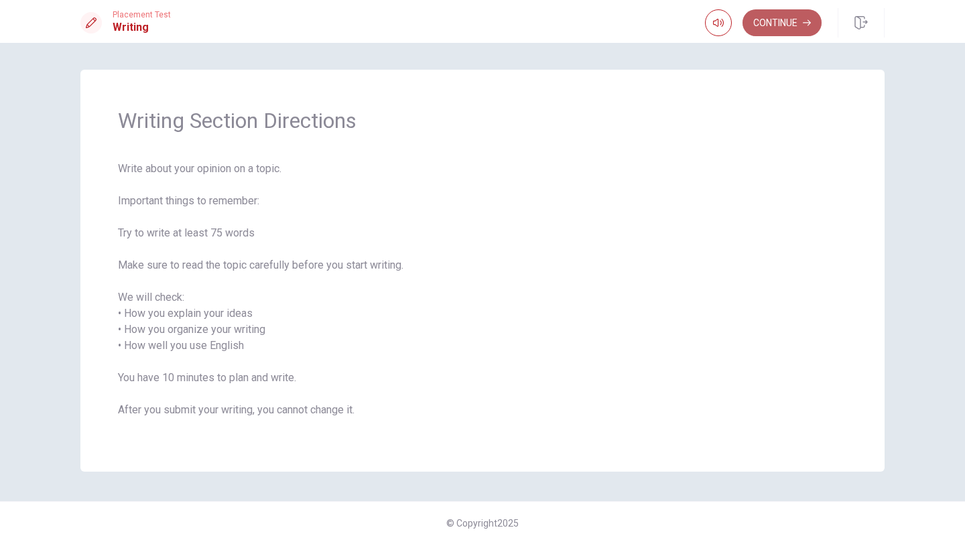
click at [788, 19] on button "Continue" at bounding box center [781, 22] width 79 height 27
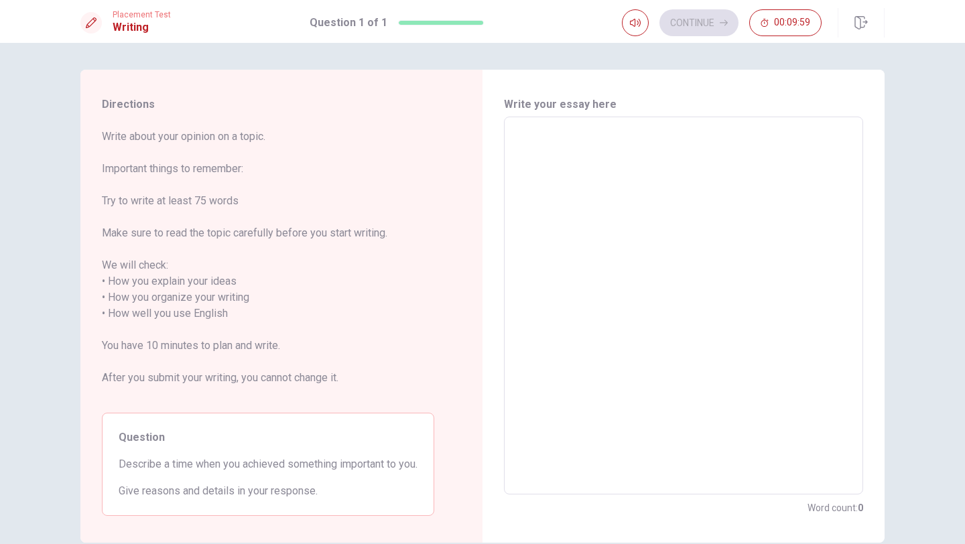
click at [602, 208] on textarea at bounding box center [683, 306] width 340 height 356
type textarea "W"
type textarea "x"
type textarea "Wh"
type textarea "x"
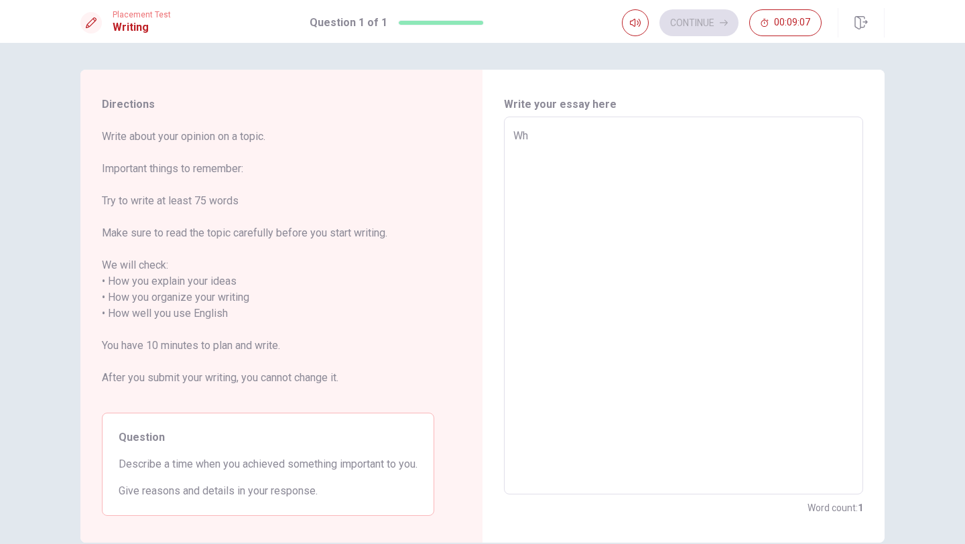
type textarea "Whe"
type textarea "x"
type textarea "When"
type textarea "x"
type textarea "When"
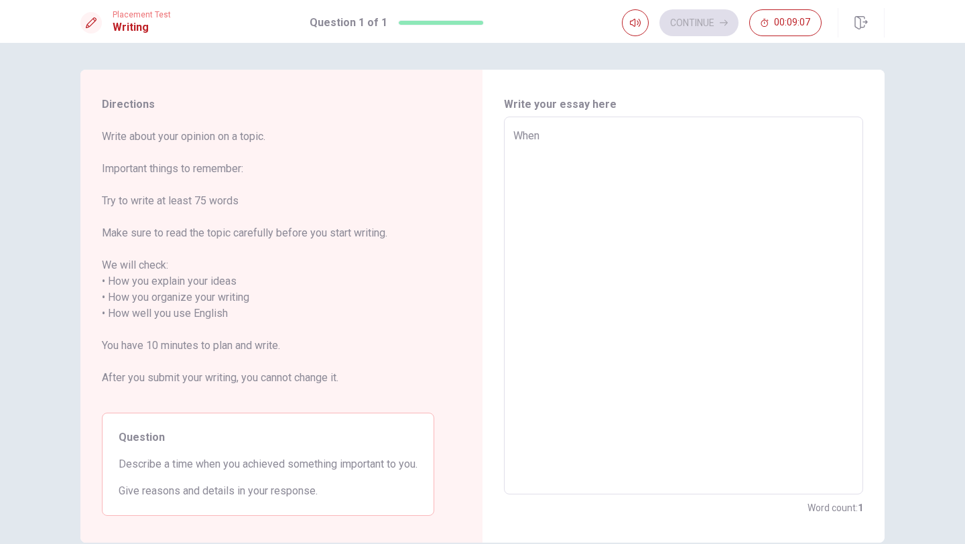
type textarea "x"
type textarea "When"
type textarea "x"
type textarea "Whe"
type textarea "x"
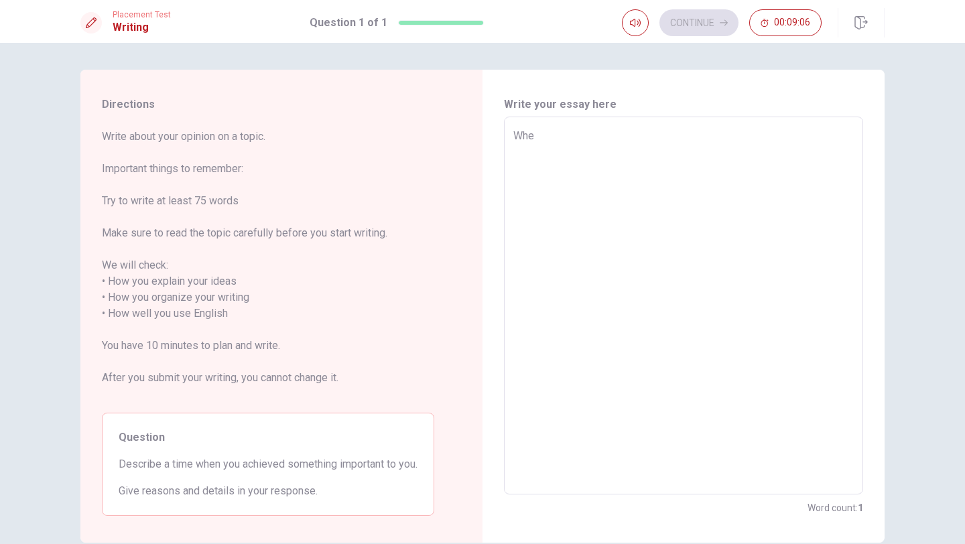
type textarea "Wh"
type textarea "x"
type textarea "W"
type textarea "x"
type textarea "I"
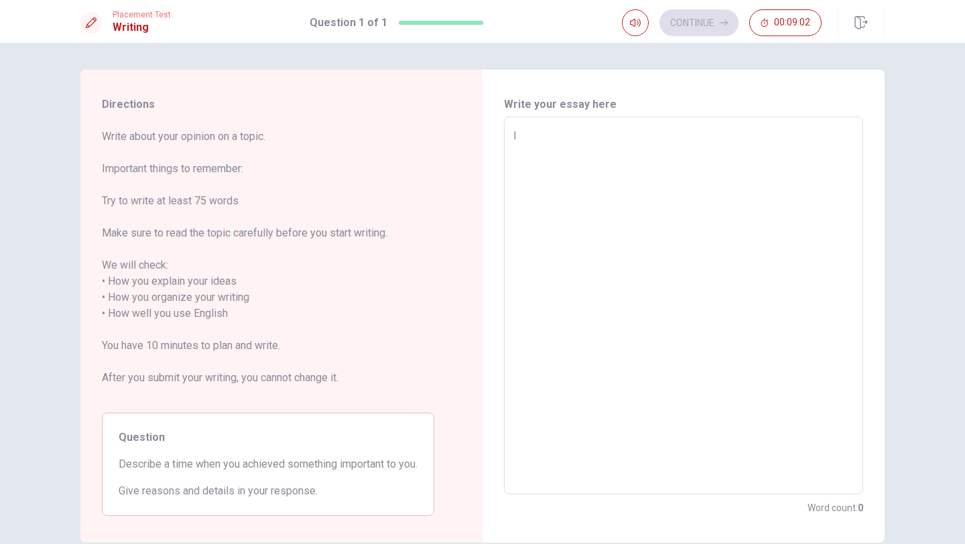
type textarea "x"
type textarea "I"
type textarea "x"
type textarea "I j"
type textarea "x"
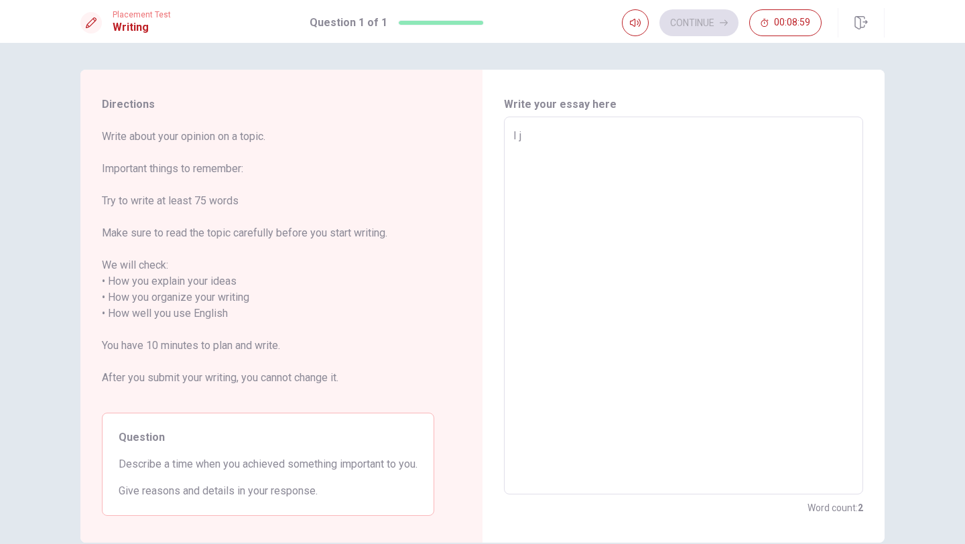
type textarea "I"
type textarea "x"
type textarea "I"
type textarea "x"
type textarea "W"
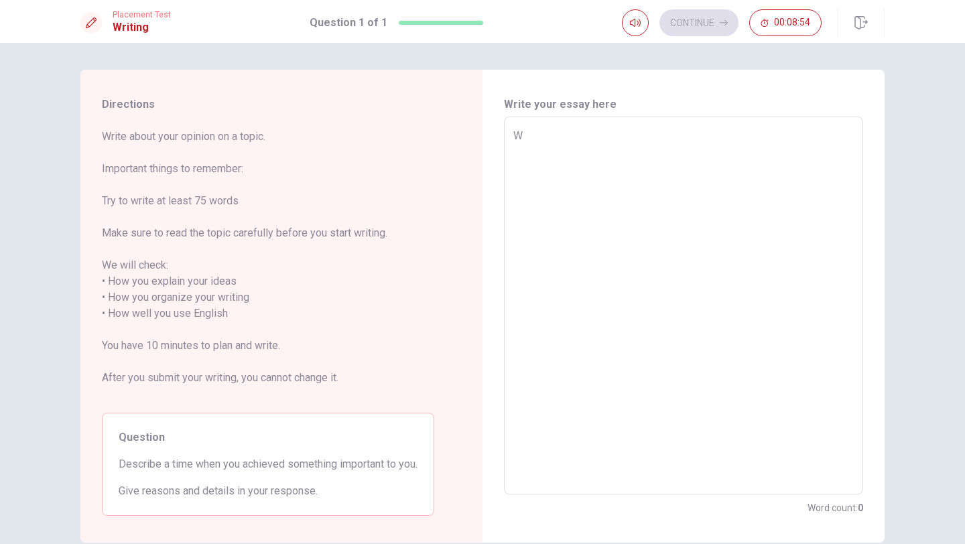
type textarea "x"
type textarea "Wh"
type textarea "x"
type textarea "Whe"
type textarea "x"
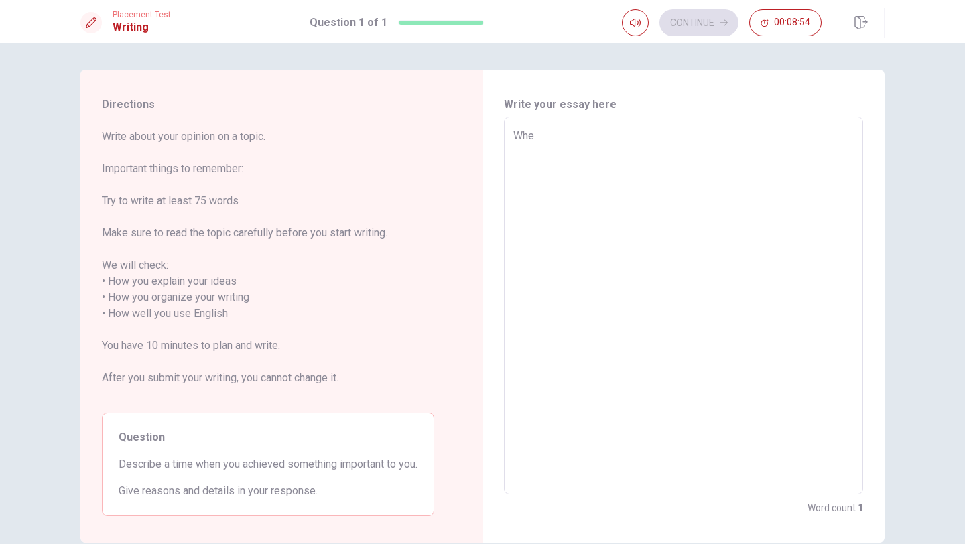
type textarea "When"
type textarea "x"
type textarea "When"
type textarea "x"
type textarea "When I"
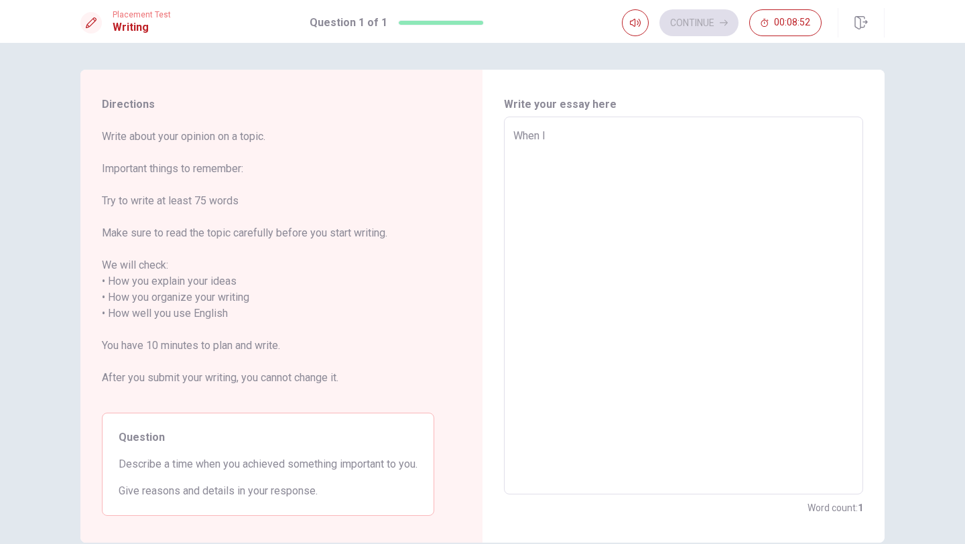
type textarea "x"
type textarea "When I"
type textarea "x"
type textarea "When I a"
type textarea "x"
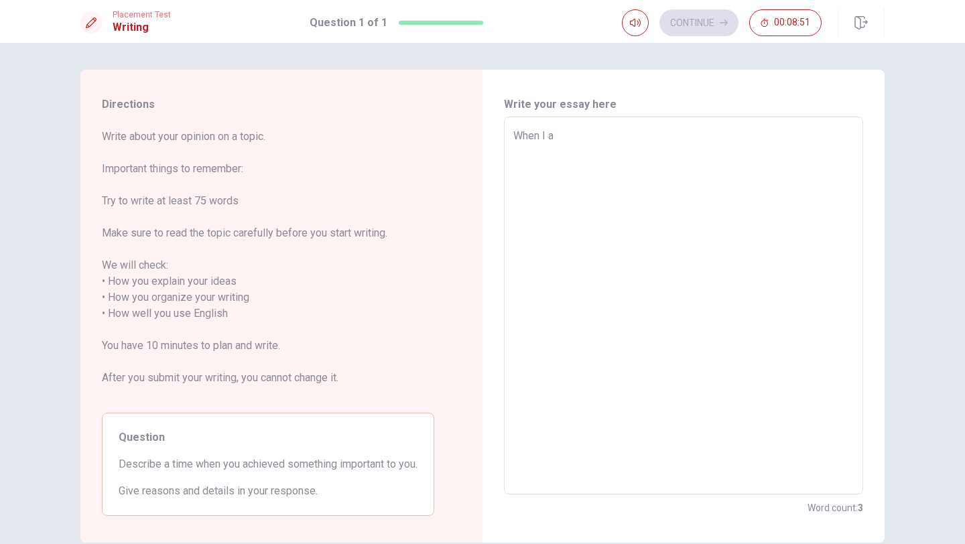
type textarea "When I ar"
type textarea "x"
type textarea "When I arc"
type textarea "x"
type textarea "When I arch"
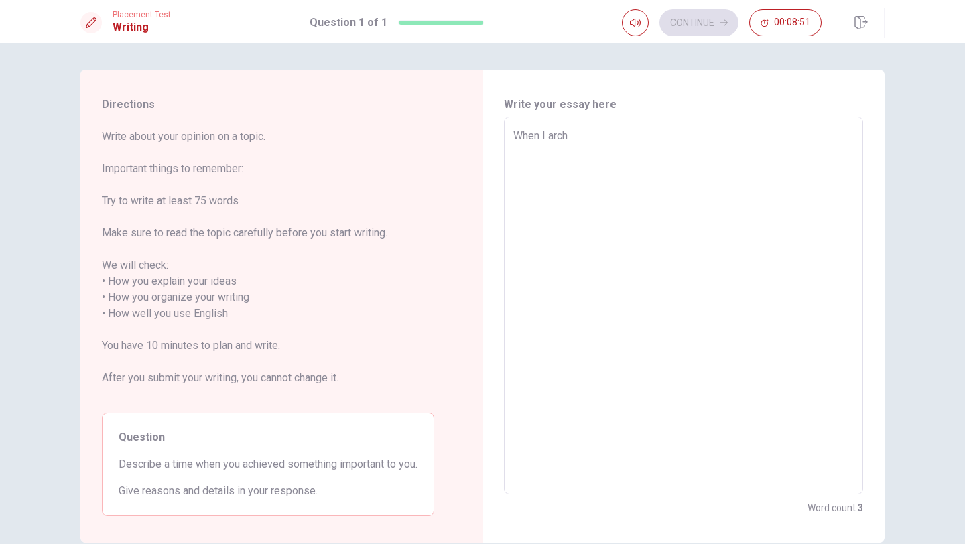
type textarea "x"
type textarea "When I archi"
type textarea "x"
type textarea "When I [PERSON_NAME]"
type textarea "x"
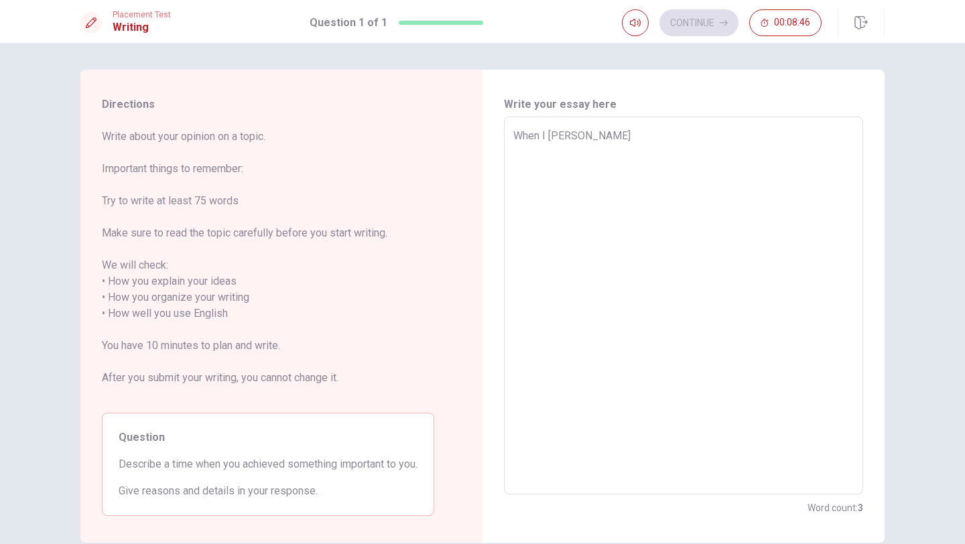
type textarea "When I archiee"
type textarea "x"
type textarea "When I archieed"
type textarea "x"
type textarea "When I archieed"
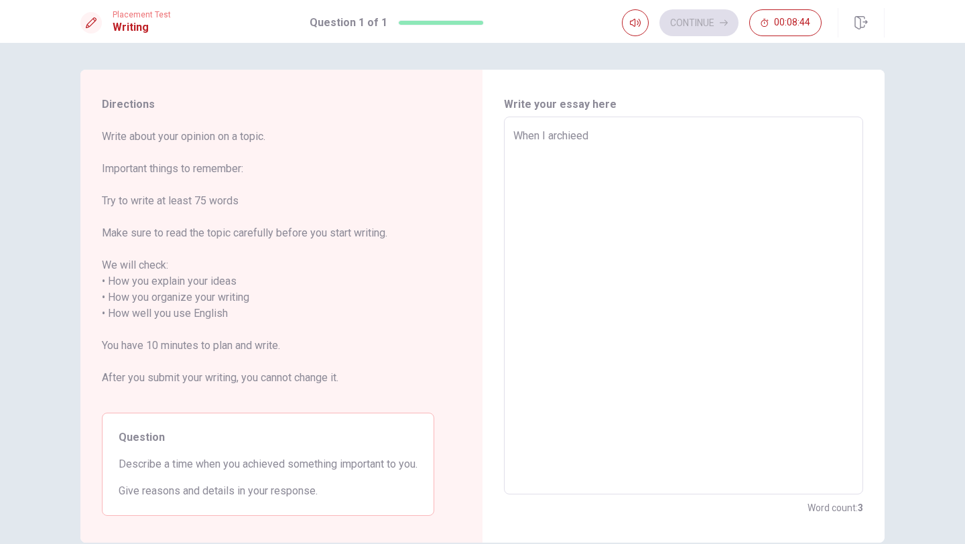
type textarea "x"
type textarea "When I archieed s"
type textarea "x"
type textarea "When I archieed so"
type textarea "x"
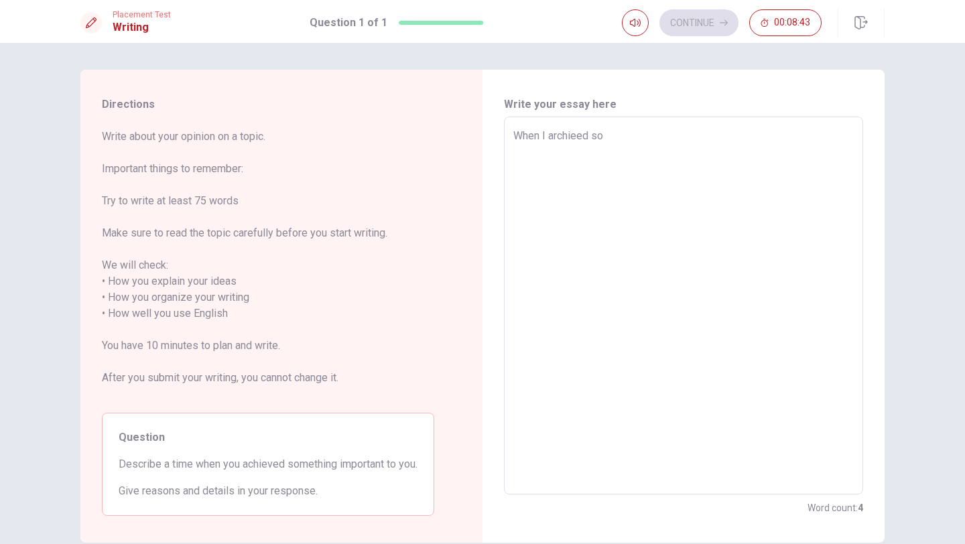
type textarea "When I archieed som"
type textarea "x"
type textarea "When I archieed some"
type textarea "x"
type textarea "When I archieed somet"
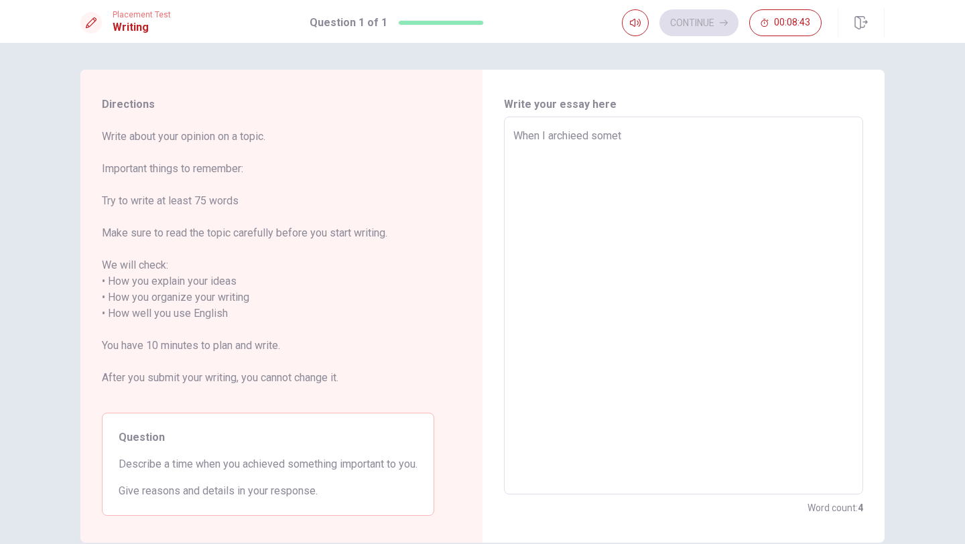
type textarea "x"
type textarea "When I archieed someti"
type textarea "x"
type textarea "When I archieed sometih"
type textarea "x"
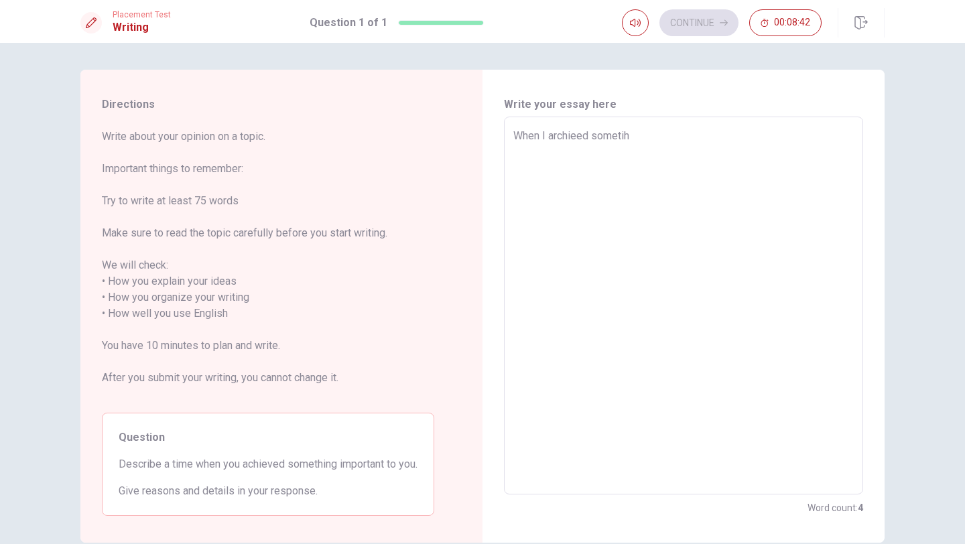
type textarea "When I archieed sometih"
type textarea "x"
type textarea "When I archieed sometih"
type textarea "x"
type textarea "When I archieed someti"
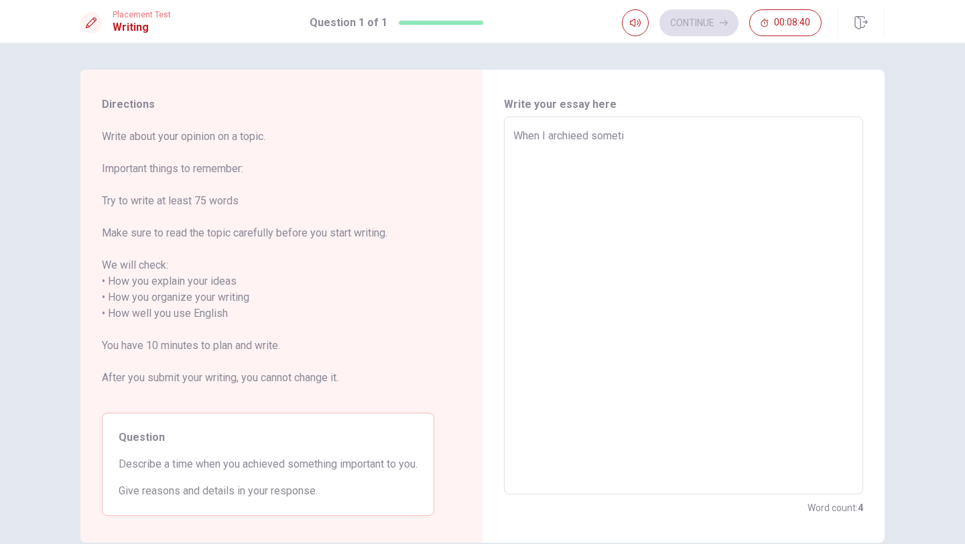
type textarea "x"
type textarea "When I archieed somet"
type textarea "x"
type textarea "When I archieed someth"
type textarea "x"
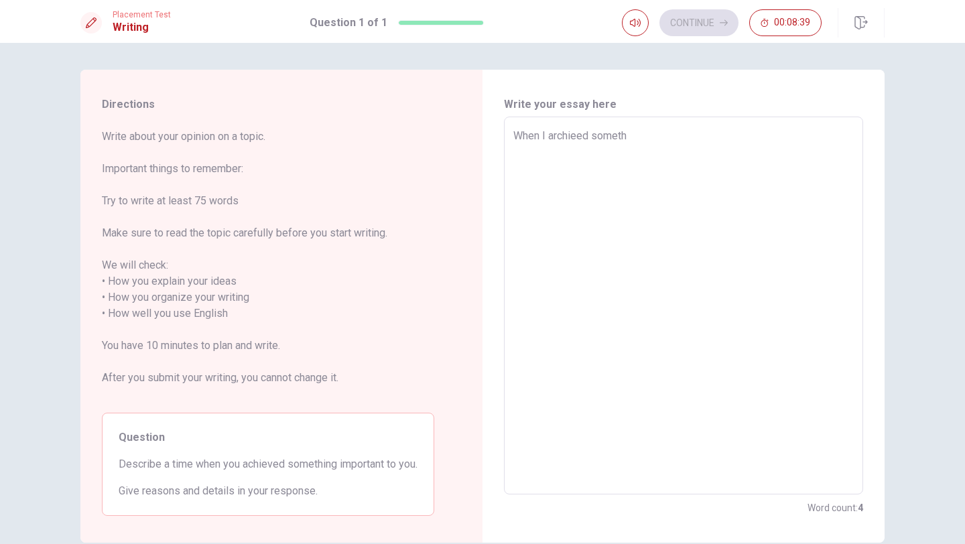
type textarea "When I archieed somethi"
type textarea "x"
type textarea "When I archieed somethin"
type textarea "x"
type textarea "When I archieed something"
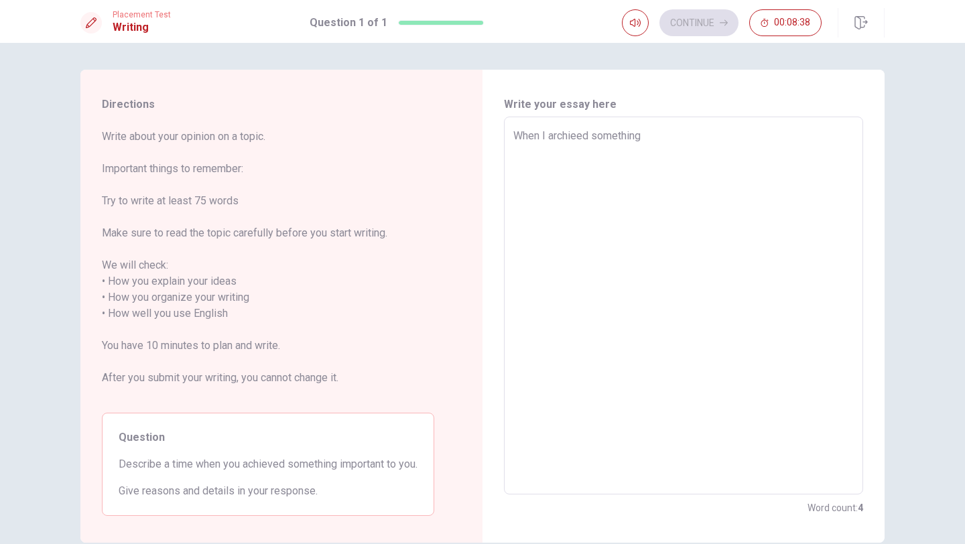
type textarea "x"
type textarea "When I archieed something"
type textarea "x"
type textarea "When I archieed something i"
type textarea "x"
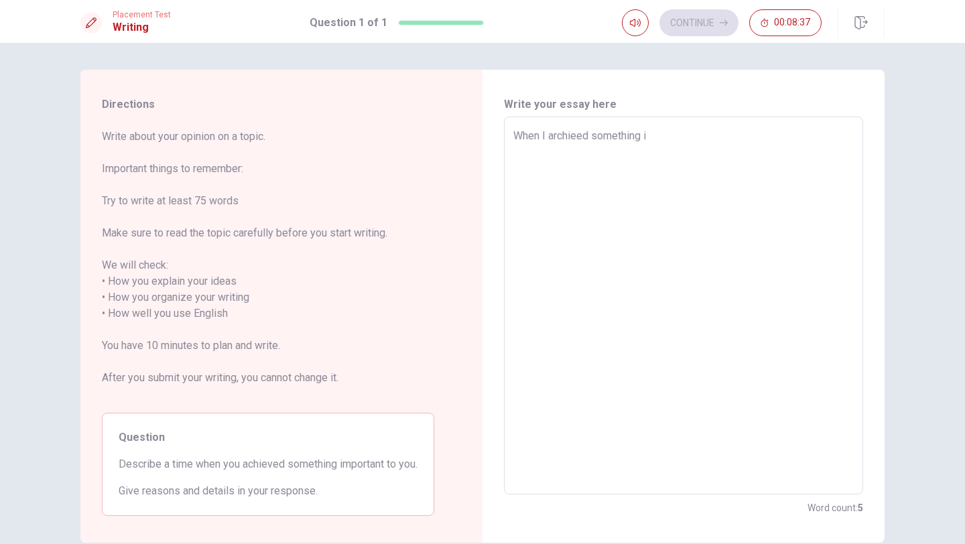
type textarea "When I archieed something im"
type textarea "x"
type textarea "When I archieed something imp"
type textarea "x"
type textarea "When I archieed something impr"
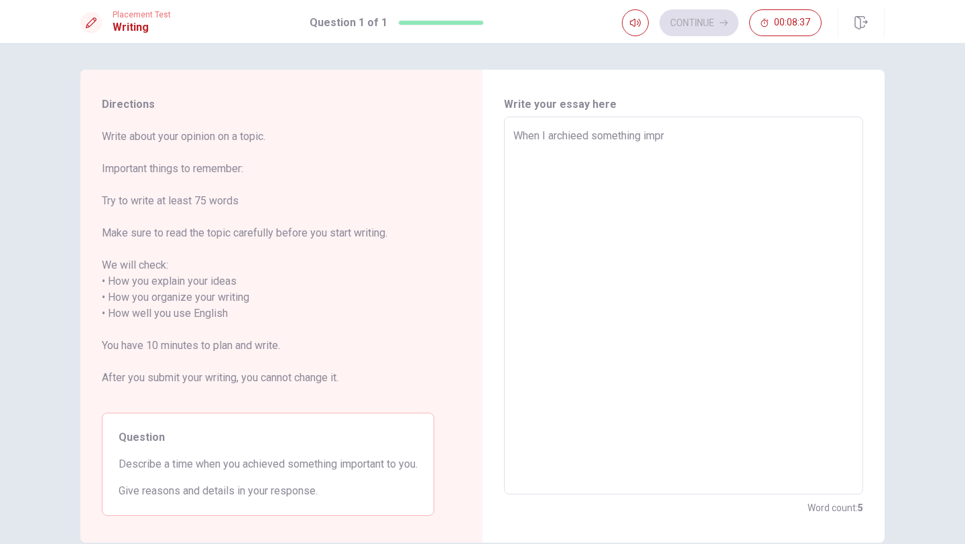
type textarea "x"
type textarea "When I archieed something imprt"
type textarea "x"
type textarea "When I archieed something imprta"
type textarea "x"
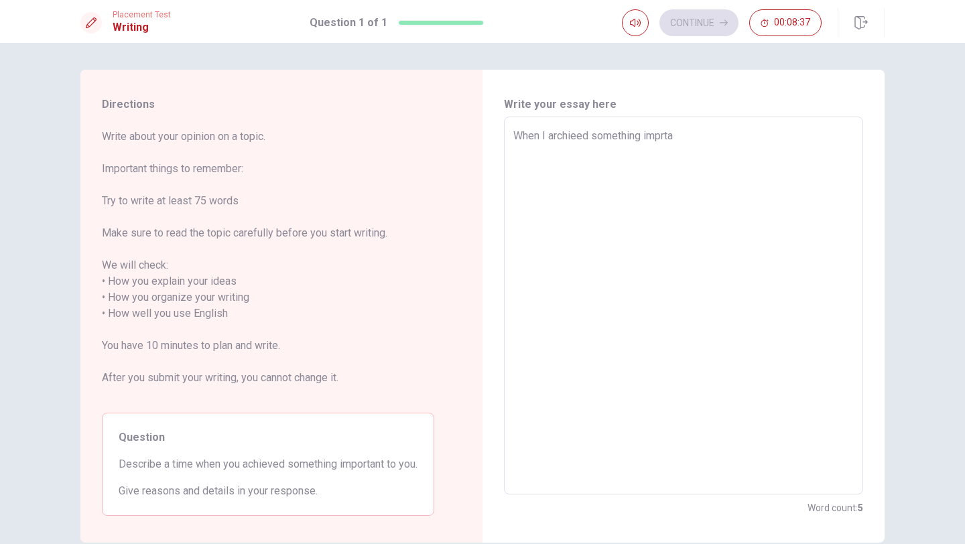
type textarea "When I archieed something imprtan"
type textarea "x"
type textarea "When I archieed something imprtant"
type textarea "x"
type textarea "When I archieed something imprtant"
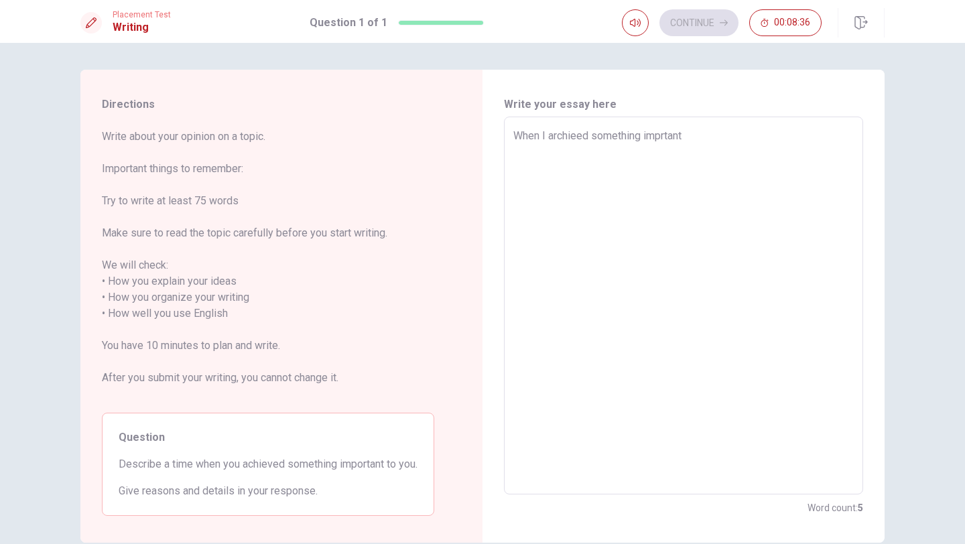
type textarea "x"
type textarea "When I archieed something imprtant"
type textarea "x"
type textarea "When I archieed something imprtant,"
type textarea "x"
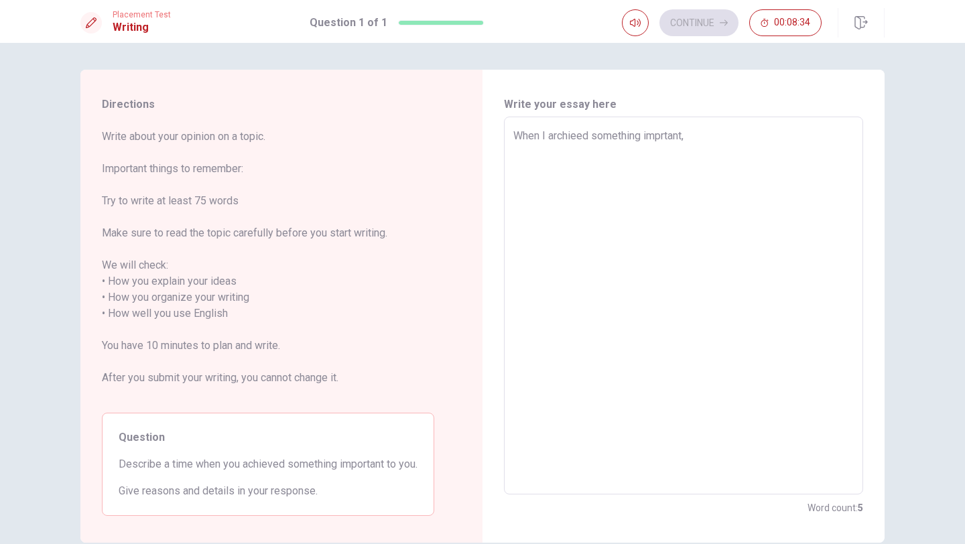
type textarea "When I archieed something imprtant,"
type textarea "x"
type textarea "When I archieed something imprtant, I"
type textarea "x"
type textarea "When I archieed something imprtant, I"
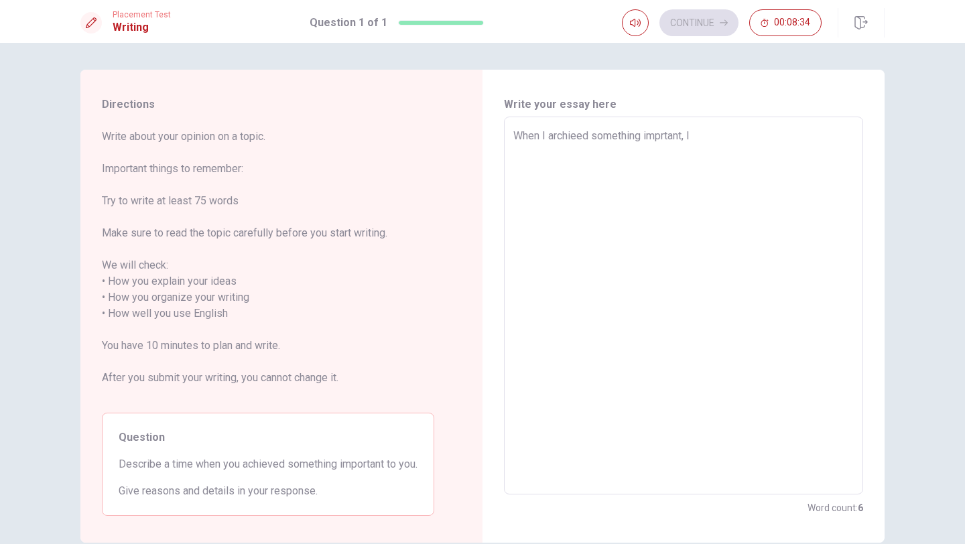
type textarea "x"
type textarea "When I archieed something imprtant, I f"
type textarea "x"
type textarea "When I archieed something imprtant, I fe"
type textarea "x"
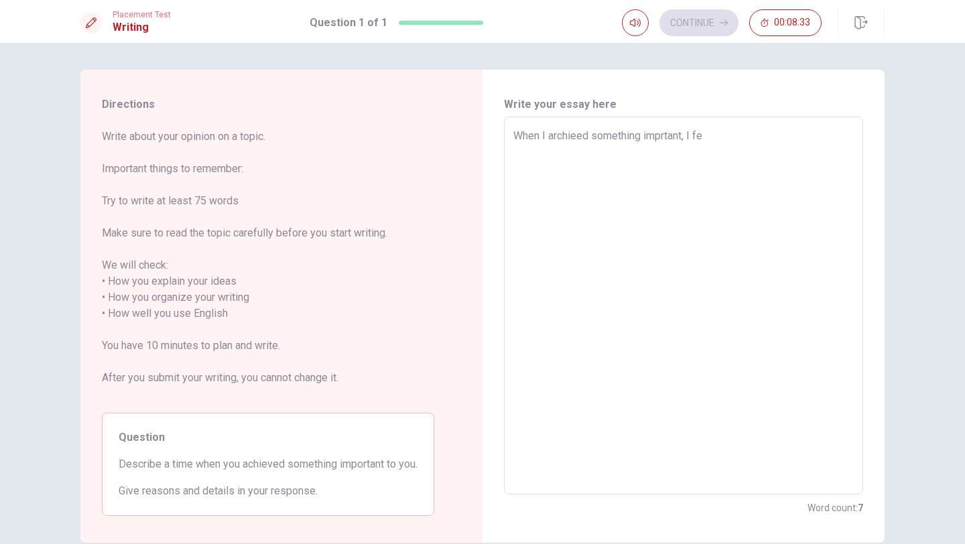
type textarea "When I archieed something imprtant, I fee"
type textarea "x"
type textarea "When I archieed something imprtant, I feel"
type textarea "x"
type textarea "When I archieed something imprtant, I feel"
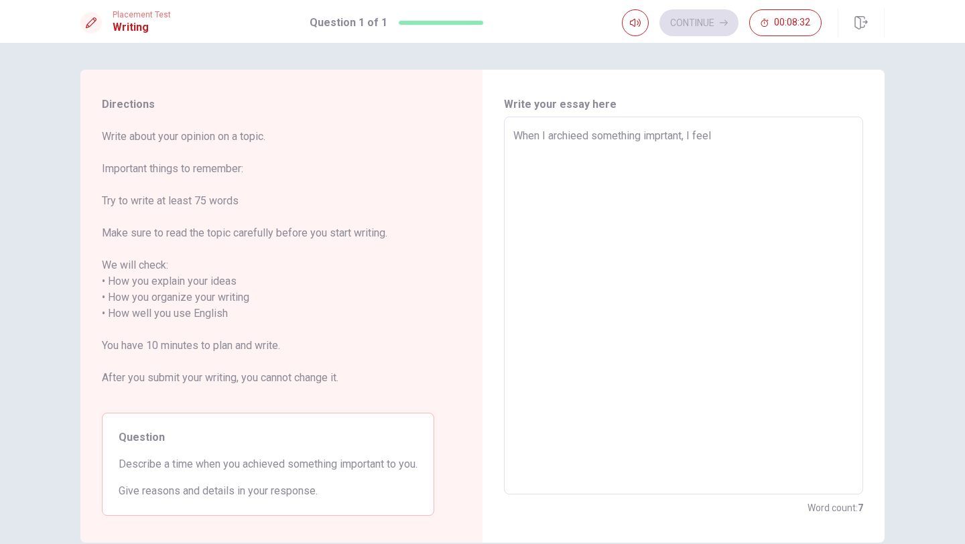
type textarea "x"
type textarea "When I archieed something imprtant, I feel m"
type textarea "x"
type textarea "When I archieed something imprtant, I feel mo"
type textarea "x"
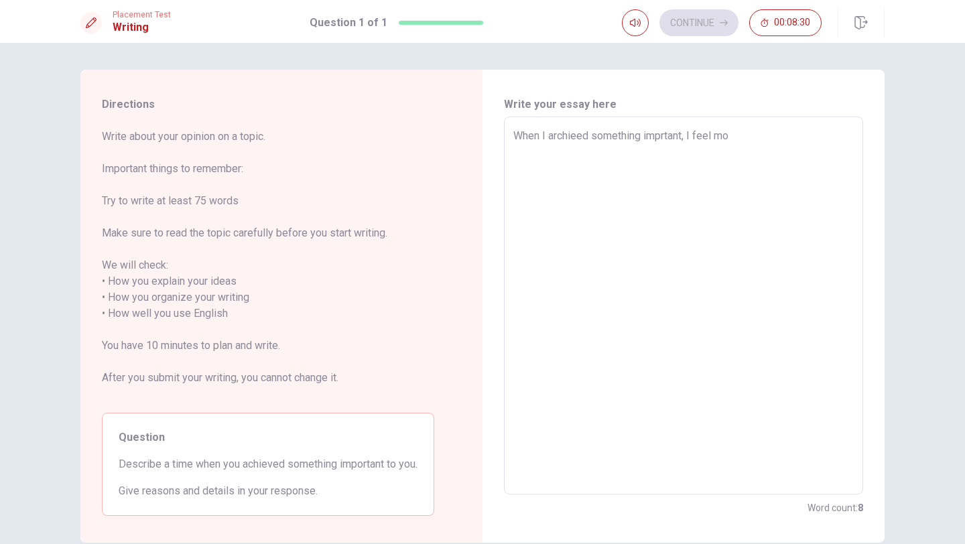
type textarea "When I archieed something imprtant, I feel mor"
type textarea "x"
type textarea "When I archieed something imprtant, I feel more"
type textarea "x"
type textarea "When I archieed something imprtant, I feel more"
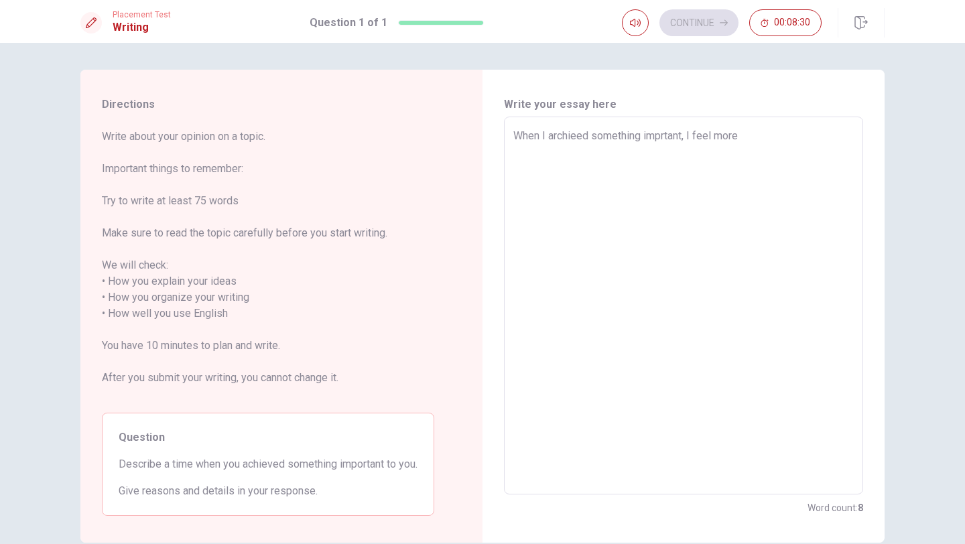
type textarea "x"
type textarea "When I archieed something imprtant, I feel more s"
type textarea "x"
type textarea "When I archieed something imprtant, I feel more st"
type textarea "x"
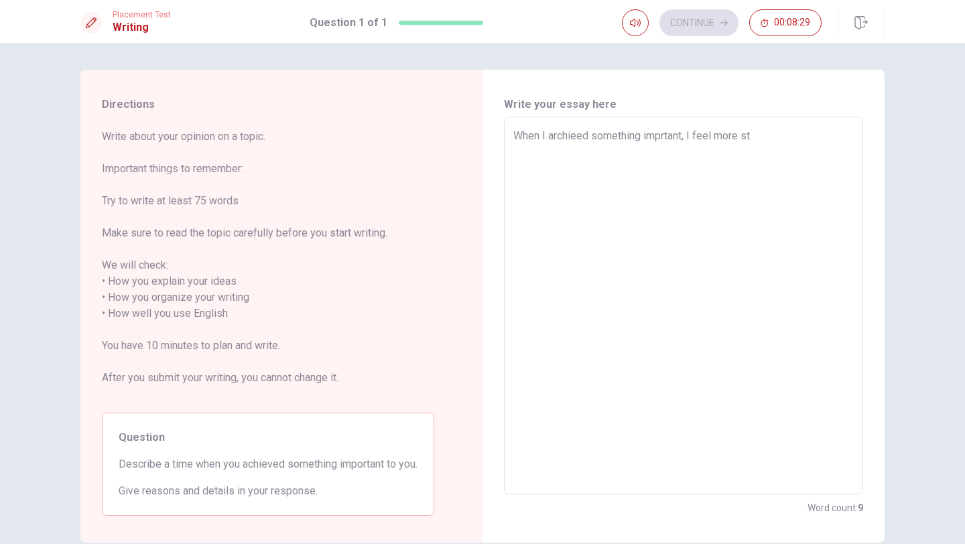
type textarea "When I archieed something imprtant, I feel more str"
type textarea "x"
type textarea "When I archieed something imprtant, I feel more stro"
type textarea "x"
type textarea "When I archieed something imprtant, I feel more stron"
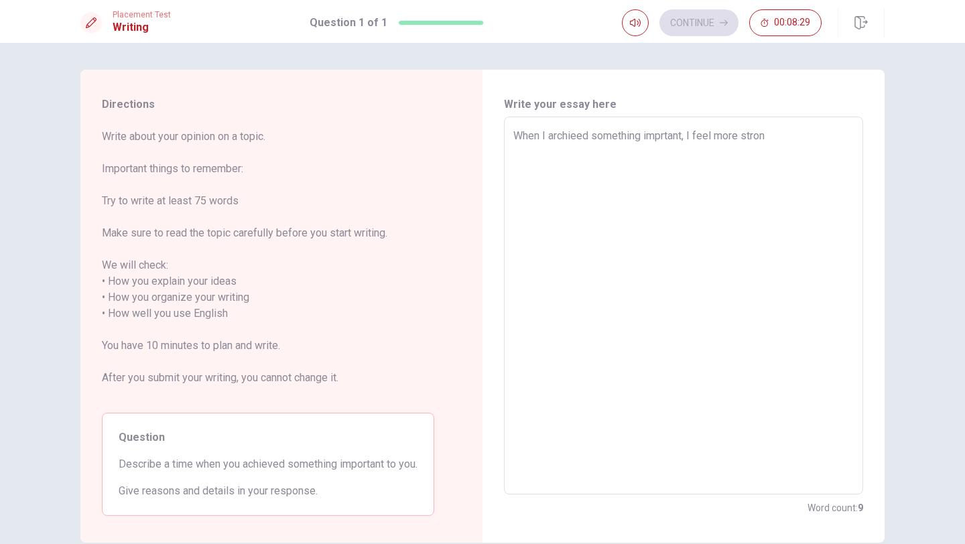
type textarea "x"
type textarea "When I archieed something imprtant, I feel more strong"
type textarea "x"
type textarea "When I archieed something imprtant, I feel more strong"
type textarea "x"
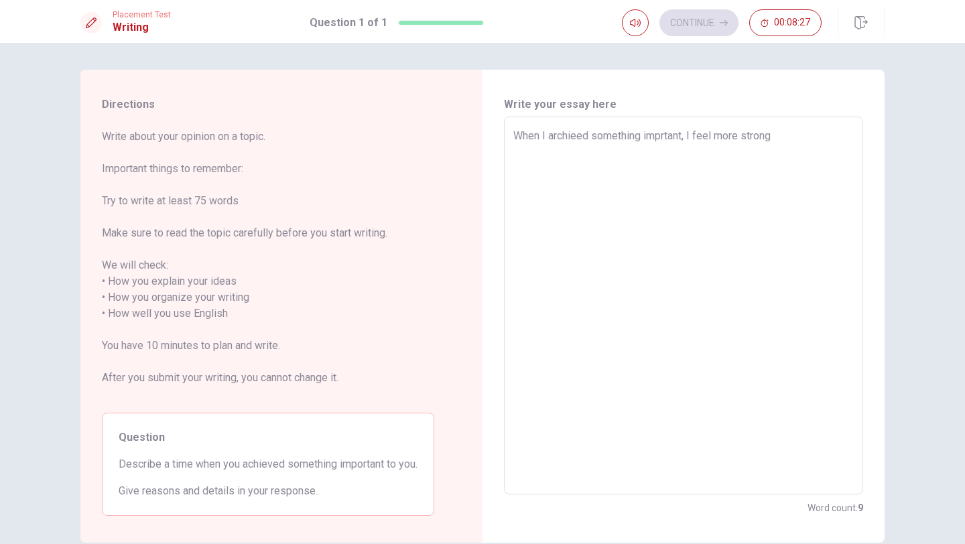
type textarea "When I archieed something imprtant, I feel more strong I"
type textarea "x"
type textarea "When I archieed something imprtant, I feel more strong I"
type textarea "x"
type textarea "When I archieed something imprtant, I feel more strong I"
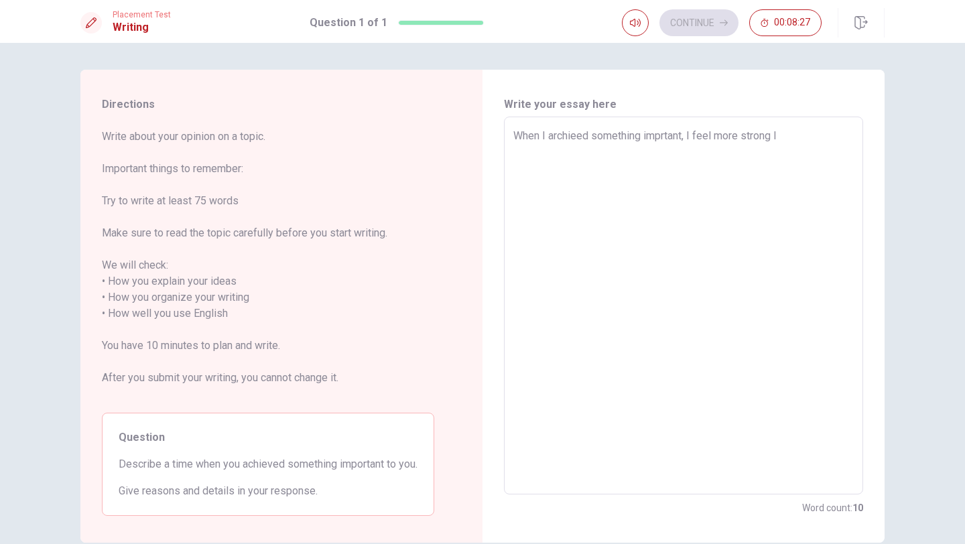
type textarea "x"
type textarea "When I archieed something imprtant, I feel more strong"
type textarea "x"
type textarea "When I archieed something imprtant, I feel more strong"
type textarea "x"
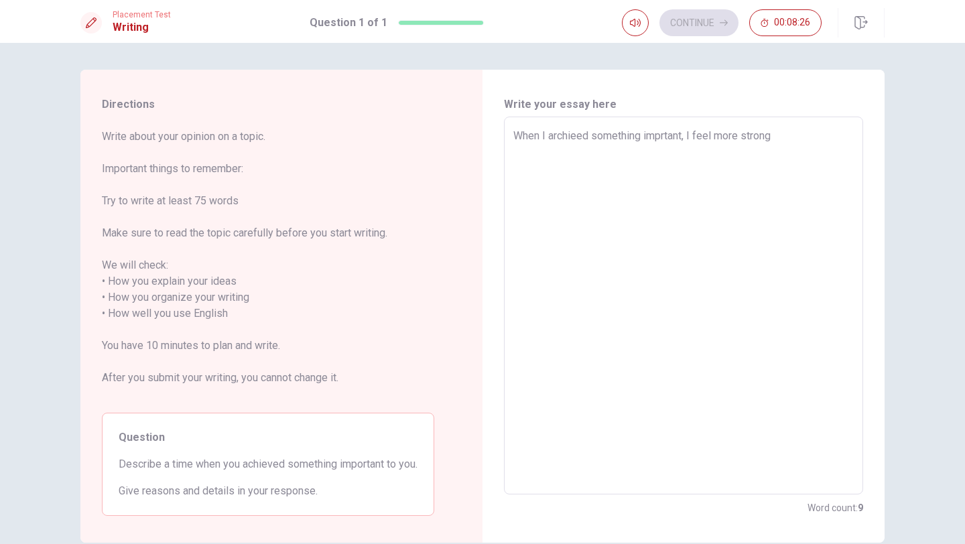
type textarea "When I archieed something imprtant, I feel more strong,"
type textarea "x"
type textarea "When I archieed something imprtant, I feel more strong,"
type textarea "x"
type textarea "When I archieed something imprtant, I feel more strong,"
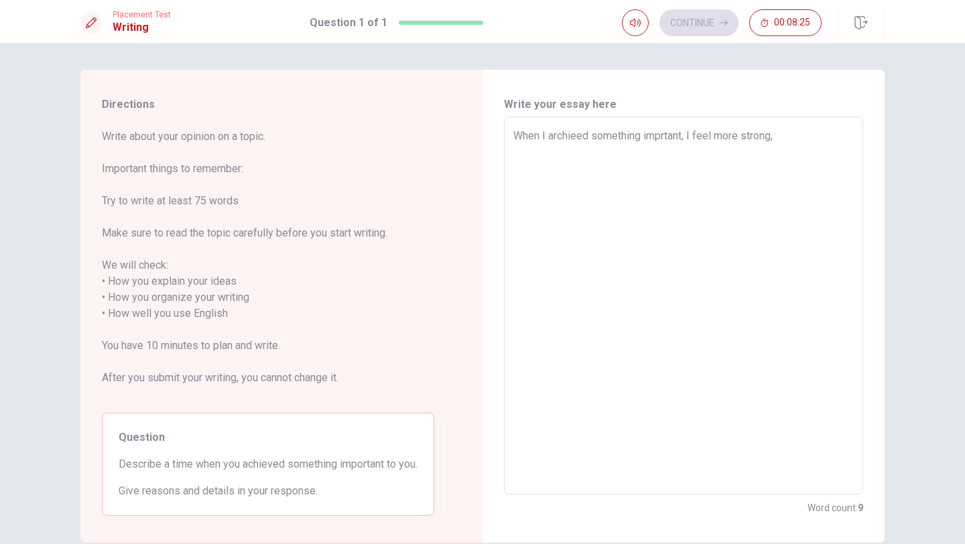
type textarea "x"
type textarea "When I archieed something imprtant, I feel more strong"
type textarea "x"
type textarea "When I archieed something imprtant, I feel more strong"
type textarea "x"
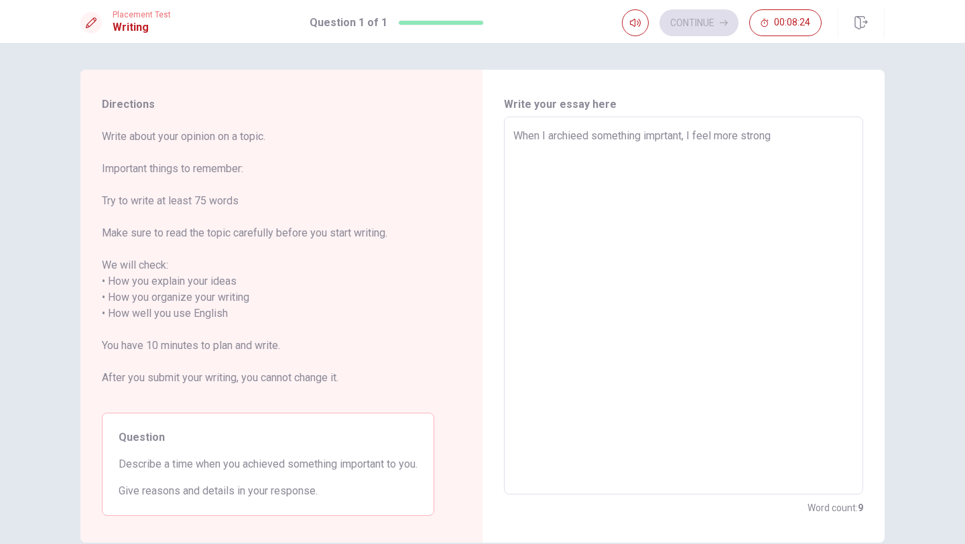
type textarea "When I archieed something imprtant, I feel more strong a"
type textarea "x"
type textarea "When I archieed something imprtant, I feel more strong an"
type textarea "x"
type textarea "When I archieed something imprtant, I feel more strong and"
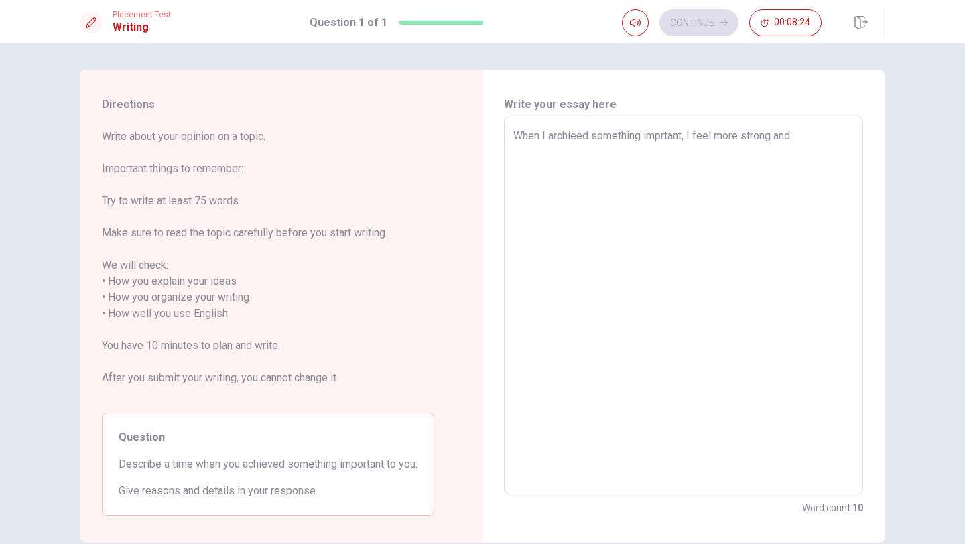
type textarea "x"
type textarea "When I archieed something imprtant, I feel more strong and"
type textarea "x"
type textarea "When I archieed something imprtant, I feel more strong and c"
type textarea "x"
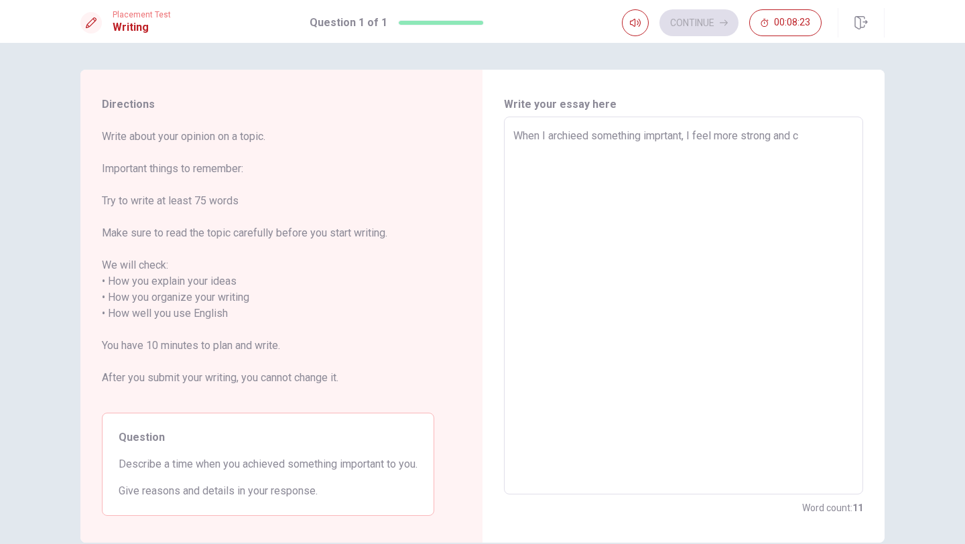
type textarea "When I archieed something imprtant, I feel more strong and co"
type textarea "x"
type textarea "When I archieed something imprtant, I feel more strong and con"
type textarea "x"
type textarea "When I archieed something imprtant, I feel more strong and conf"
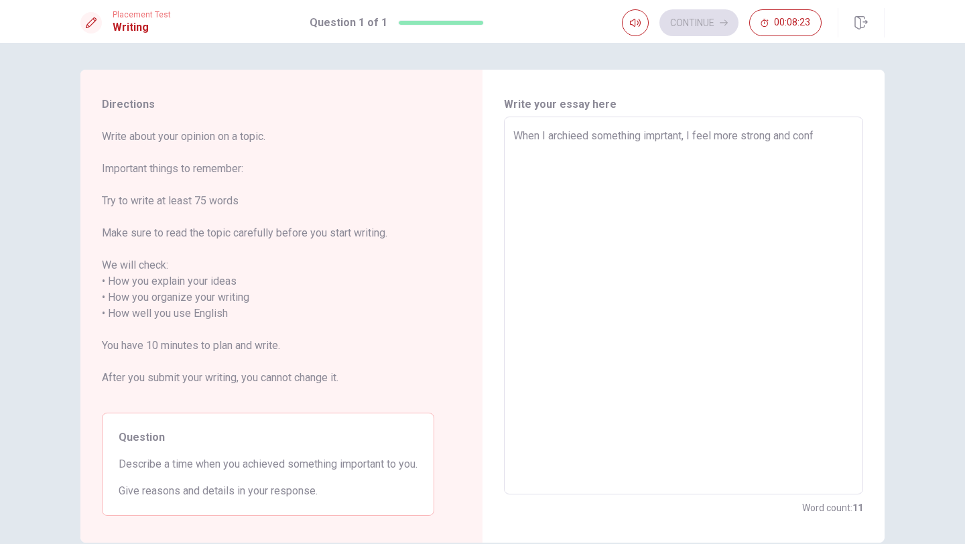
type textarea "x"
type textarea "When I archieed something imprtant, I feel more strong and confi"
type textarea "x"
type textarea "When I archieed something imprtant, I feel more strong and confid"
type textarea "x"
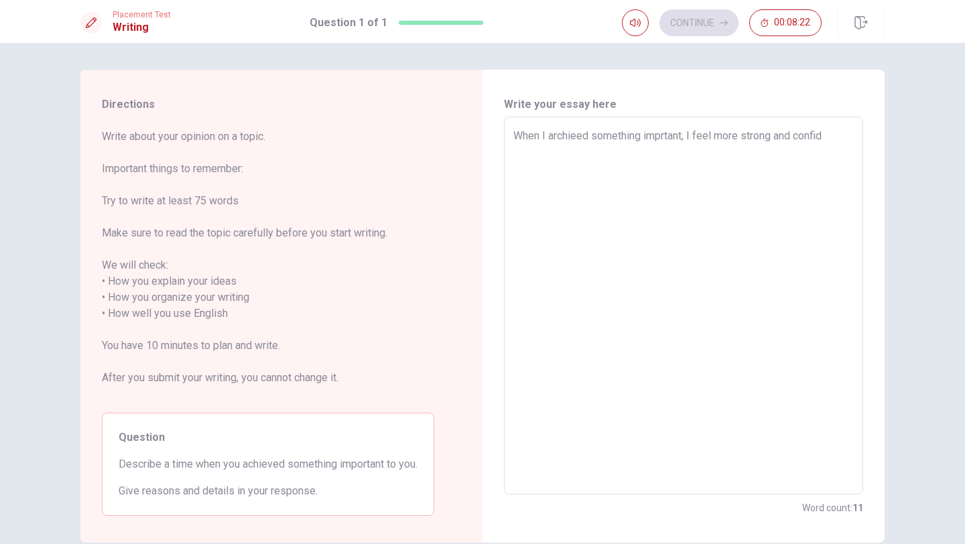
type textarea "When I archieed something imprtant, I feel more strong and confide"
type textarea "x"
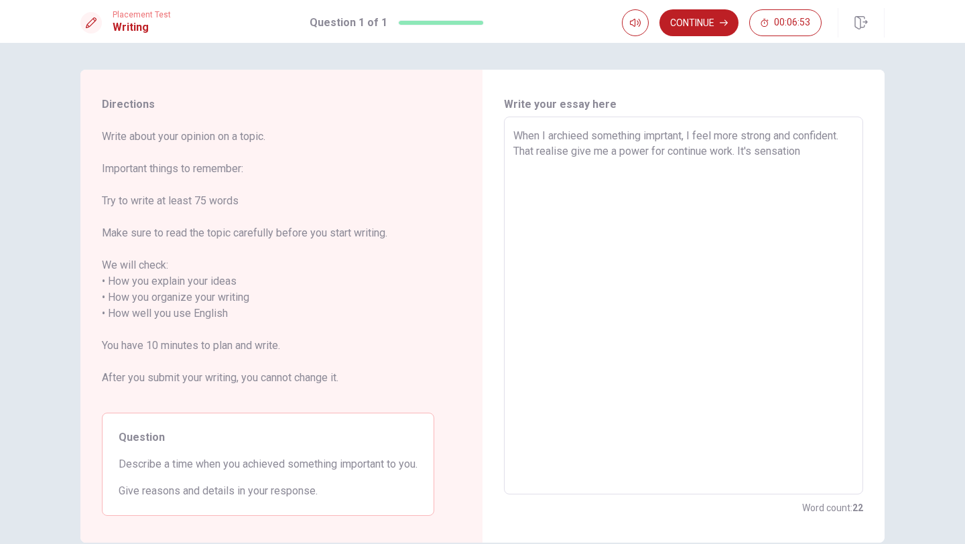
click at [757, 148] on textarea "When I archieed something imprtant, I feel more strong and confident. That real…" at bounding box center [683, 306] width 340 height 356
click at [853, 149] on div "When I archieed something imprtant, I feel more strong and confident. That real…" at bounding box center [683, 306] width 359 height 378
click at [851, 155] on textarea "When I archieed something imprtant, I feel more strong and confident. That real…" at bounding box center [683, 306] width 340 height 356
click at [739, 153] on textarea "When I archieed something imprtant, I feel more strong and confident. That real…" at bounding box center [683, 306] width 340 height 356
click at [855, 151] on div "When I archieed something imprtant, I feel more strong and confident. That real…" at bounding box center [683, 306] width 359 height 378
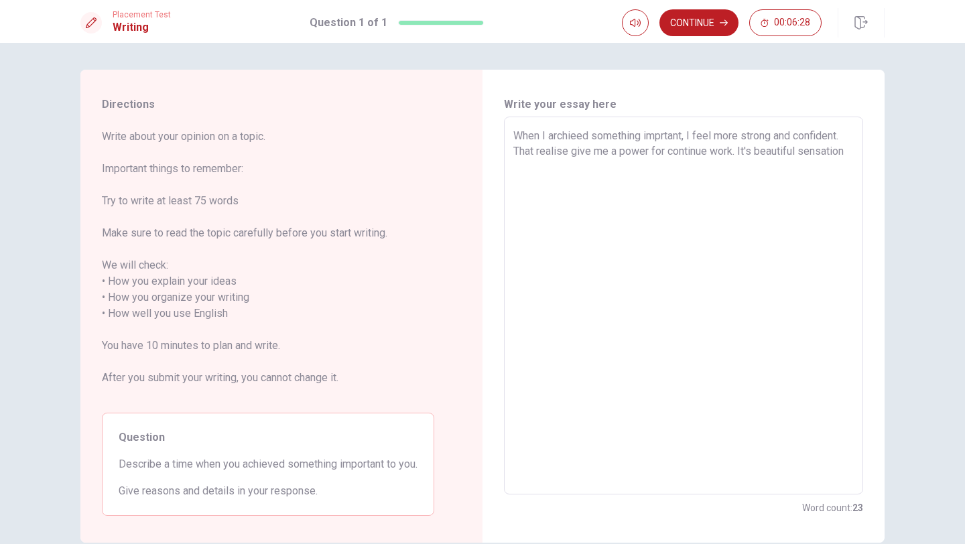
click at [851, 151] on textarea "When I archieed something imprtant, I feel more strong and confident. That real…" at bounding box center [683, 306] width 340 height 356
click at [758, 154] on textarea "When I archieed something imprtant, I feel more strong and confident. That real…" at bounding box center [683, 306] width 340 height 356
click at [560, 166] on textarea "When I archieed something imprtant, I feel more strong and confident. That real…" at bounding box center [683, 306] width 340 height 356
click at [699, 21] on button "Continue" at bounding box center [698, 22] width 79 height 27
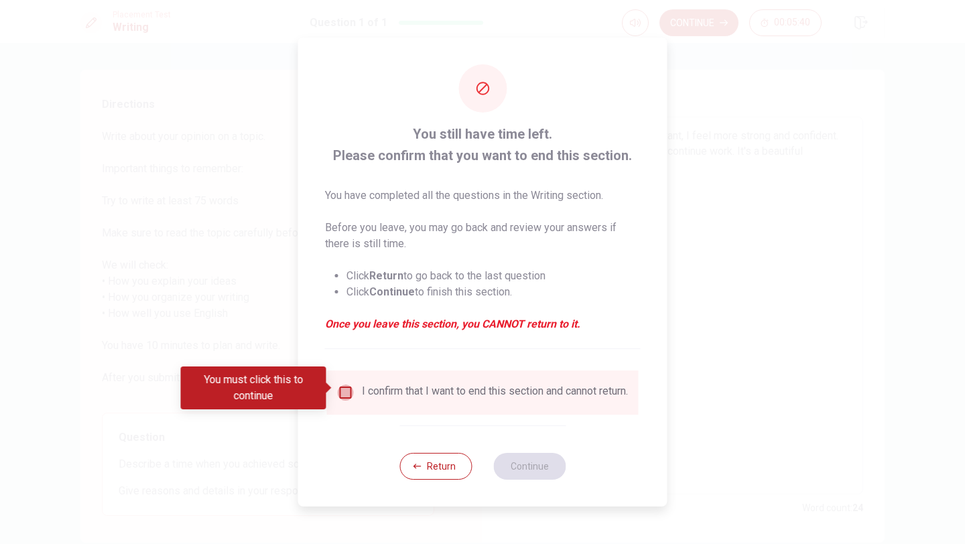
click at [338, 391] on input "You must click this to continue" at bounding box center [346, 392] width 16 height 16
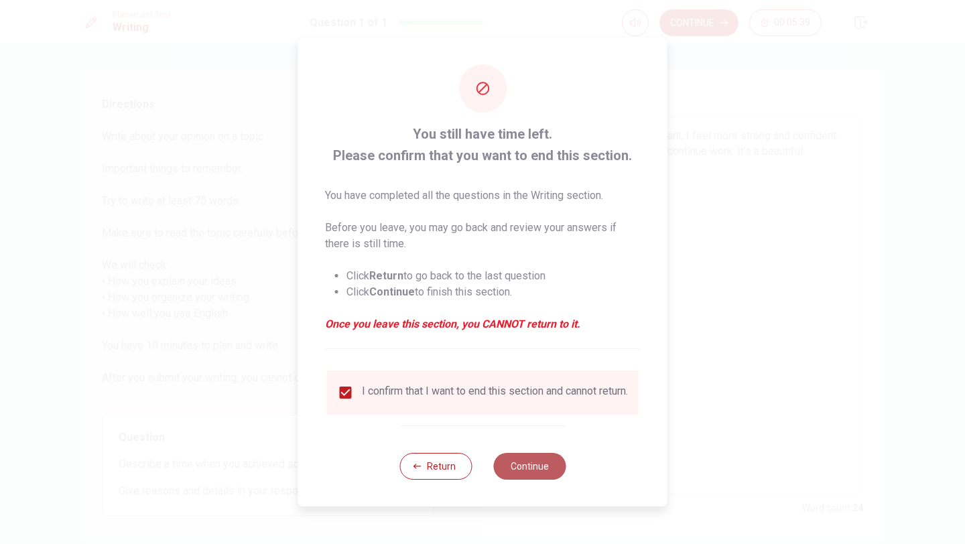
click at [522, 418] on button "Continue" at bounding box center [529, 466] width 72 height 27
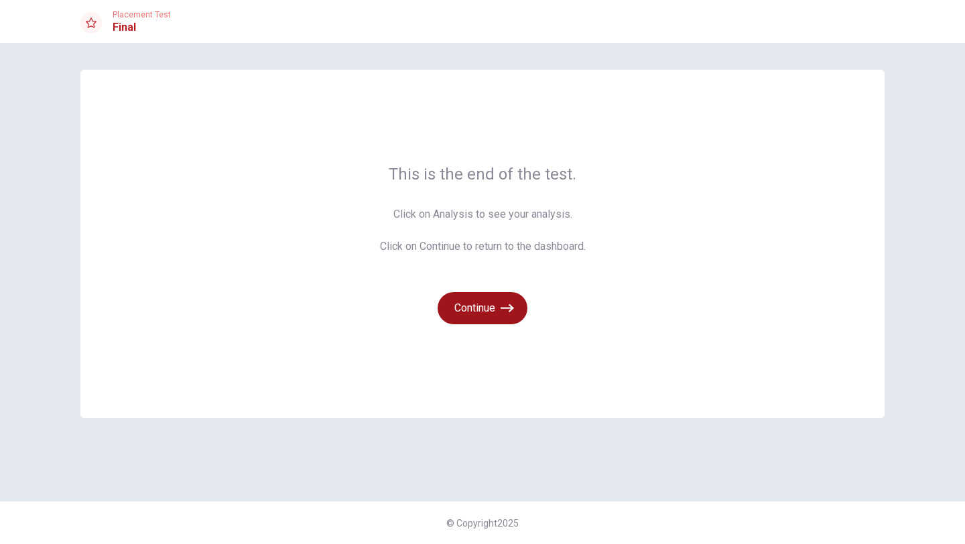
click at [482, 321] on button "Continue" at bounding box center [482, 308] width 90 height 32
